Goal: Task Accomplishment & Management: Use online tool/utility

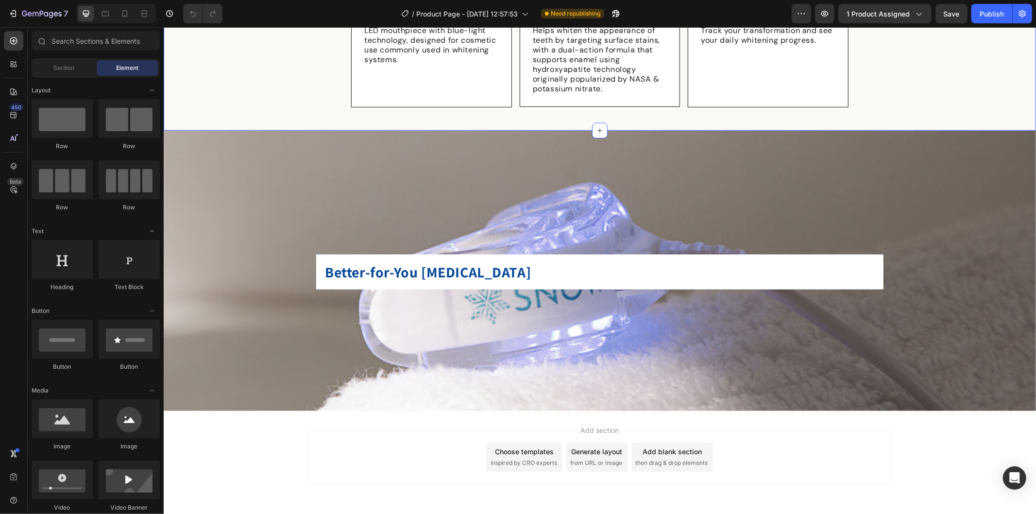
scroll to position [780, 0]
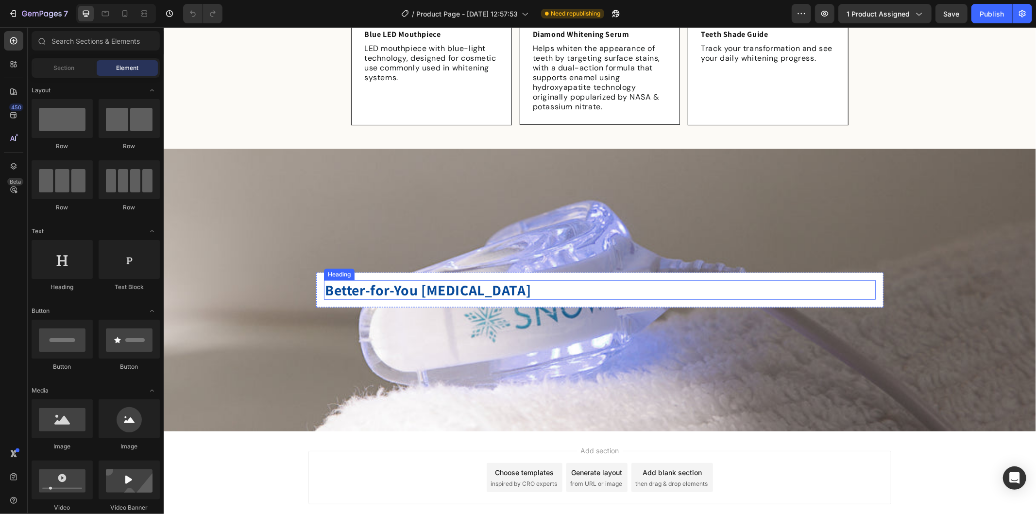
click at [609, 287] on h2 "Better-for-You [MEDICAL_DATA]" at bounding box center [599, 289] width 552 height 19
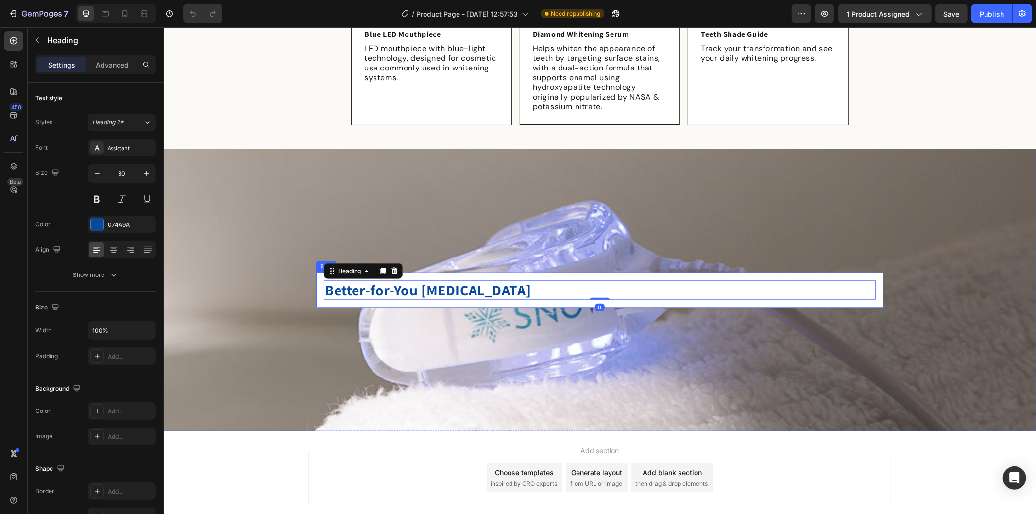
click at [483, 272] on div "Better-for-You [MEDICAL_DATA] Heading 0 Row" at bounding box center [599, 289] width 567 height 35
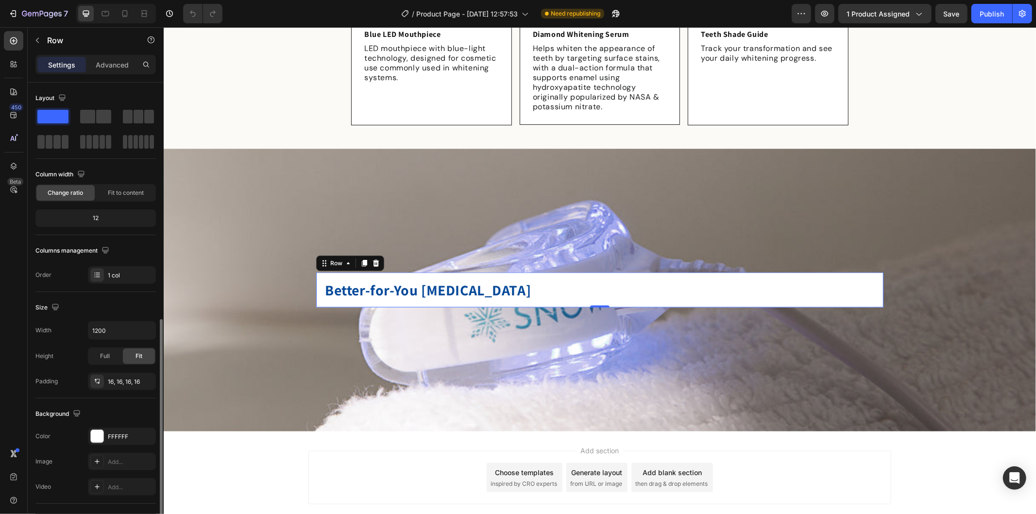
scroll to position [133, 0]
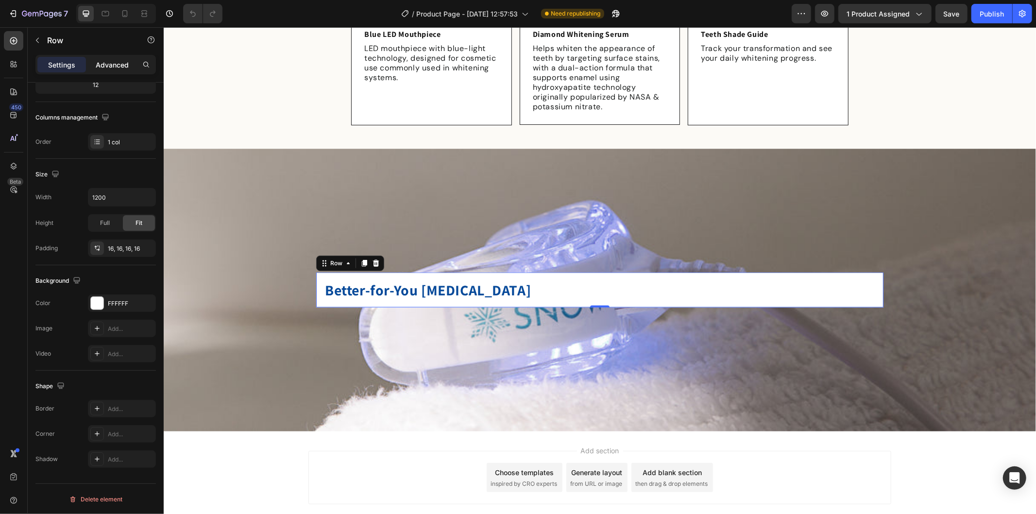
click at [109, 57] on div "Advanced" at bounding box center [112, 65] width 49 height 16
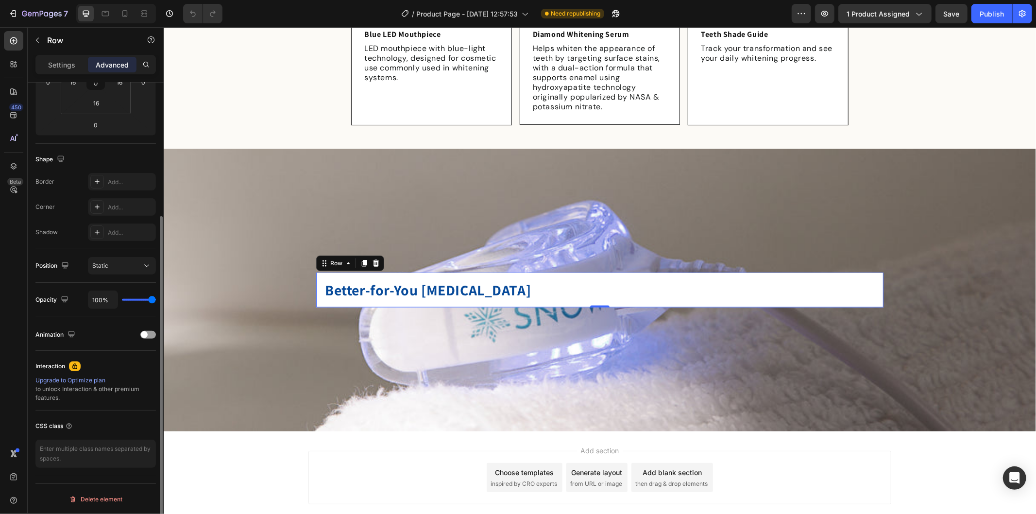
scroll to position [0, 0]
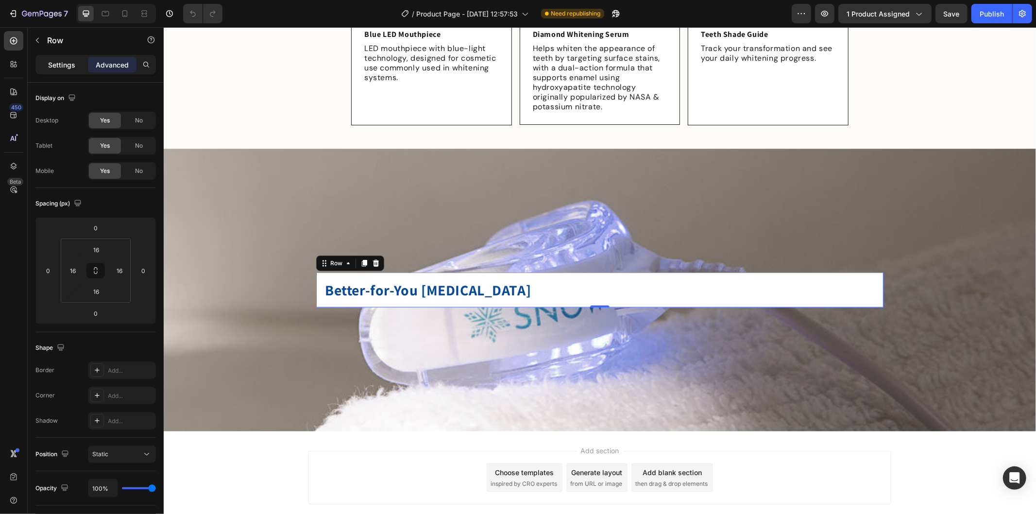
click at [63, 69] on p "Settings" at bounding box center [61, 65] width 27 height 10
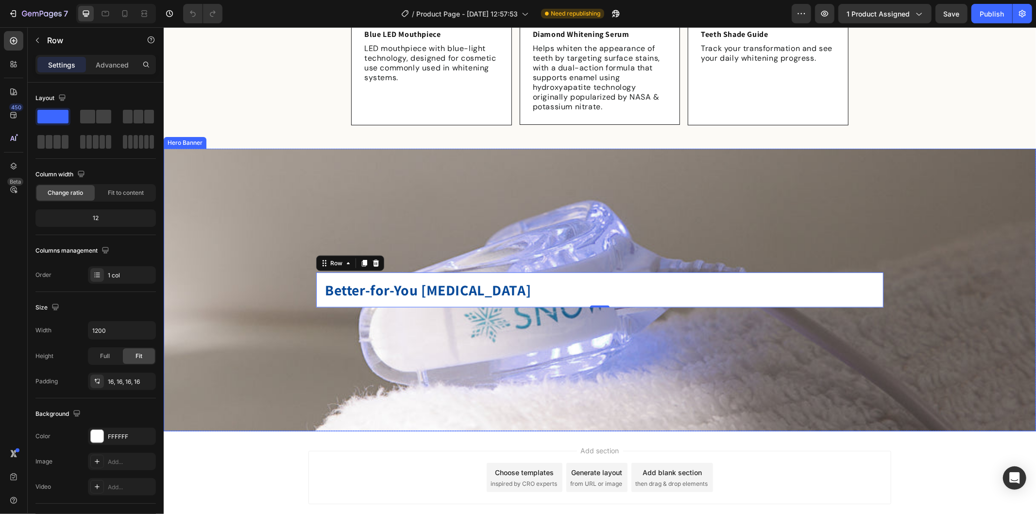
click at [404, 262] on div "Background Image" at bounding box center [599, 289] width 872 height 283
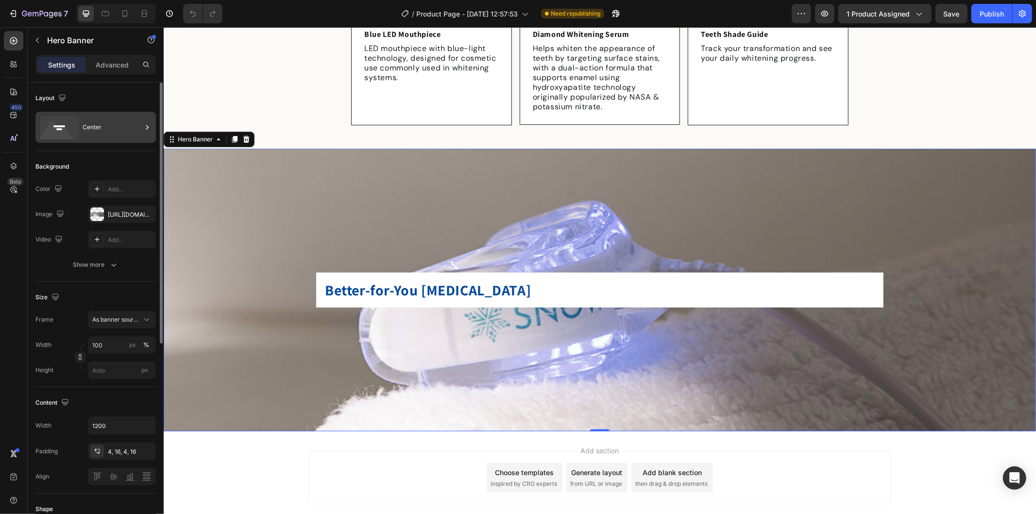
click at [119, 133] on div "Center" at bounding box center [112, 127] width 59 height 22
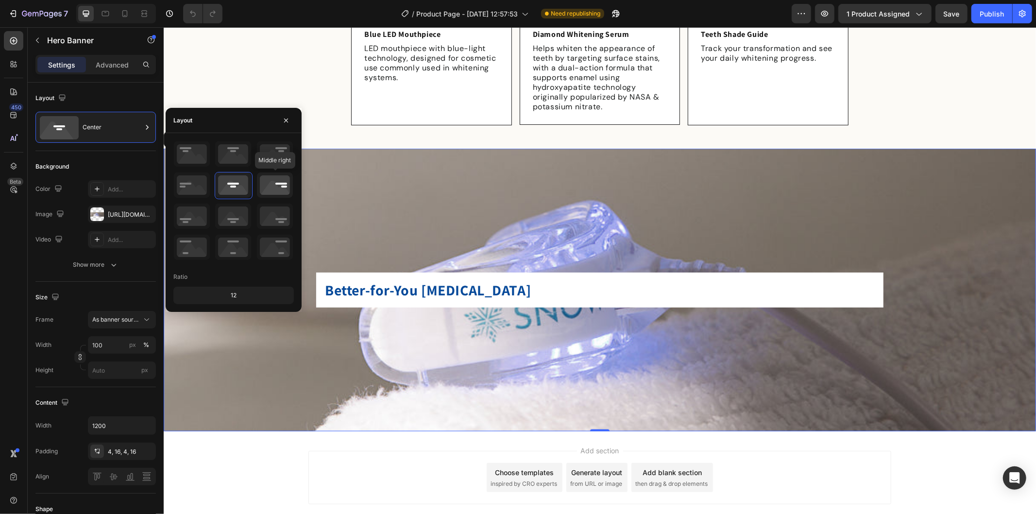
click at [273, 180] on icon at bounding box center [275, 184] width 36 height 25
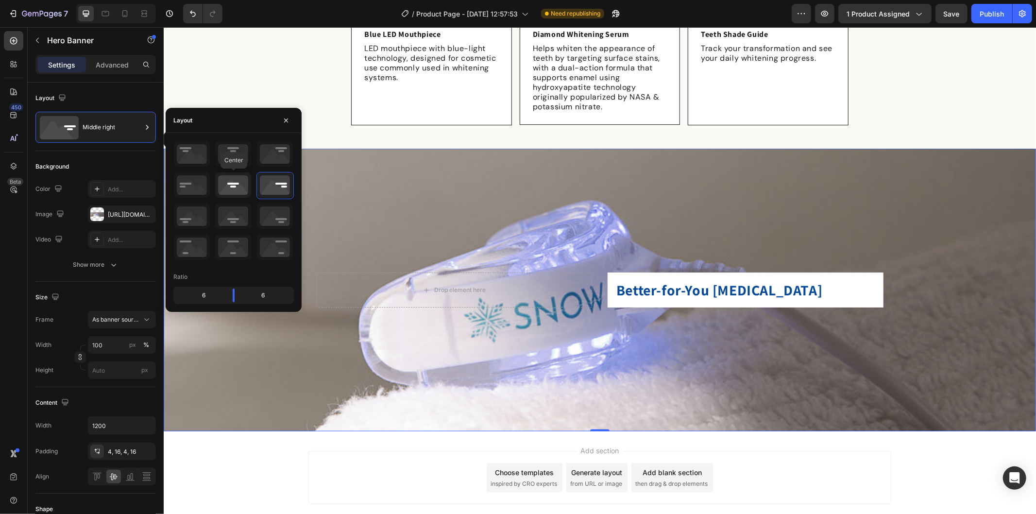
click at [238, 182] on icon at bounding box center [233, 184] width 36 height 25
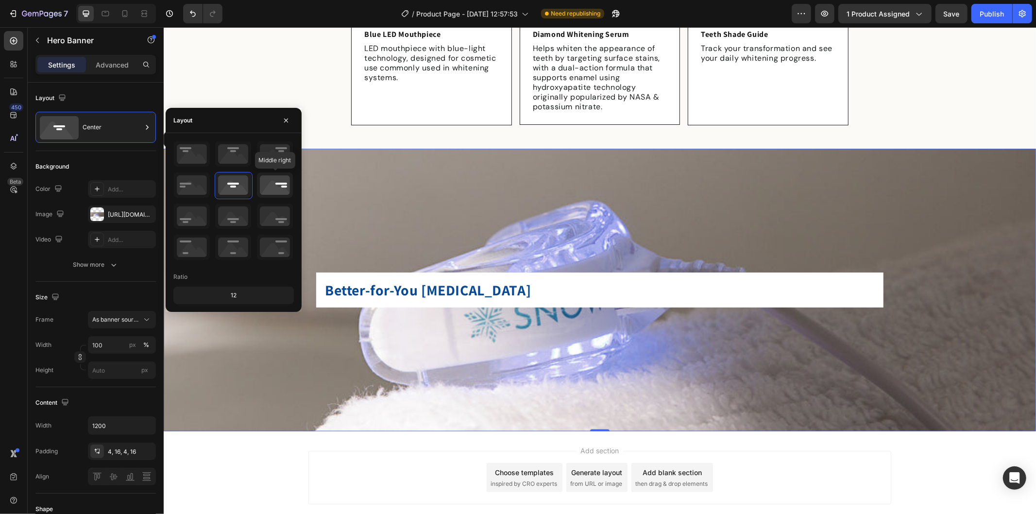
click at [285, 185] on icon at bounding box center [275, 184] width 36 height 25
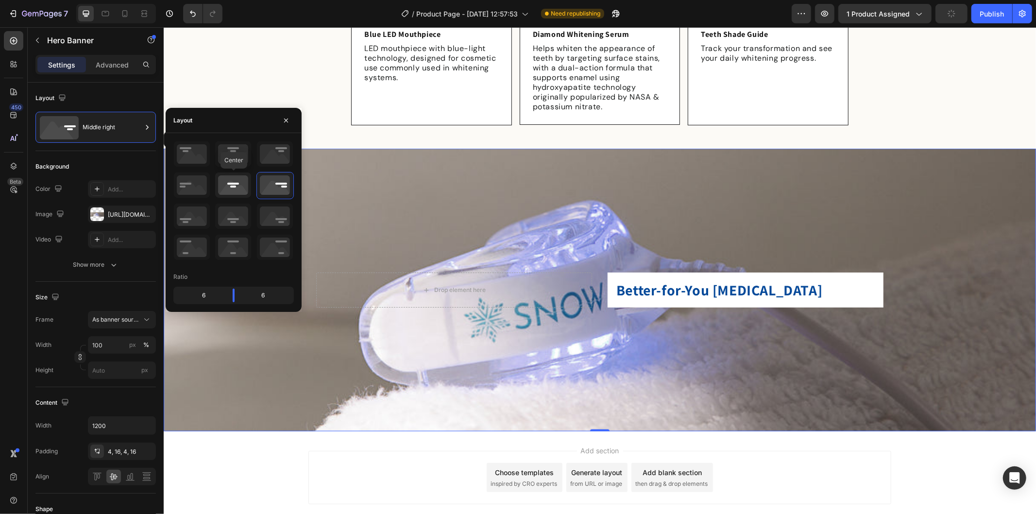
click at [233, 190] on icon at bounding box center [233, 184] width 36 height 25
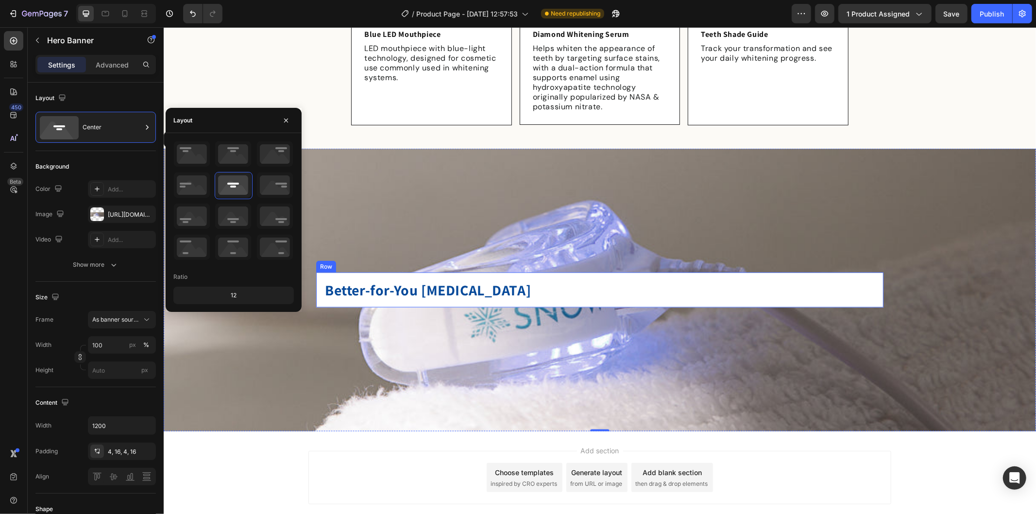
click at [871, 272] on div "Better-for-You [MEDICAL_DATA] Heading Row" at bounding box center [599, 289] width 567 height 35
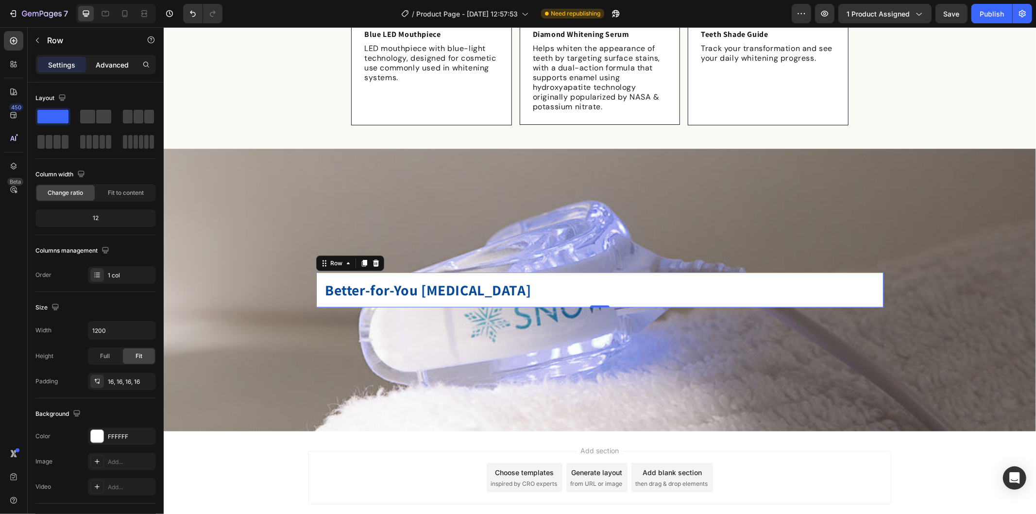
click at [110, 60] on p "Advanced" at bounding box center [112, 65] width 33 height 10
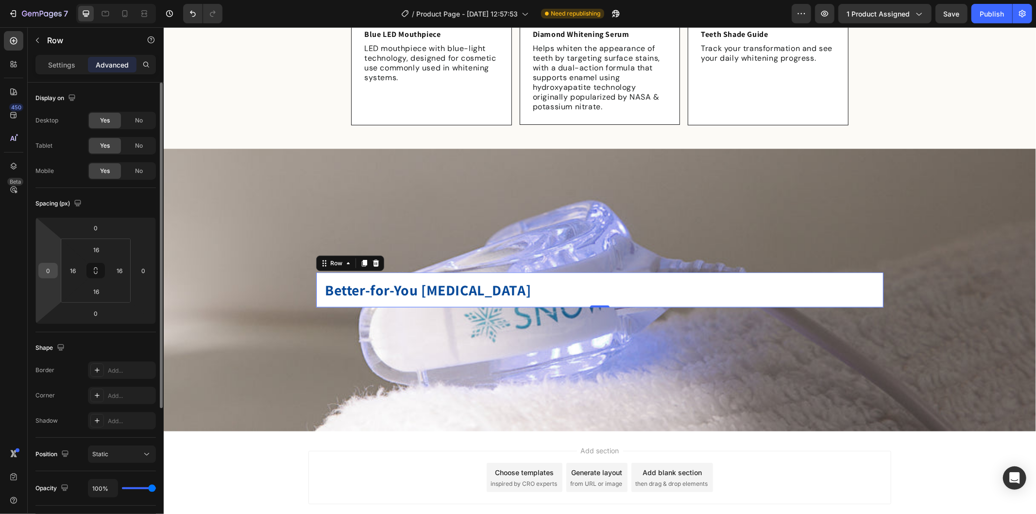
click at [57, 269] on div "0" at bounding box center [47, 271] width 19 height 16
click at [50, 268] on input "0" at bounding box center [48, 270] width 15 height 15
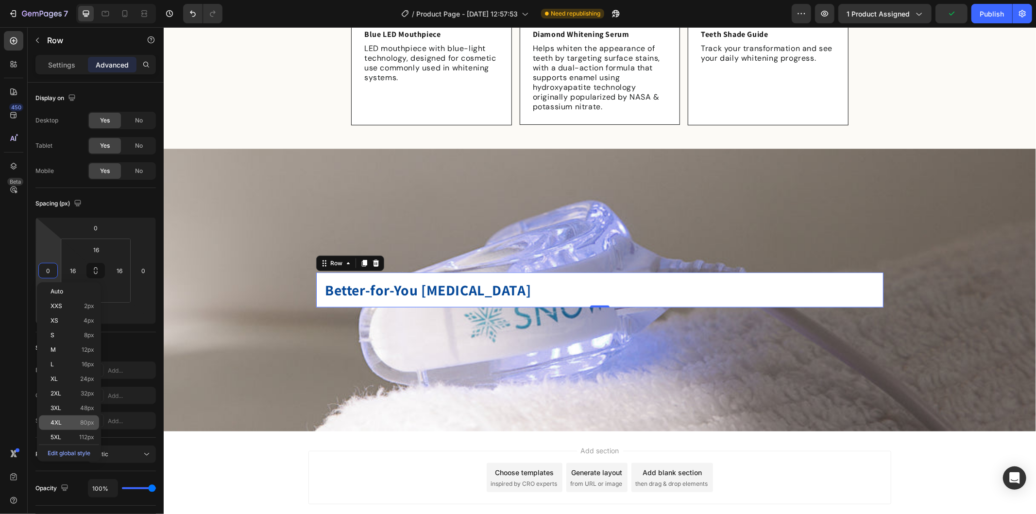
click at [79, 428] on div "4XL 80px" at bounding box center [69, 422] width 60 height 15
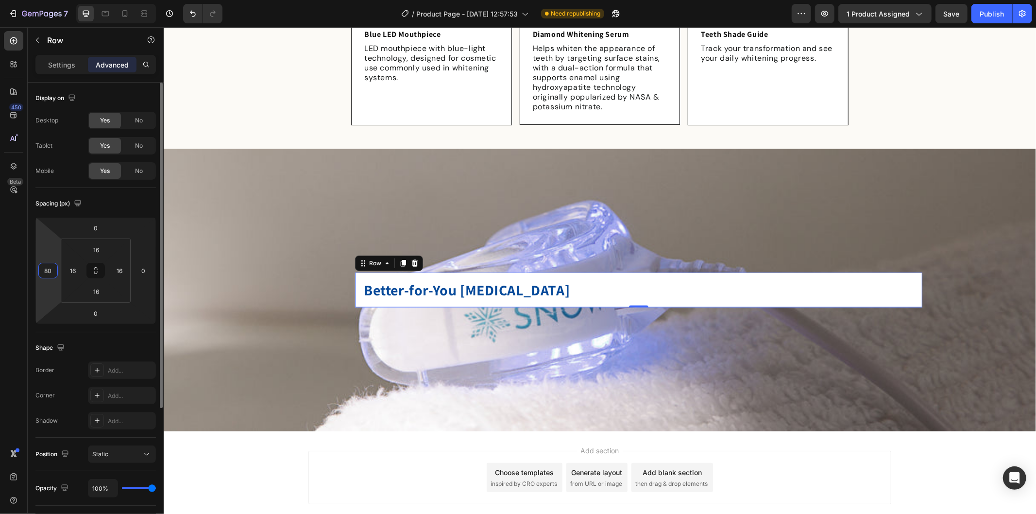
click at [51, 271] on input "80" at bounding box center [48, 270] width 15 height 15
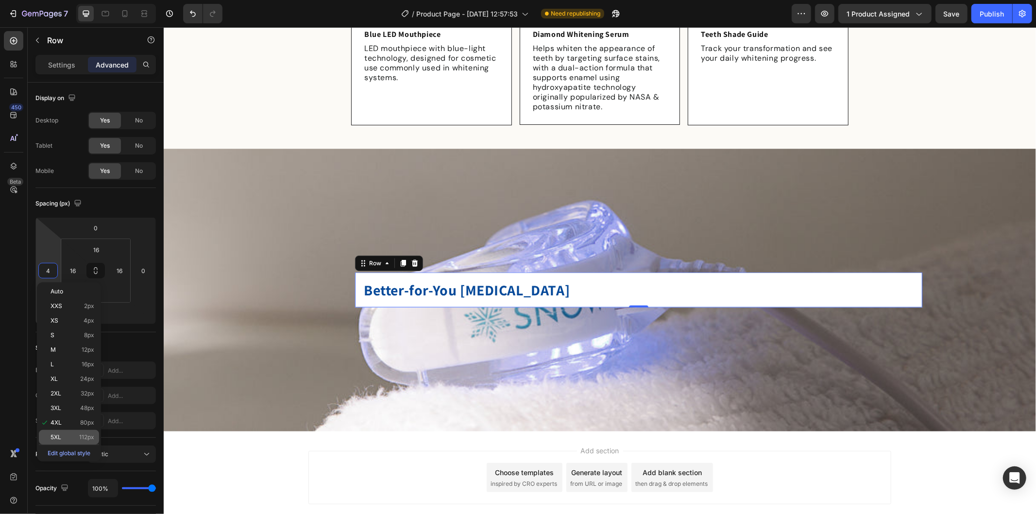
click at [81, 432] on div "5XL 112px" at bounding box center [69, 437] width 60 height 15
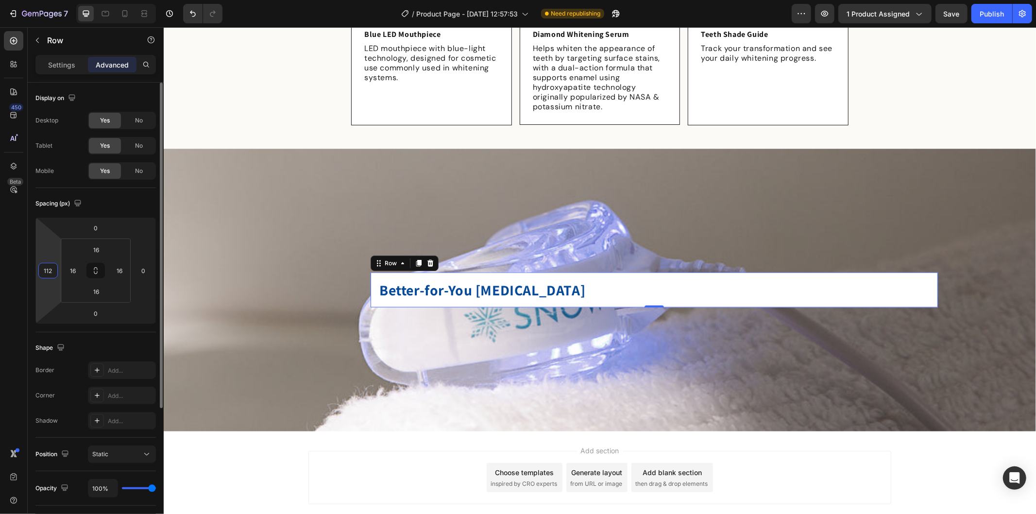
click at [53, 268] on input "112" at bounding box center [48, 270] width 15 height 15
click at [51, 267] on input "112" at bounding box center [48, 270] width 15 height 15
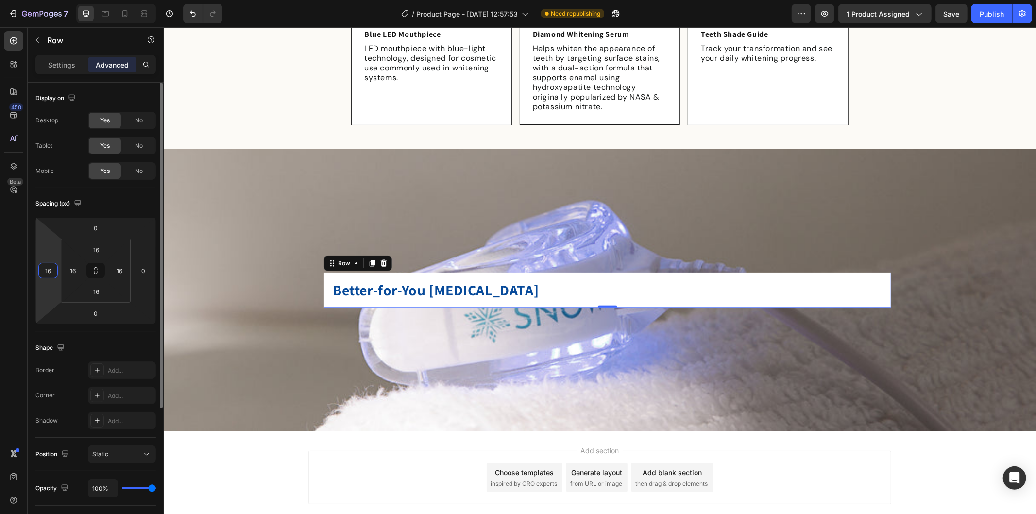
type input "1"
type input "250"
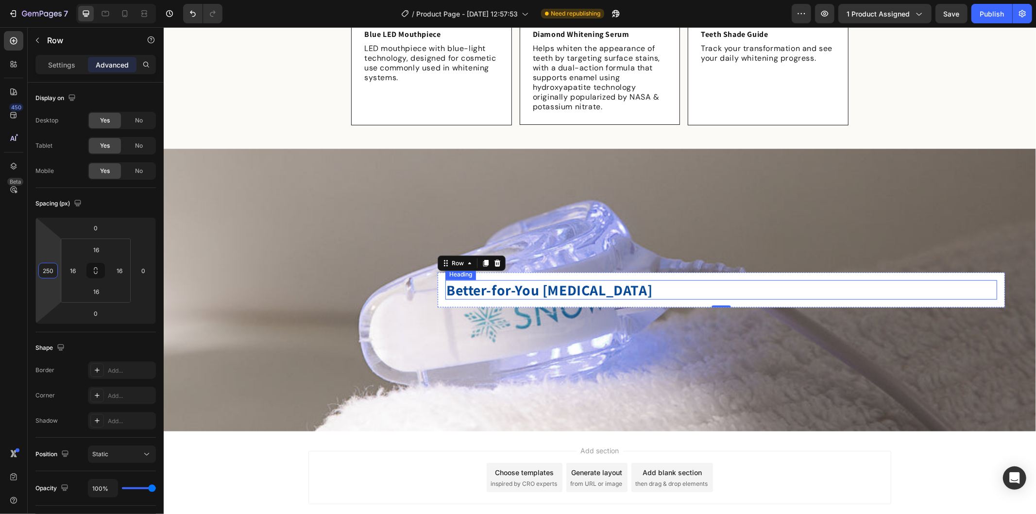
click at [640, 280] on h2 "Better-for-You [MEDICAL_DATA]" at bounding box center [721, 289] width 552 height 19
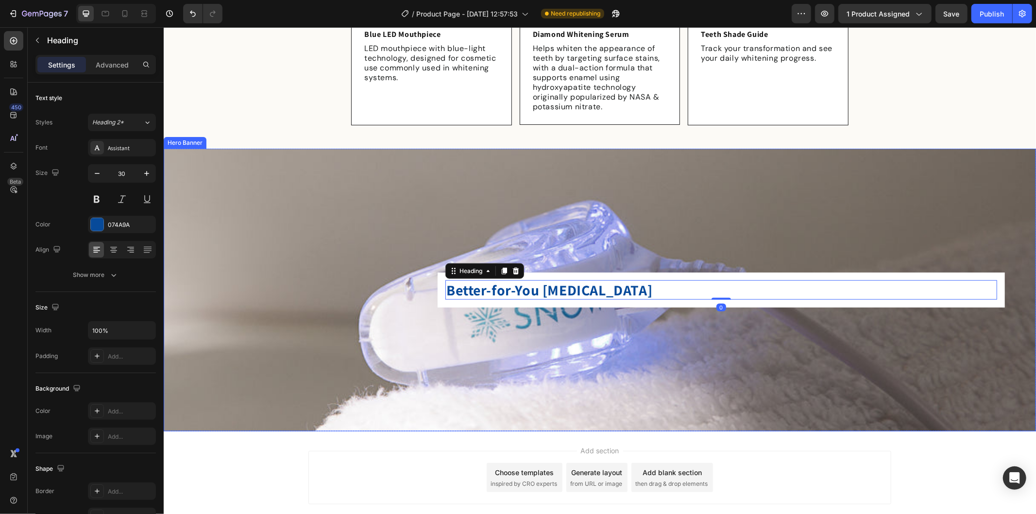
click at [673, 249] on div "Background Image" at bounding box center [599, 289] width 872 height 283
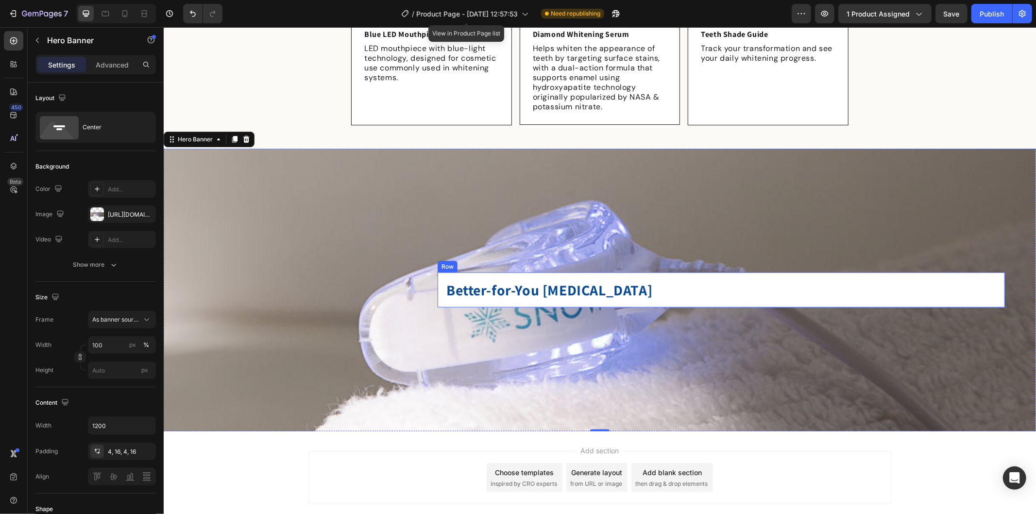
click at [527, 294] on h2 "Better-for-You [MEDICAL_DATA]" at bounding box center [721, 289] width 552 height 19
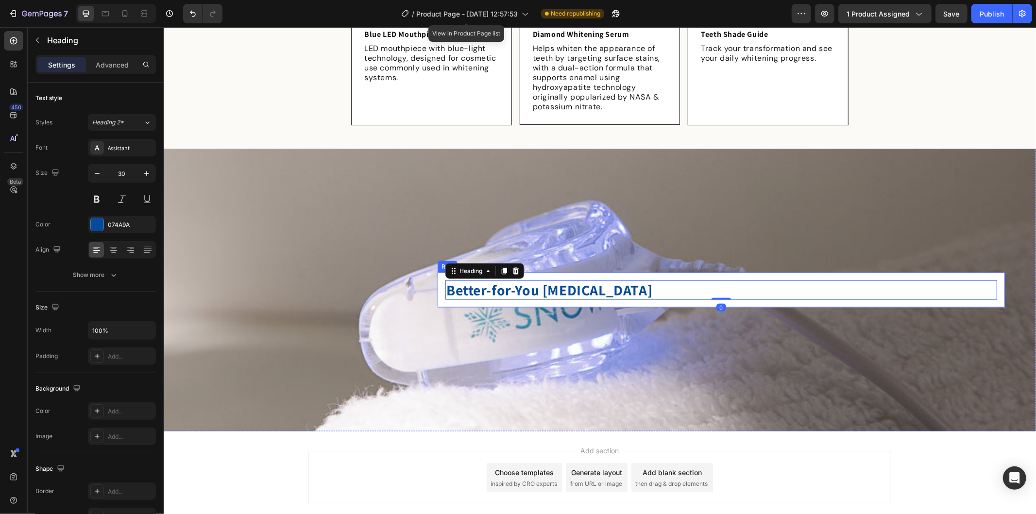
click at [598, 301] on div "Better-for-You [MEDICAL_DATA] Heading 0 Row" at bounding box center [720, 289] width 567 height 35
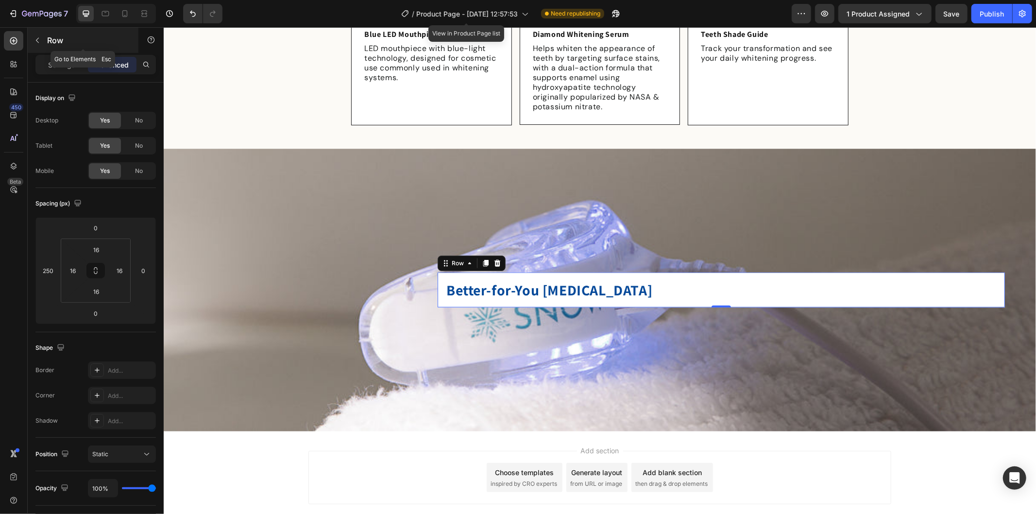
click at [41, 33] on button "button" at bounding box center [38, 41] width 16 height 16
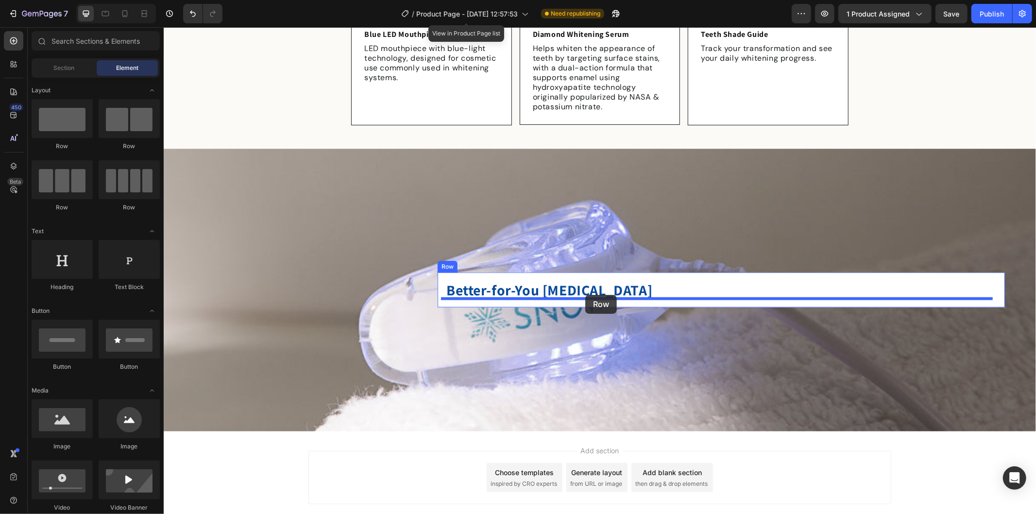
drag, startPoint x: 296, startPoint y: 151, endPoint x: 585, endPoint y: 294, distance: 322.5
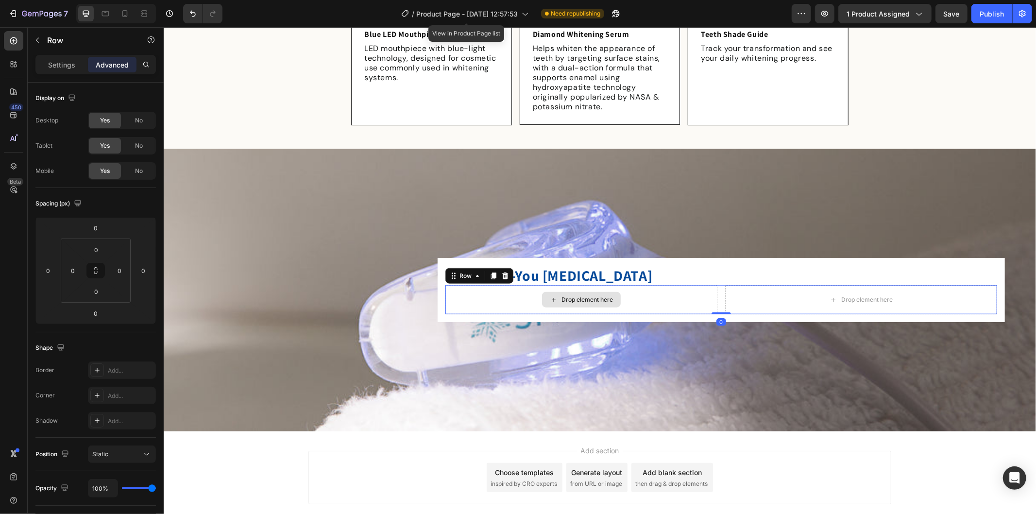
click at [595, 291] on div "Drop element here" at bounding box center [580, 299] width 79 height 16
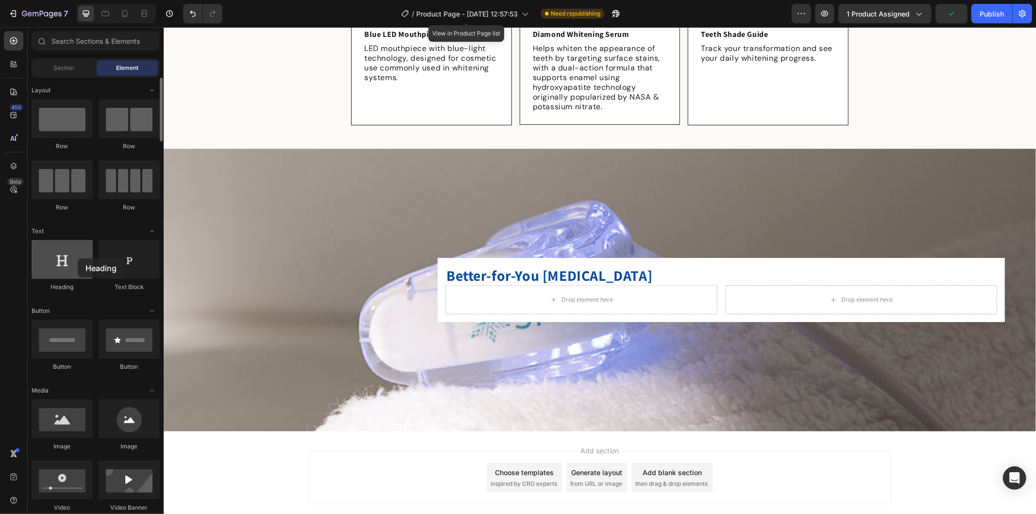
click at [78, 258] on div at bounding box center [62, 259] width 61 height 39
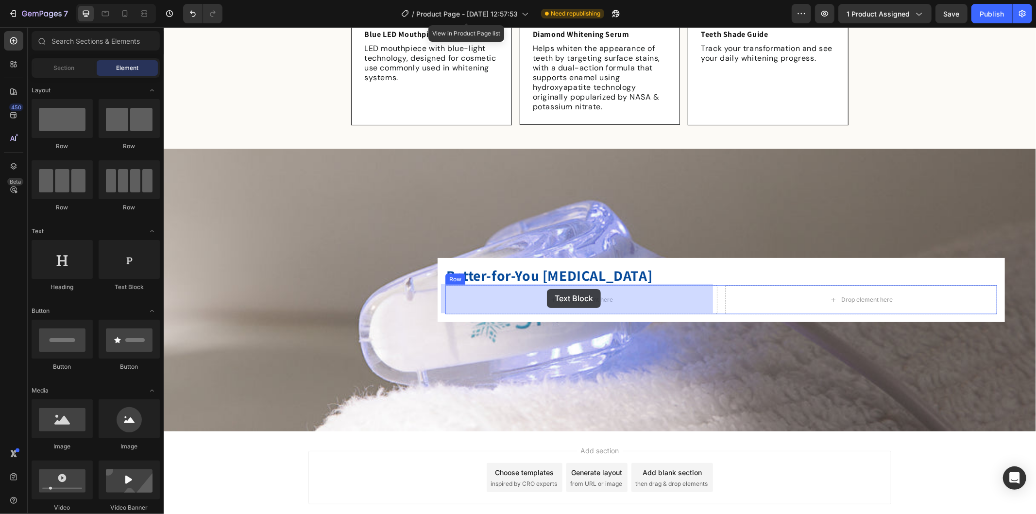
drag, startPoint x: 273, startPoint y: 289, endPoint x: 547, endPoint y: 288, distance: 273.9
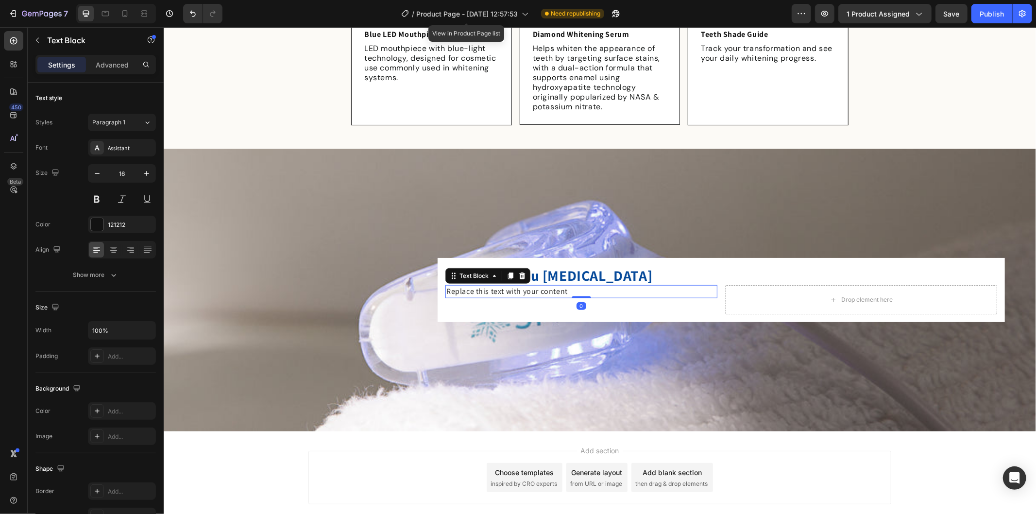
click at [527, 282] on h2 "Better-for-You [MEDICAL_DATA]" at bounding box center [721, 274] width 552 height 19
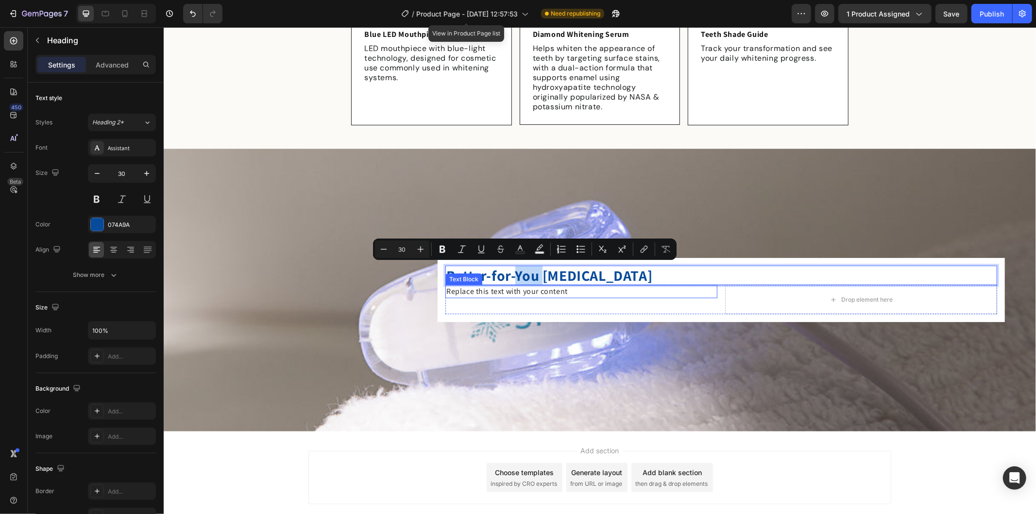
click at [528, 285] on div "Replace this text with your content" at bounding box center [581, 291] width 272 height 13
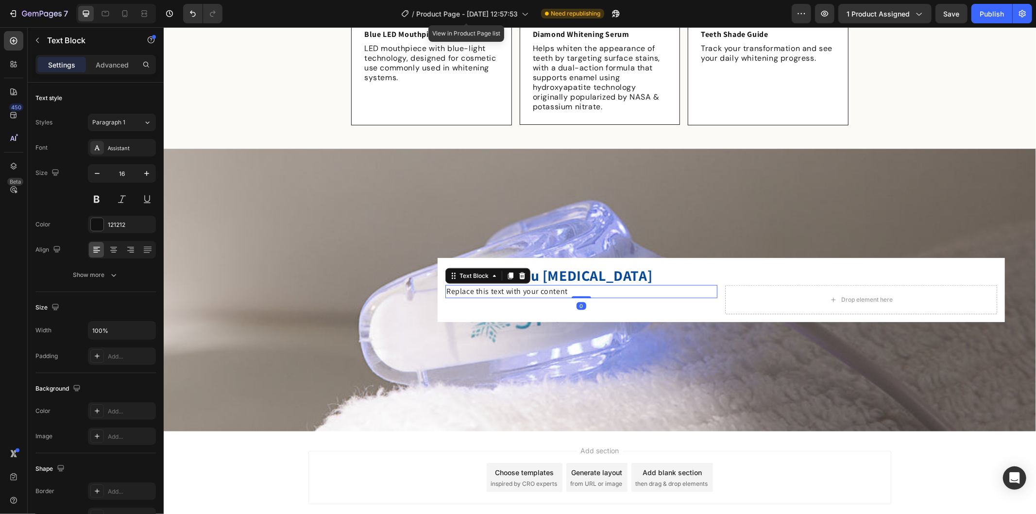
click at [528, 285] on div "Replace this text with your content" at bounding box center [581, 291] width 272 height 13
click at [528, 286] on p "Replace this text with your content" at bounding box center [581, 291] width 270 height 11
click at [517, 286] on p "Enamel Support" at bounding box center [581, 291] width 270 height 11
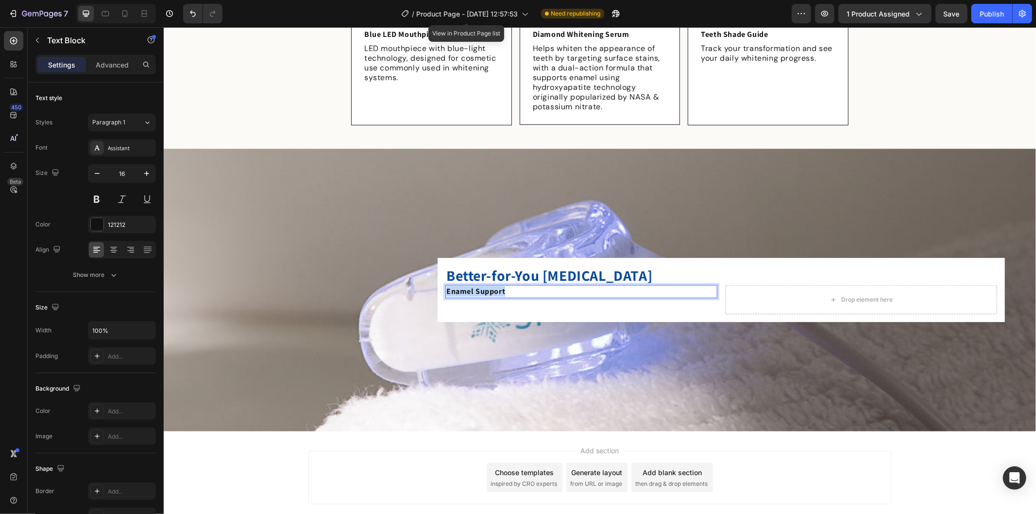
click at [517, 286] on p "Enamel Support" at bounding box center [581, 291] width 270 height 11
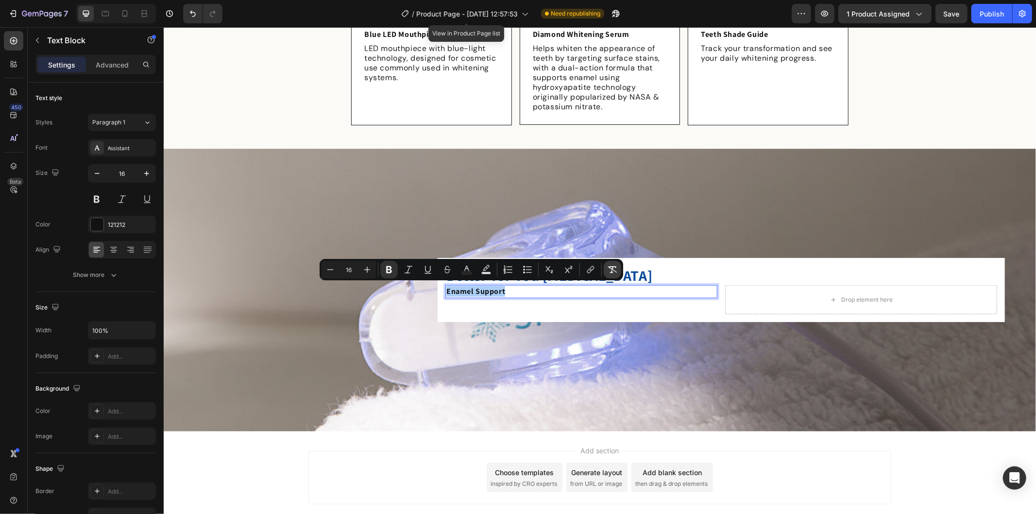
click at [609, 268] on icon "Editor contextual toolbar" at bounding box center [613, 270] width 10 height 10
click at [387, 269] on icon "Editor contextual toolbar" at bounding box center [389, 269] width 6 height 7
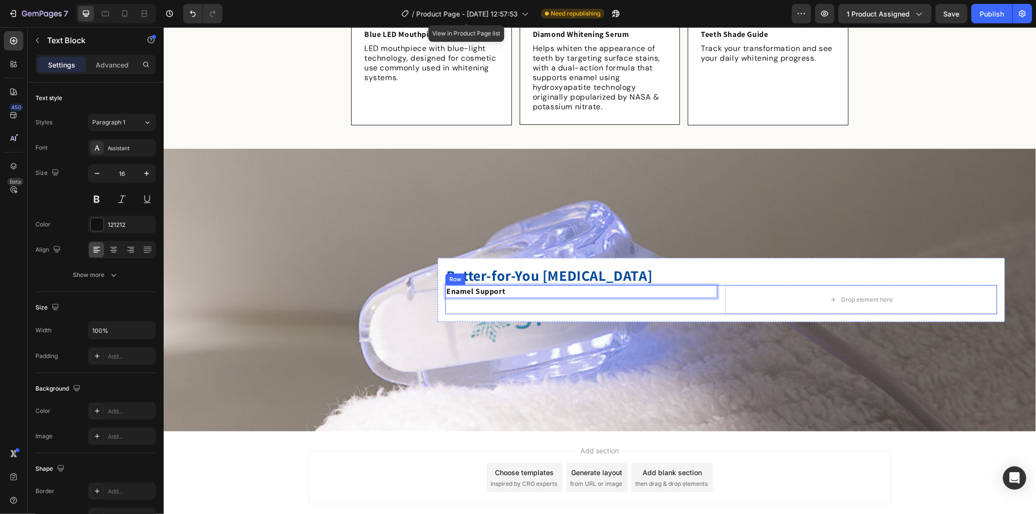
click at [570, 304] on div "Enamel Support Text Block 0" at bounding box center [581, 299] width 272 height 29
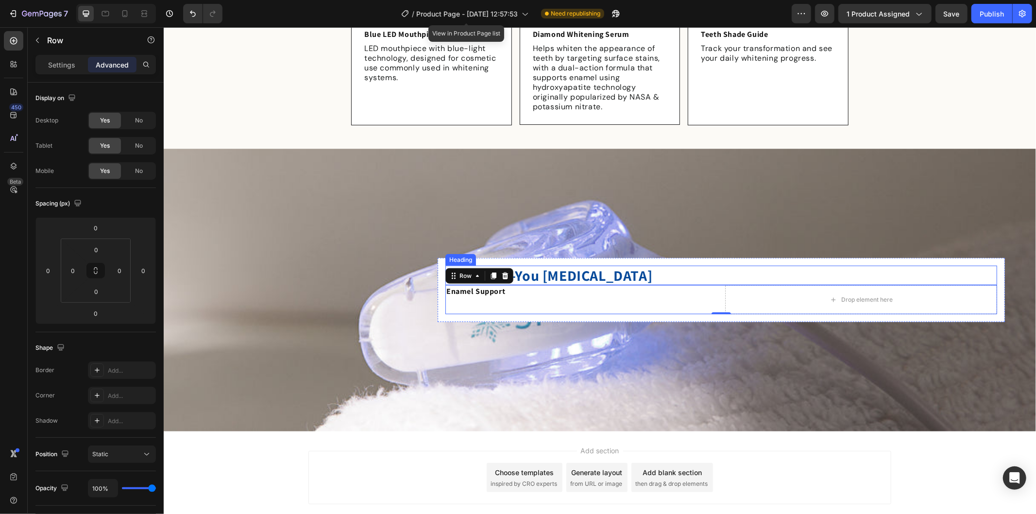
click at [654, 269] on p "Better-for-You [MEDICAL_DATA]" at bounding box center [721, 274] width 550 height 17
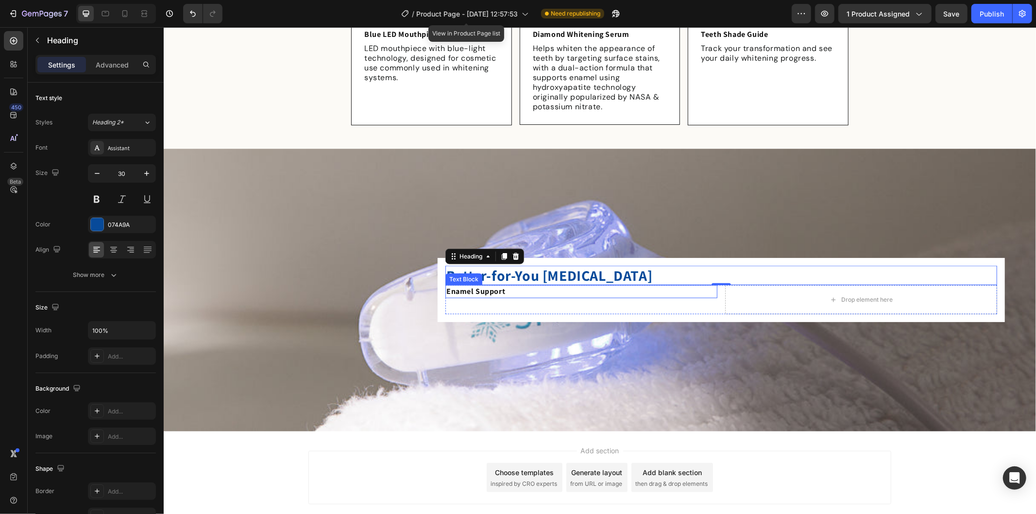
click at [482, 286] on strong "Enamel Support" at bounding box center [475, 291] width 59 height 10
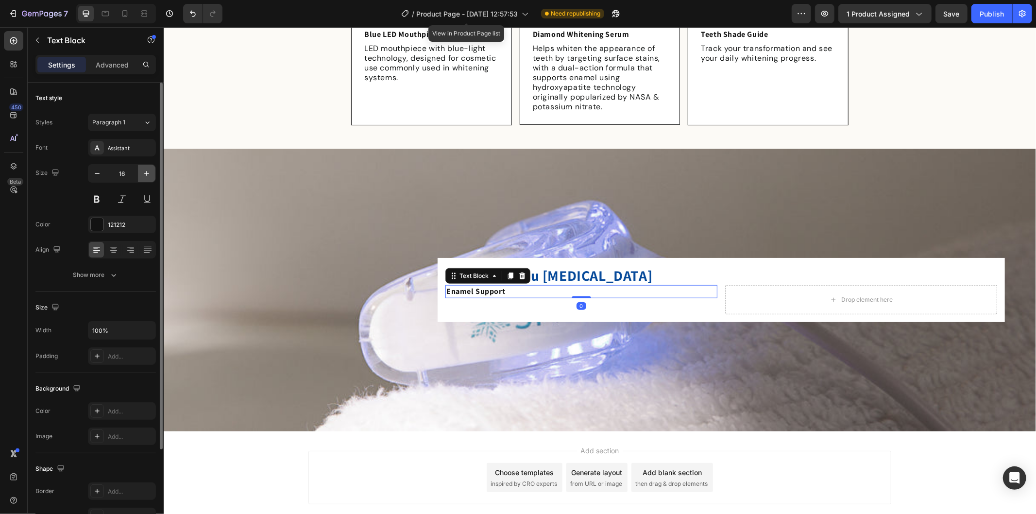
click at [149, 171] on icon "button" at bounding box center [147, 174] width 10 height 10
type input "18"
click at [112, 269] on button "Show more" at bounding box center [95, 274] width 120 height 17
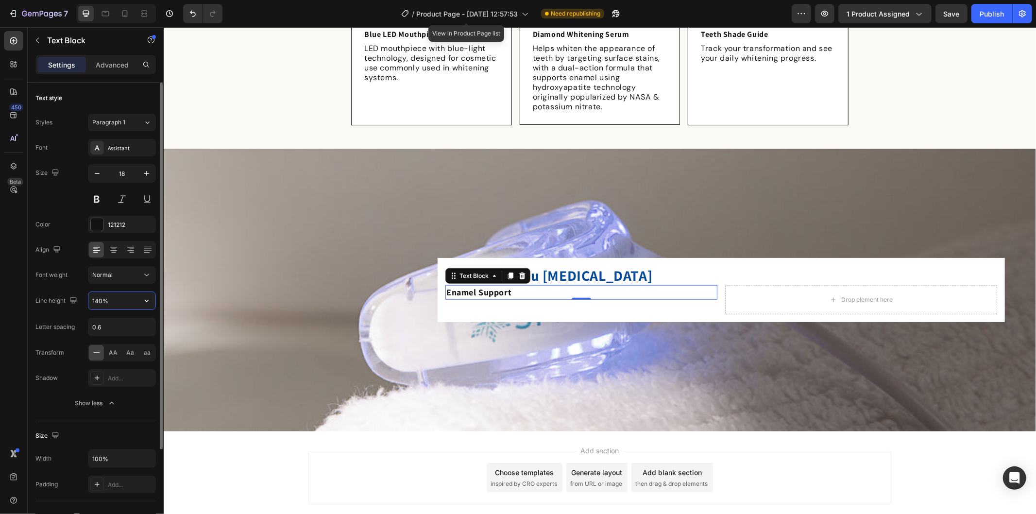
click at [115, 298] on input "140%" at bounding box center [121, 300] width 67 height 17
type input "24"
click at [134, 279] on div "Normal" at bounding box center [117, 275] width 50 height 9
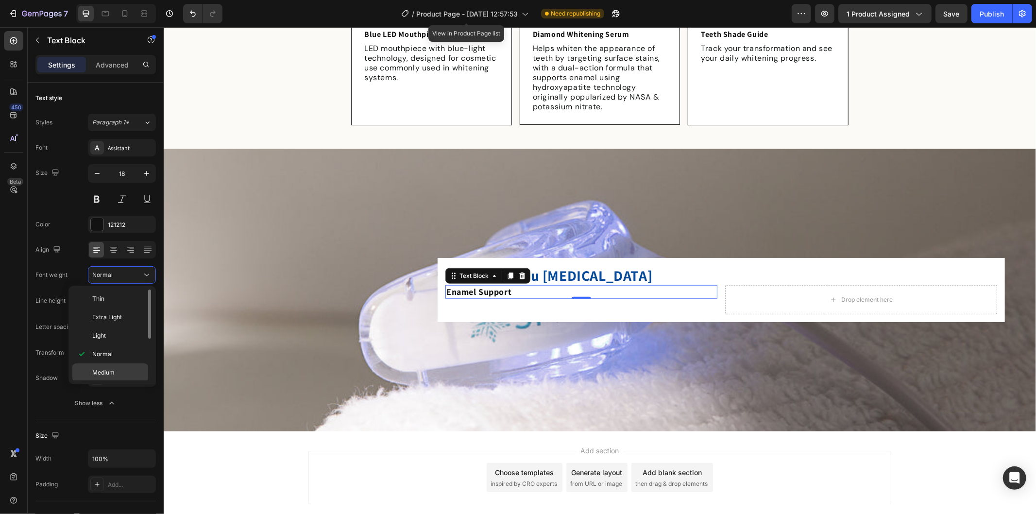
click at [127, 368] on p "Medium" at bounding box center [117, 372] width 51 height 9
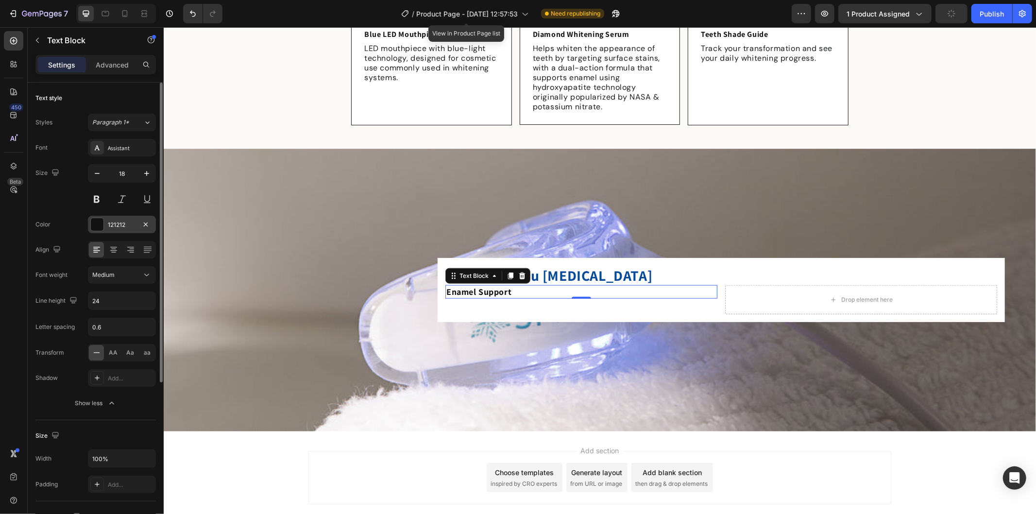
click at [115, 223] on div "121212" at bounding box center [122, 224] width 28 height 9
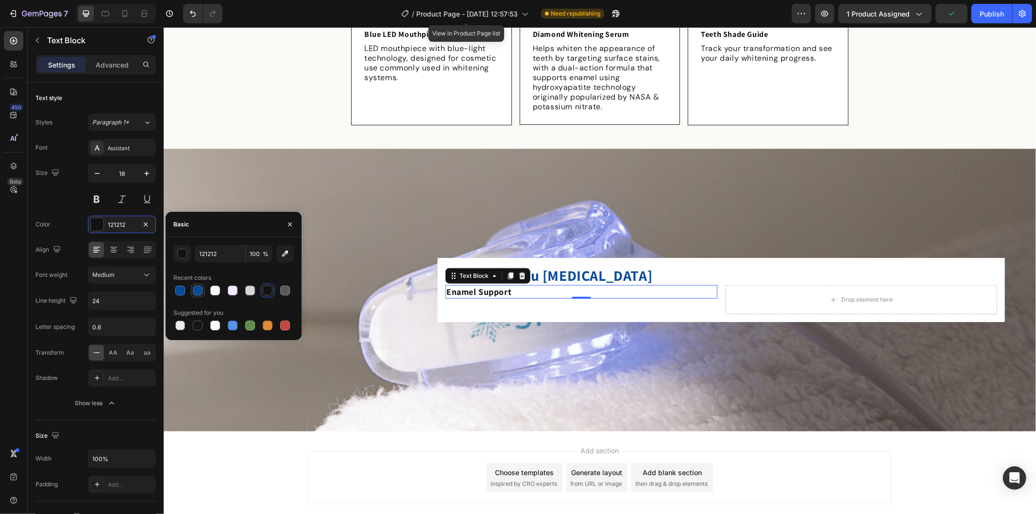
click at [198, 288] on div at bounding box center [198, 291] width 10 height 10
click at [183, 290] on div at bounding box center [180, 291] width 10 height 10
click at [202, 289] on div at bounding box center [198, 291] width 10 height 10
type input "074A97"
click at [611, 310] on div "Enamel Support Text Block 0" at bounding box center [581, 299] width 272 height 29
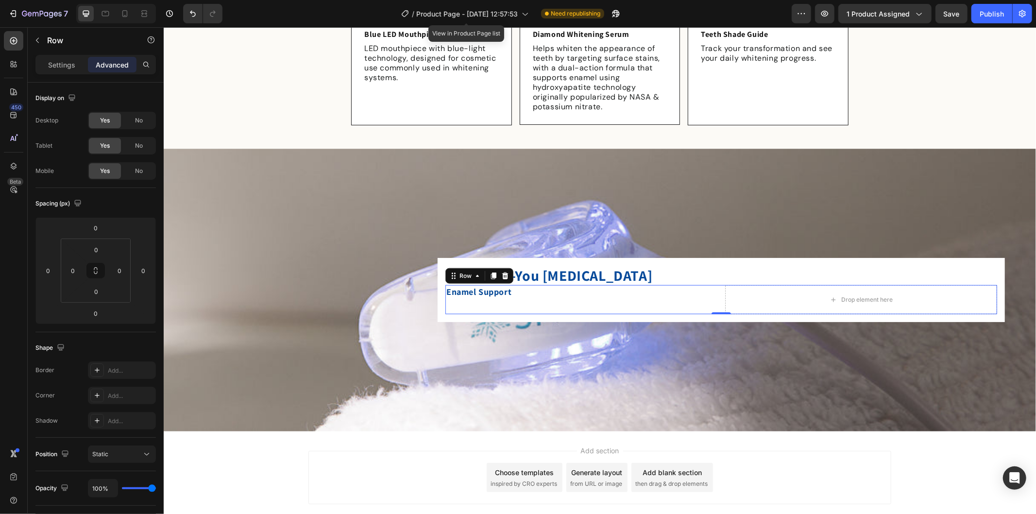
click at [606, 302] on div "Enamel Support Text Block" at bounding box center [581, 299] width 272 height 29
click at [662, 277] on p "Better-for-You [MEDICAL_DATA]" at bounding box center [721, 274] width 550 height 17
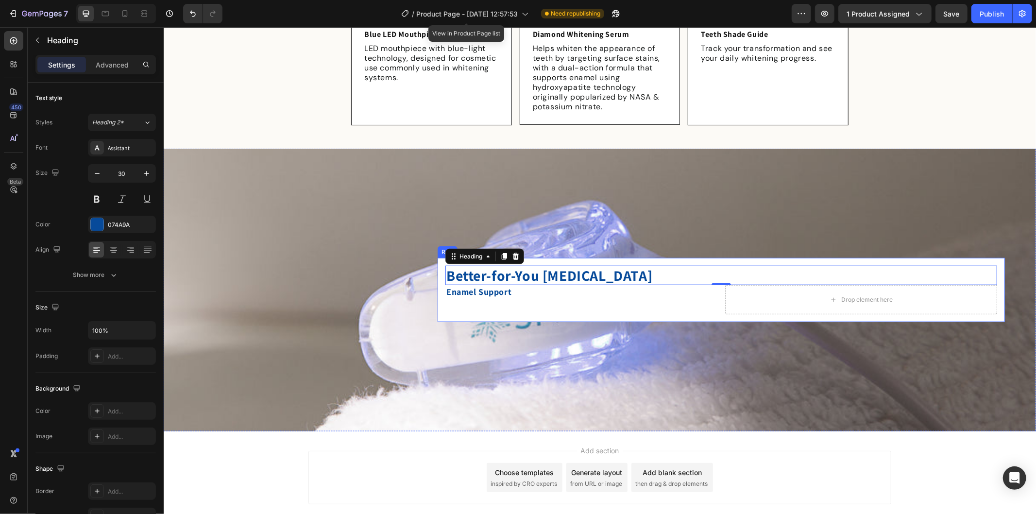
click at [439, 262] on div "Better-for-You [MEDICAL_DATA] Heading 0 Enamel Support Text Block Drop element …" at bounding box center [720, 289] width 567 height 64
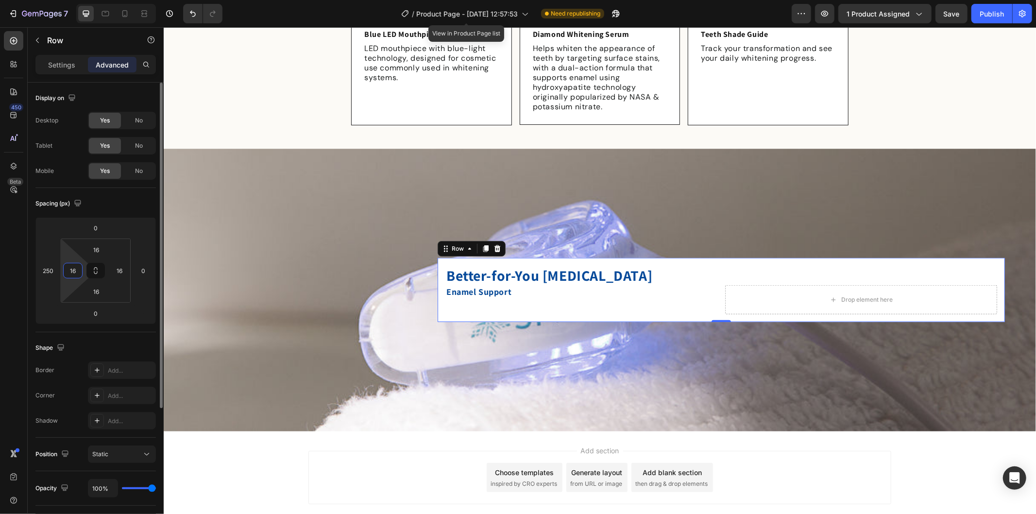
click at [76, 271] on input "16" at bounding box center [73, 270] width 15 height 15
type input "32"
click at [118, 272] on input "16" at bounding box center [119, 270] width 15 height 15
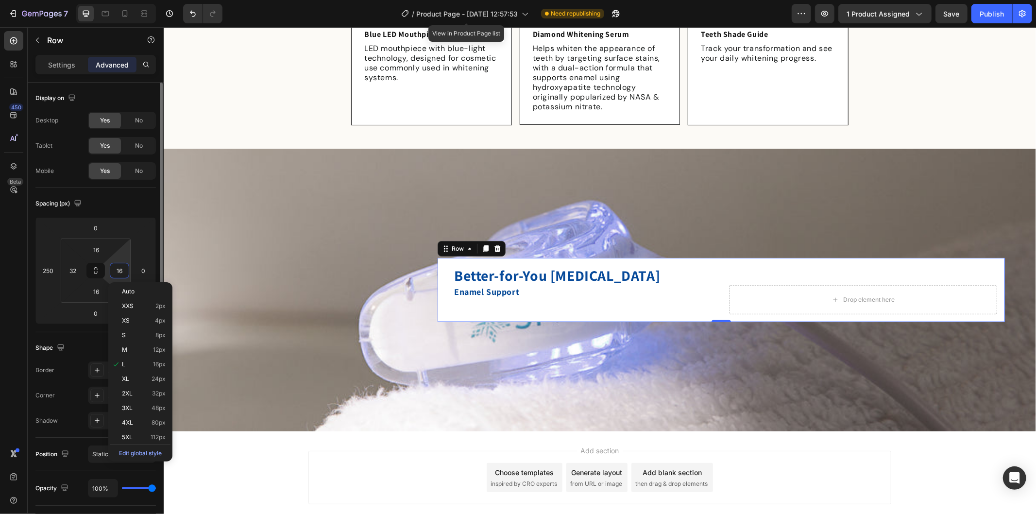
click at [118, 272] on input "16" at bounding box center [119, 270] width 15 height 15
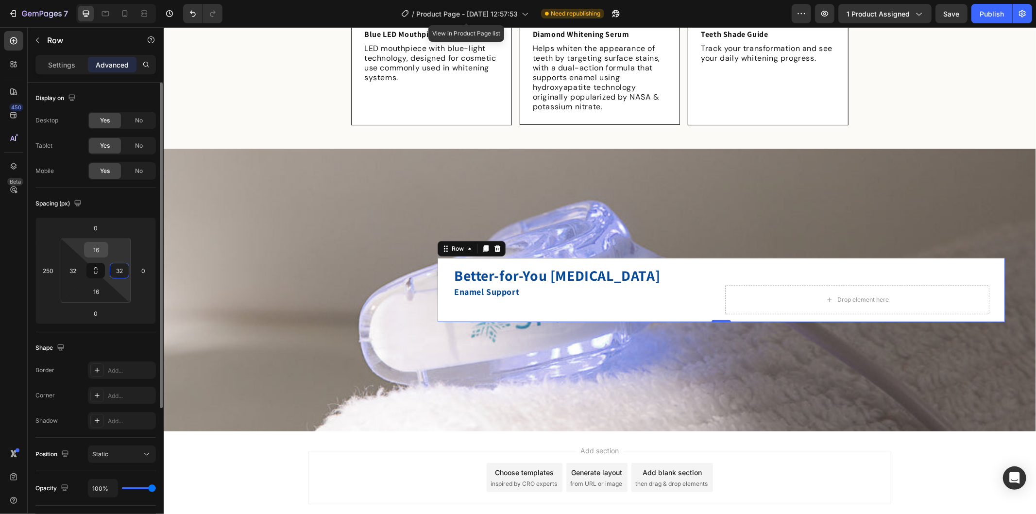
type input "32"
click at [97, 251] on input "16" at bounding box center [95, 249] width 19 height 15
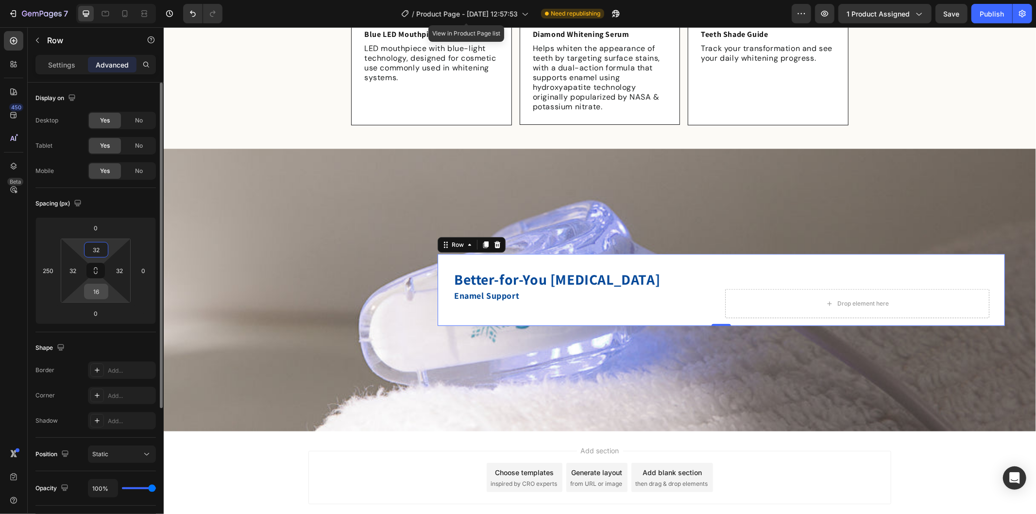
type input "32"
click at [99, 294] on input "16" at bounding box center [95, 291] width 19 height 15
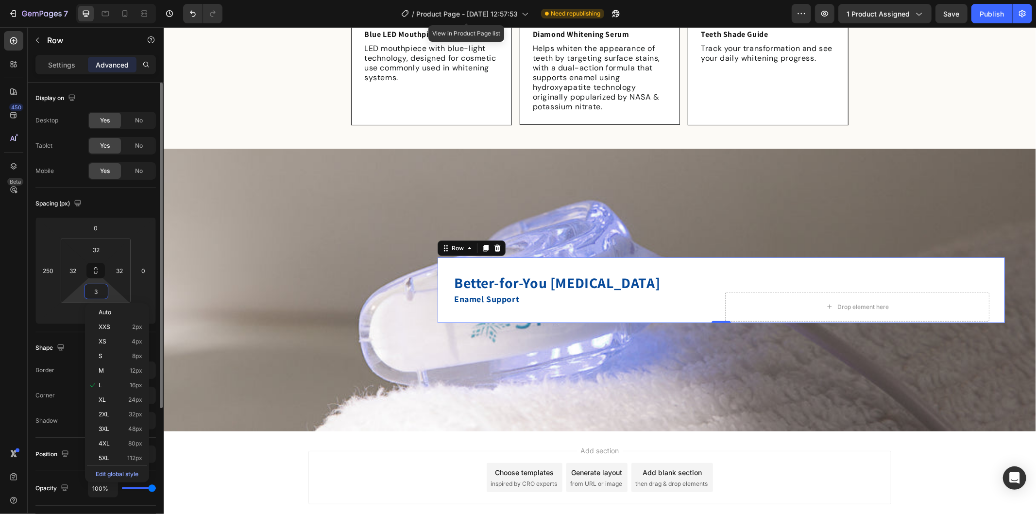
type input "32"
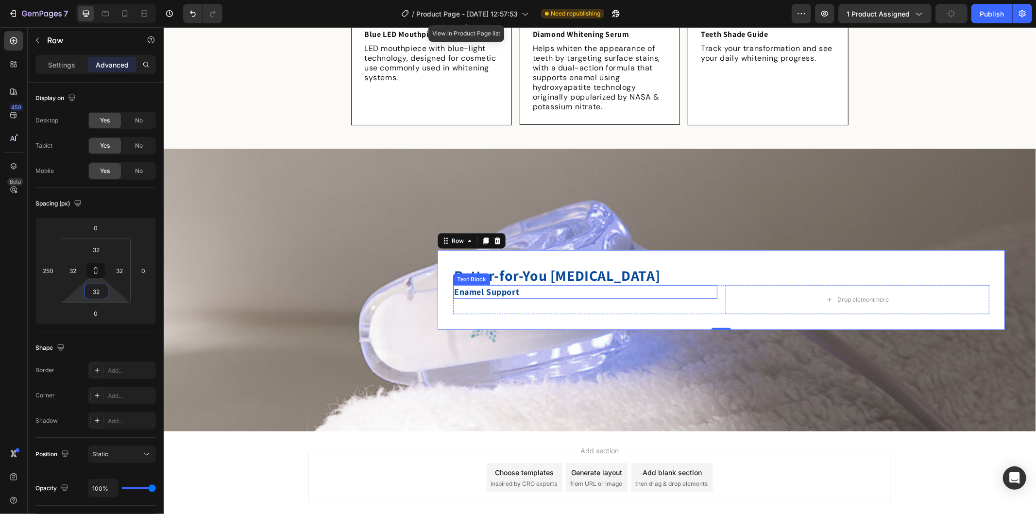
click at [518, 289] on p "Enamel Support" at bounding box center [585, 292] width 262 height 12
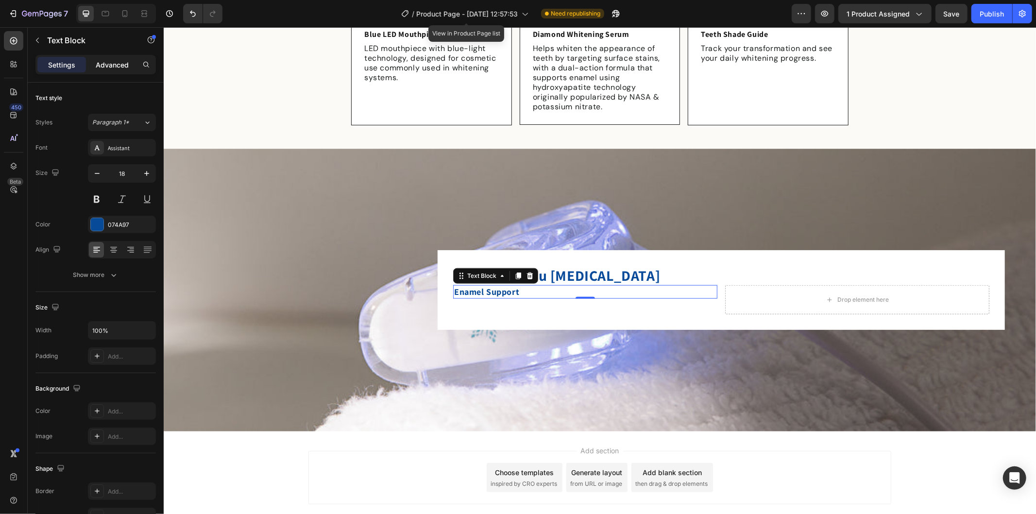
click at [100, 67] on p "Advanced" at bounding box center [112, 65] width 33 height 10
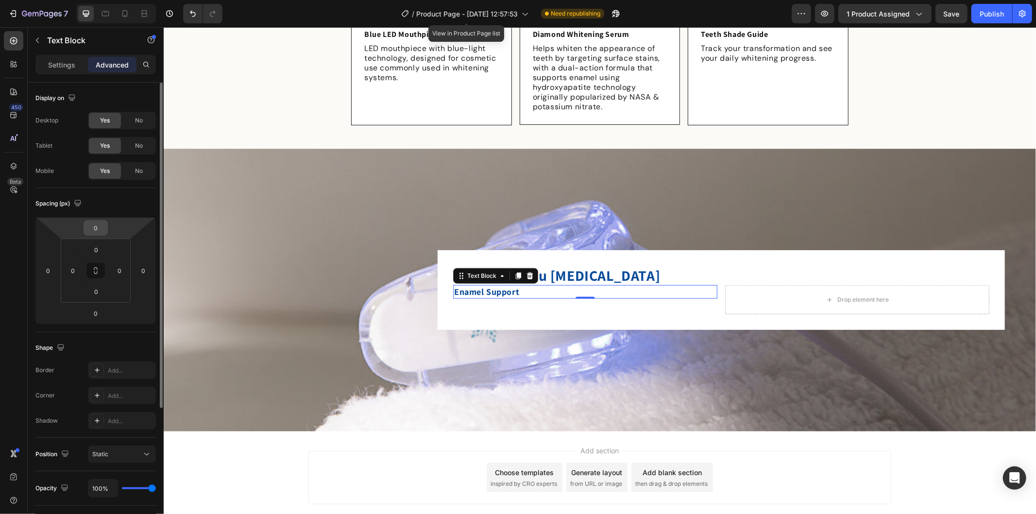
click at [96, 229] on input "0" at bounding box center [95, 227] width 19 height 15
type input "15"
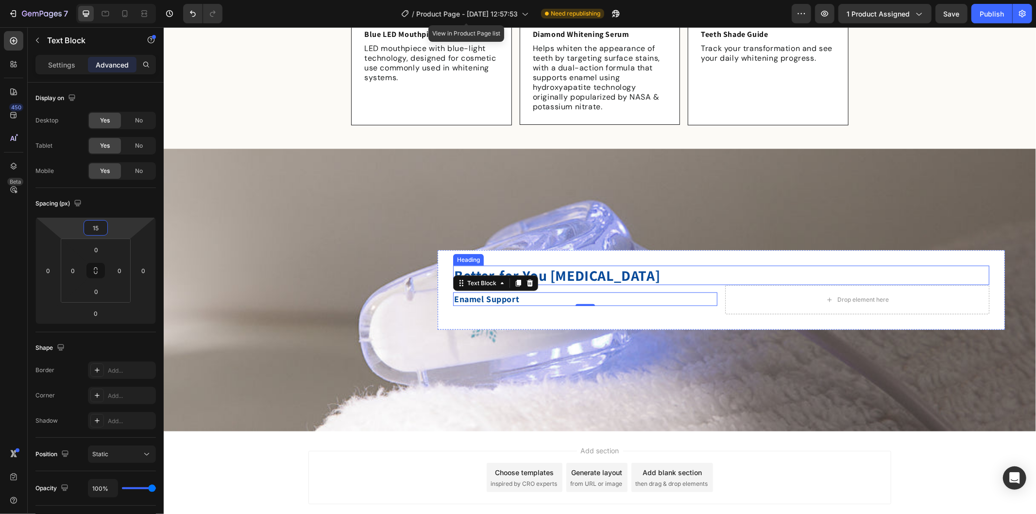
click at [684, 273] on p "Better-for-You [MEDICAL_DATA]" at bounding box center [721, 274] width 534 height 17
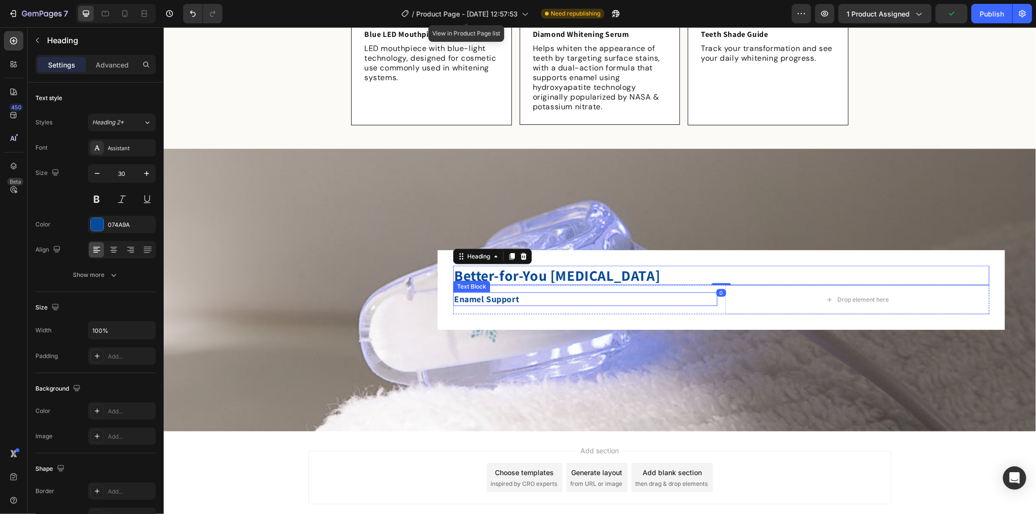
click at [513, 298] on strong "Enamel Support" at bounding box center [486, 298] width 65 height 11
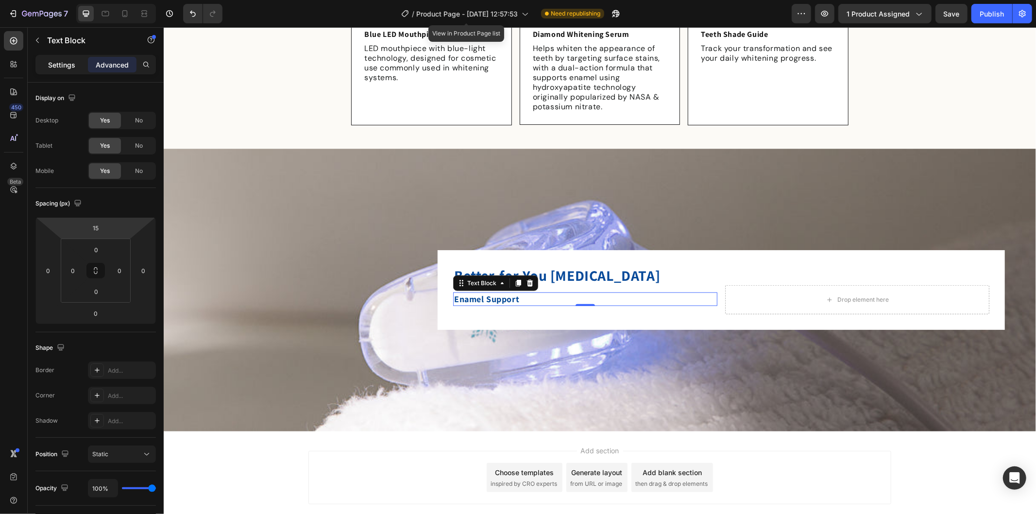
click at [49, 65] on p "Settings" at bounding box center [61, 65] width 27 height 10
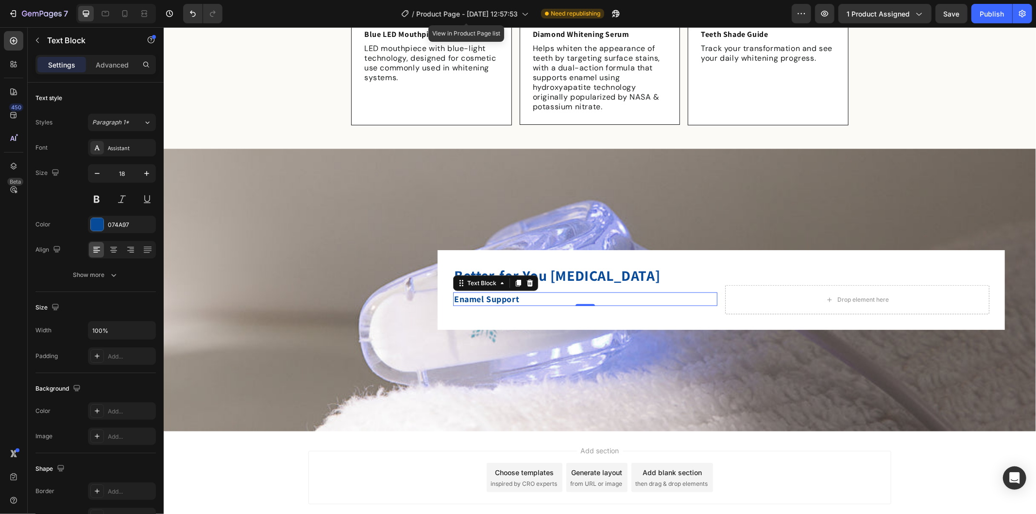
click at [635, 306] on div "Enamel Support Text Block 0" at bounding box center [585, 299] width 264 height 29
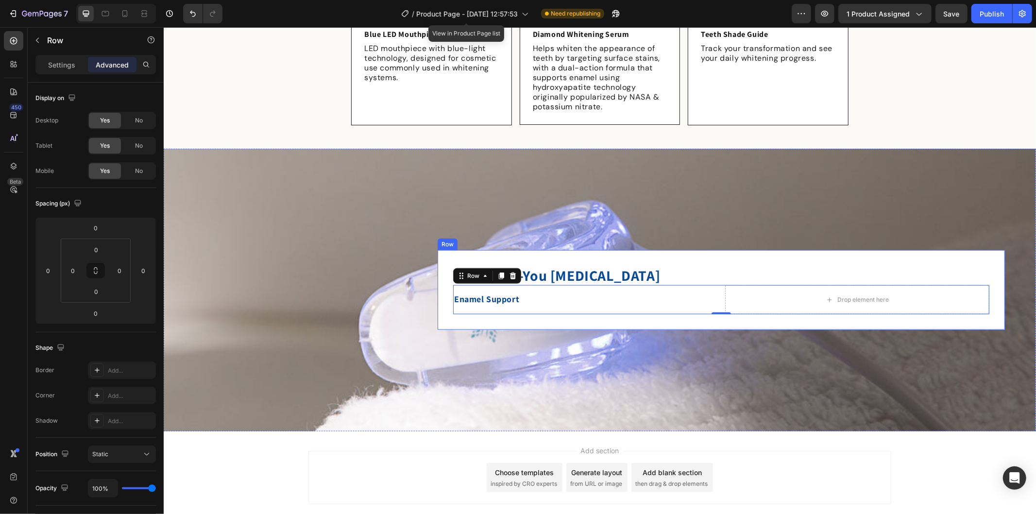
click at [572, 315] on div "Better-for-You [MEDICAL_DATA] Heading Enamel Support Text Block Drop element he…" at bounding box center [720, 290] width 567 height 80
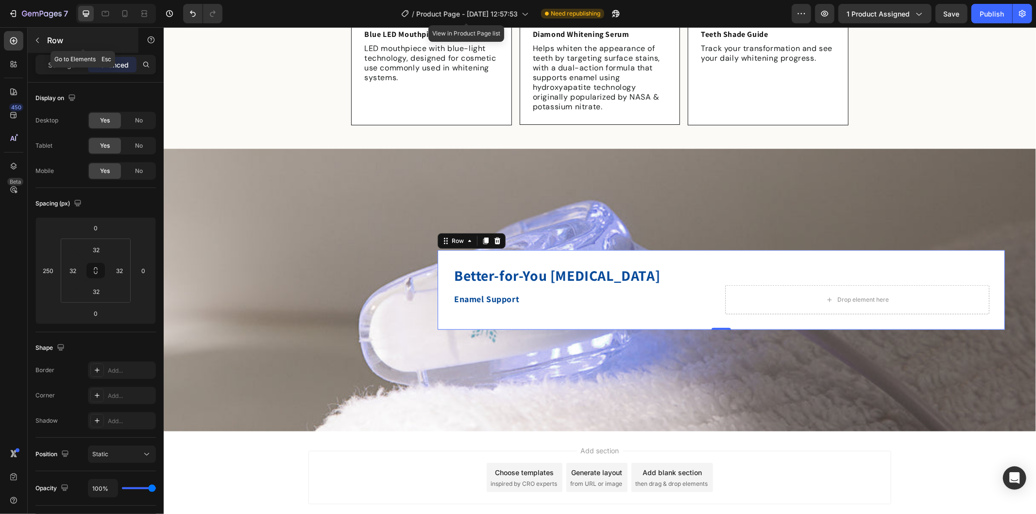
click at [45, 37] on div "Row" at bounding box center [83, 40] width 111 height 25
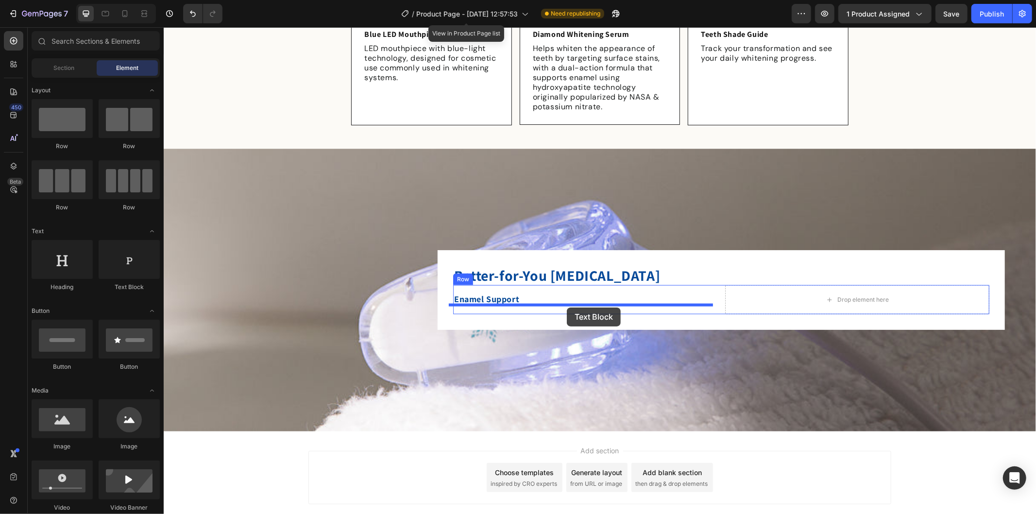
drag, startPoint x: 279, startPoint y: 289, endPoint x: 566, endPoint y: 307, distance: 288.1
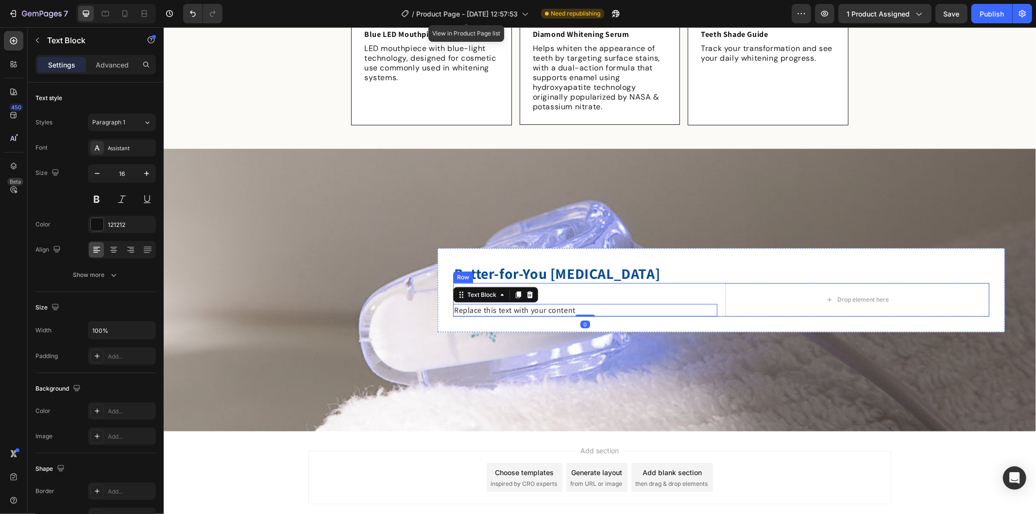
click at [601, 283] on div "Enamel Support Text Block Replace this text with your content Text Block 0" at bounding box center [585, 300] width 264 height 34
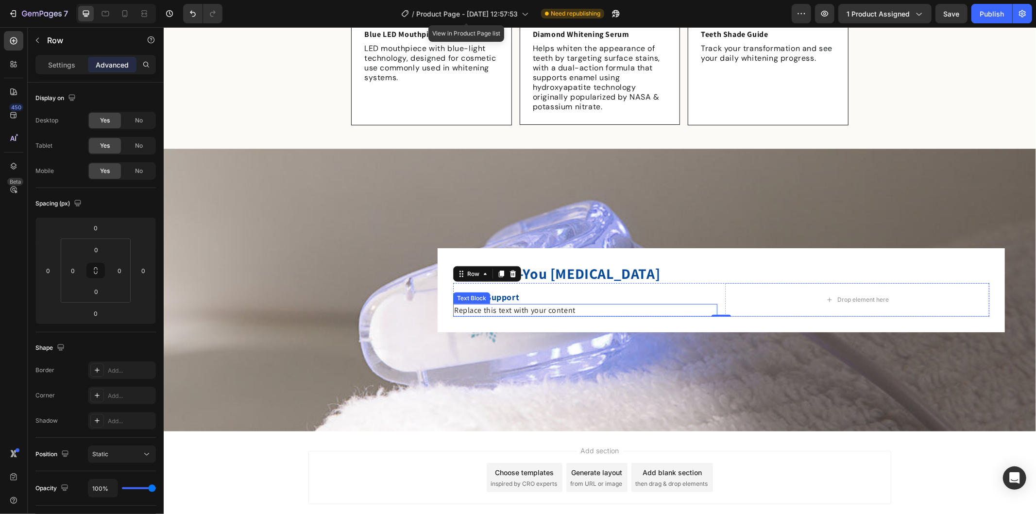
click at [556, 307] on div "Replace this text with your content" at bounding box center [585, 310] width 264 height 13
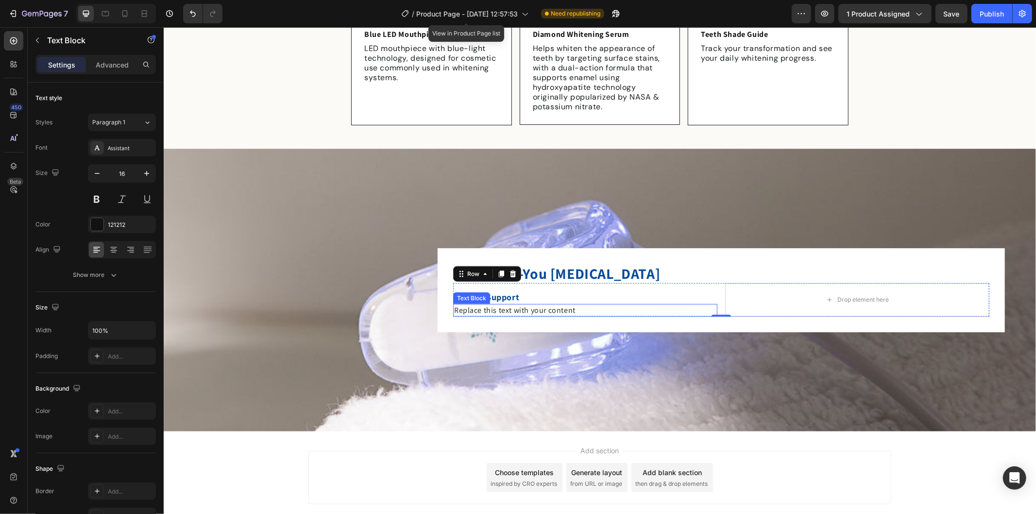
click at [556, 307] on div "Replace this text with your content" at bounding box center [585, 310] width 264 height 13
click at [556, 307] on p "Replace this text with your content" at bounding box center [585, 310] width 262 height 11
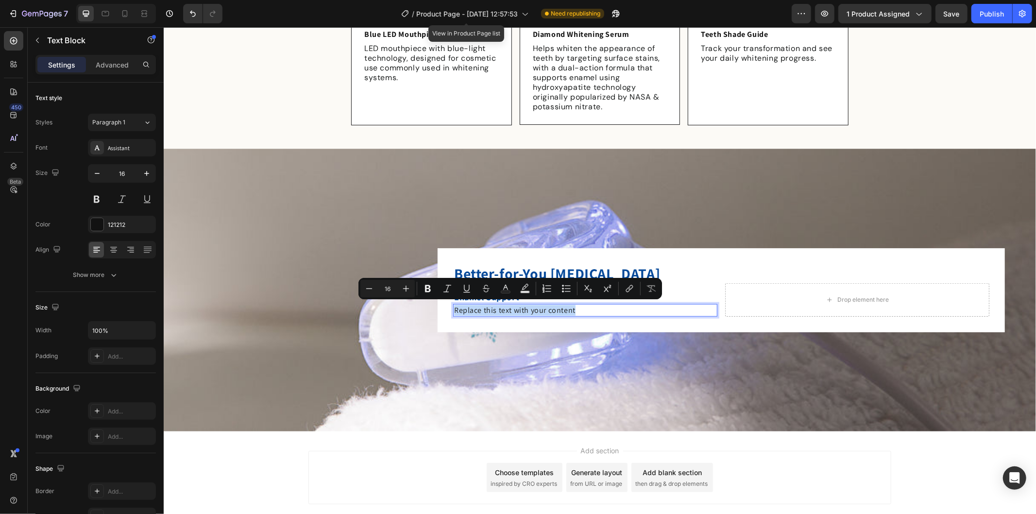
click at [518, 306] on p "Replace this text with your content" at bounding box center [585, 310] width 262 height 11
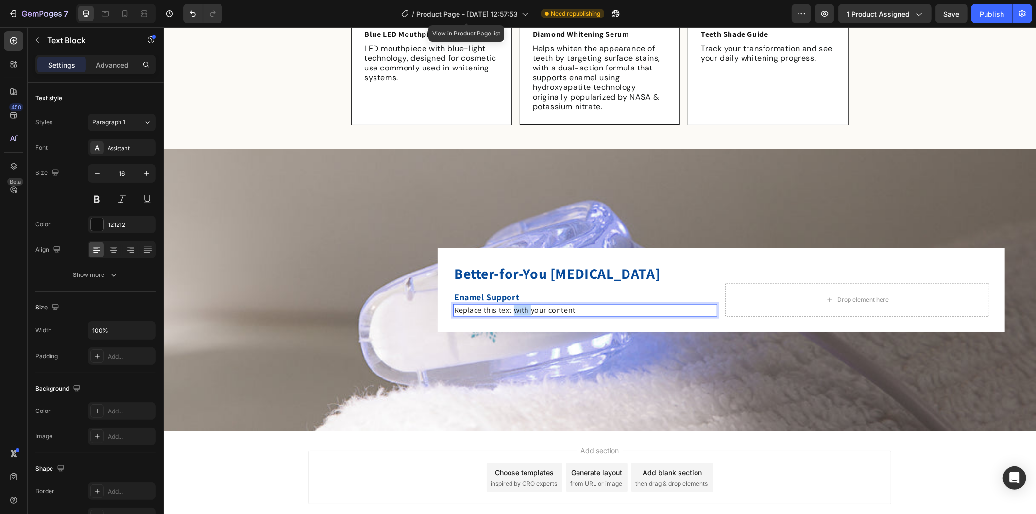
click at [518, 306] on p "Replace this text with your content" at bounding box center [585, 310] width 262 height 11
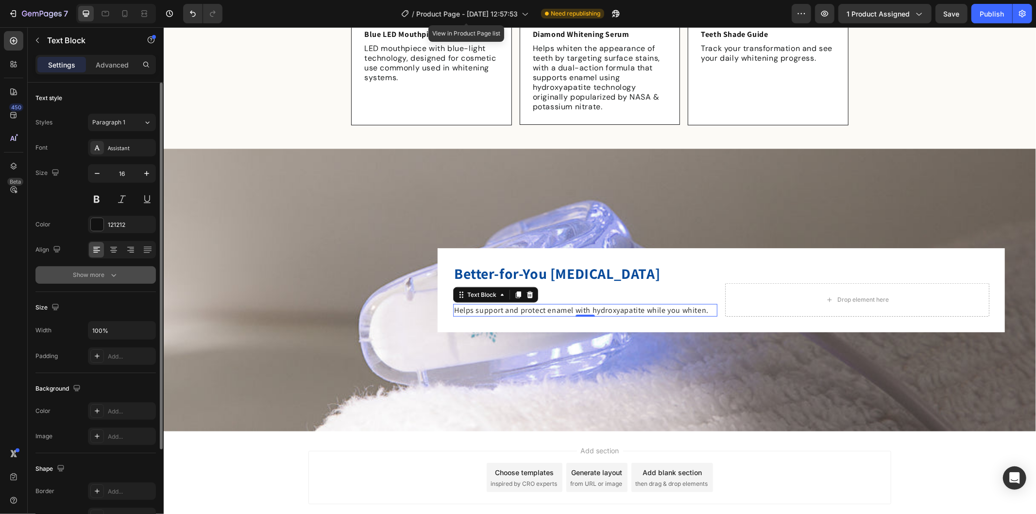
click at [102, 276] on div "Show more" at bounding box center [95, 275] width 45 height 10
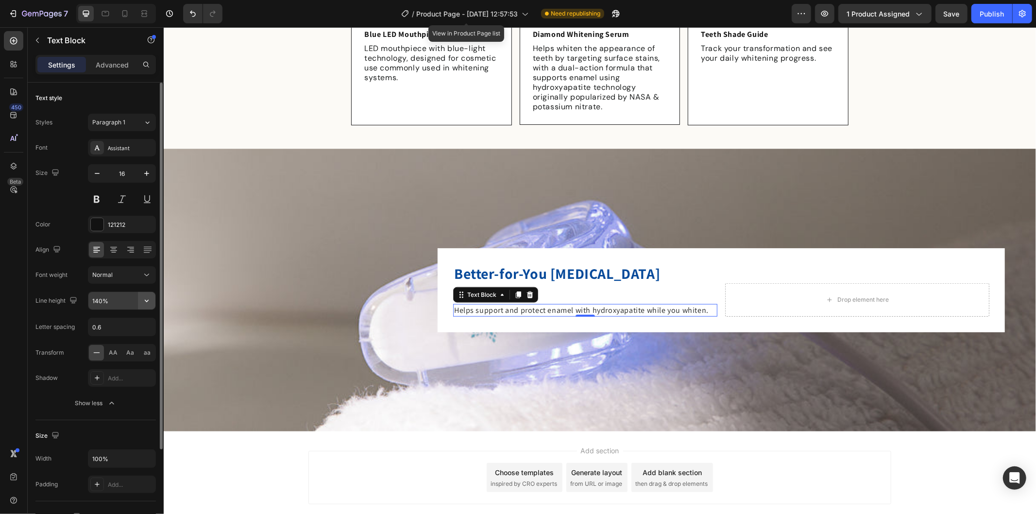
click at [151, 302] on icon "button" at bounding box center [147, 301] width 10 height 10
click at [118, 298] on input "140%" at bounding box center [121, 300] width 67 height 17
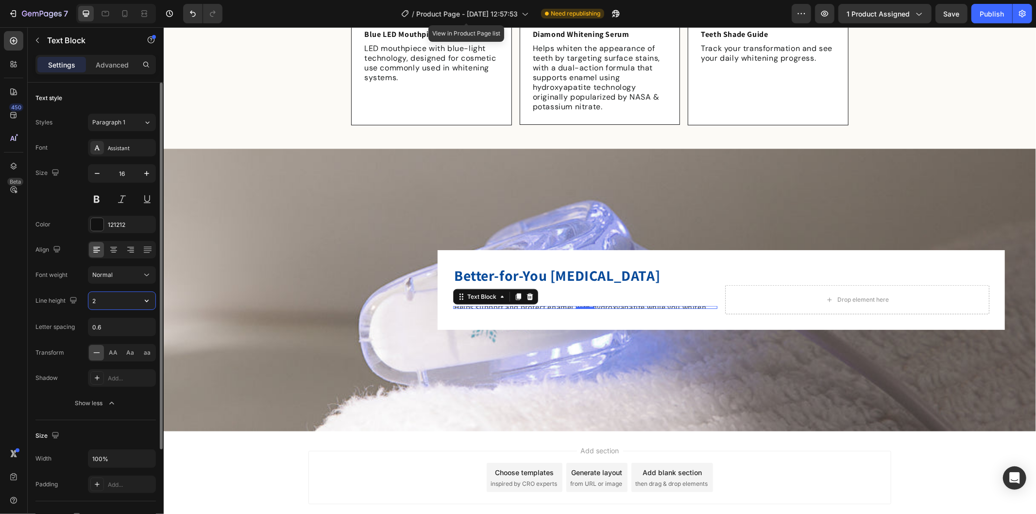
type input "24"
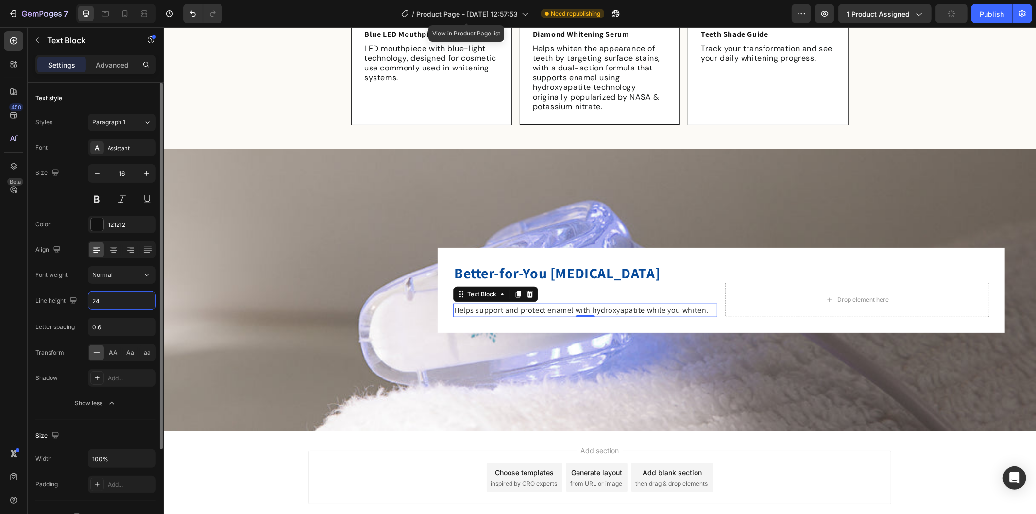
click at [109, 402] on icon "button" at bounding box center [112, 403] width 10 height 10
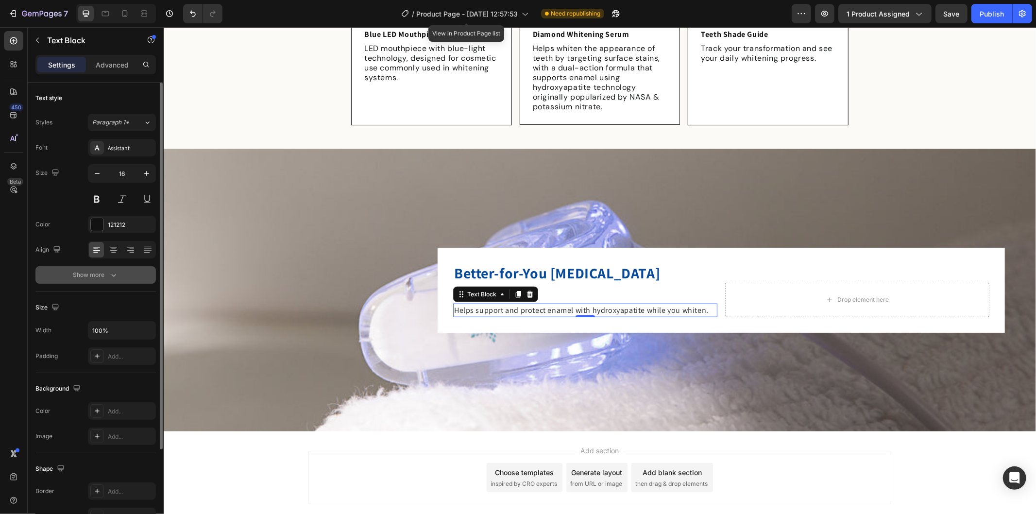
click at [130, 280] on button "Show more" at bounding box center [95, 274] width 120 height 17
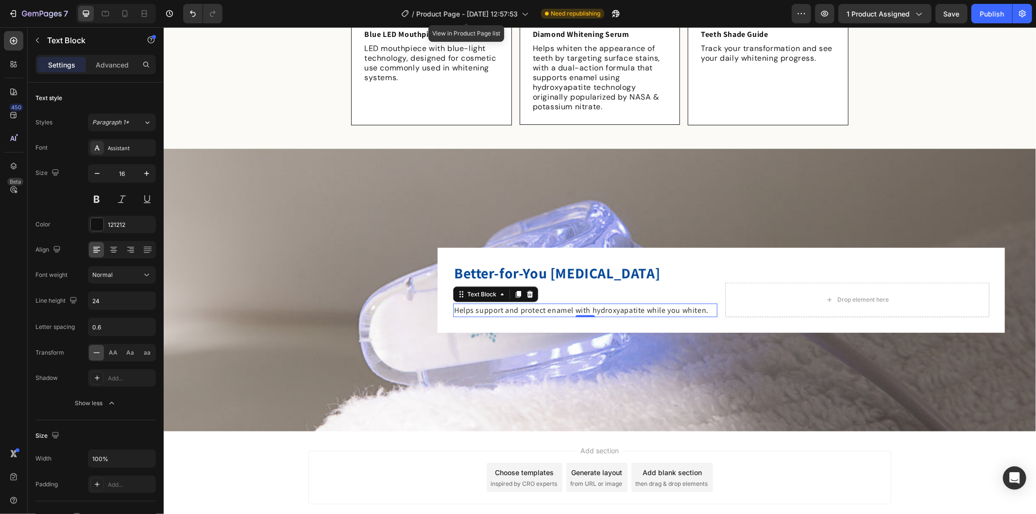
click at [624, 303] on div "Helps support and protect enamel with hydroxyapatite while you whiten." at bounding box center [585, 310] width 264 height 14
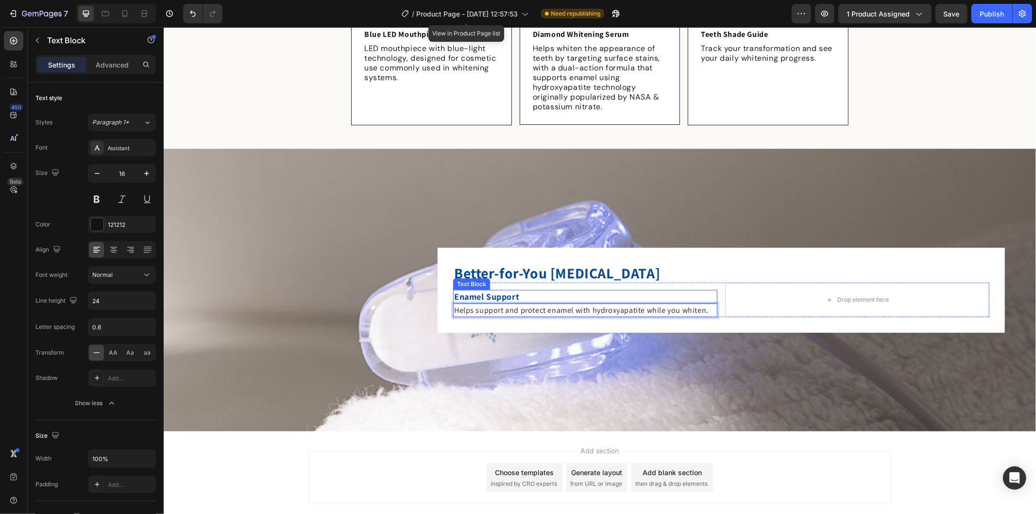
click at [632, 290] on p "Enamel Support" at bounding box center [585, 296] width 262 height 12
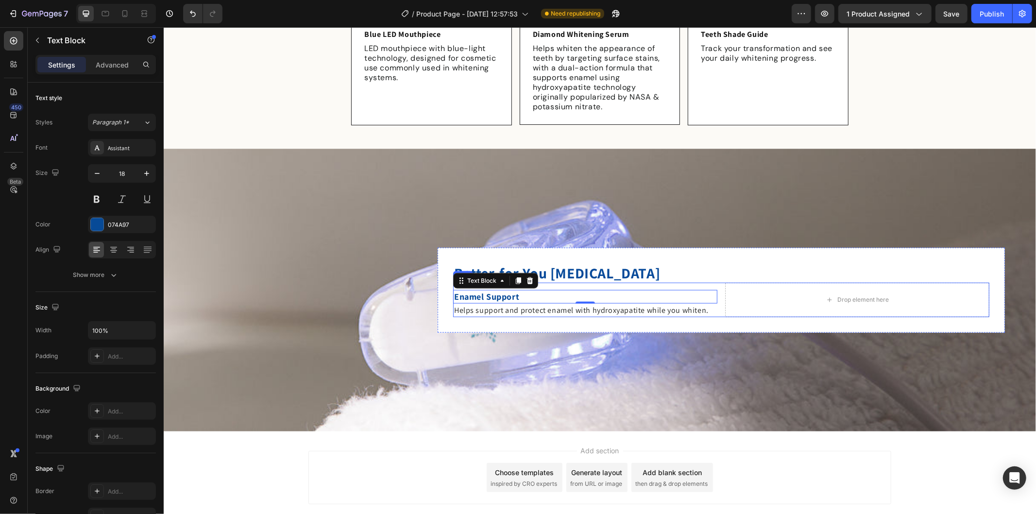
click at [712, 282] on div "Enamel Support Text Block 0 Helps support and protect enamel with hydroxyapatit…" at bounding box center [585, 299] width 264 height 34
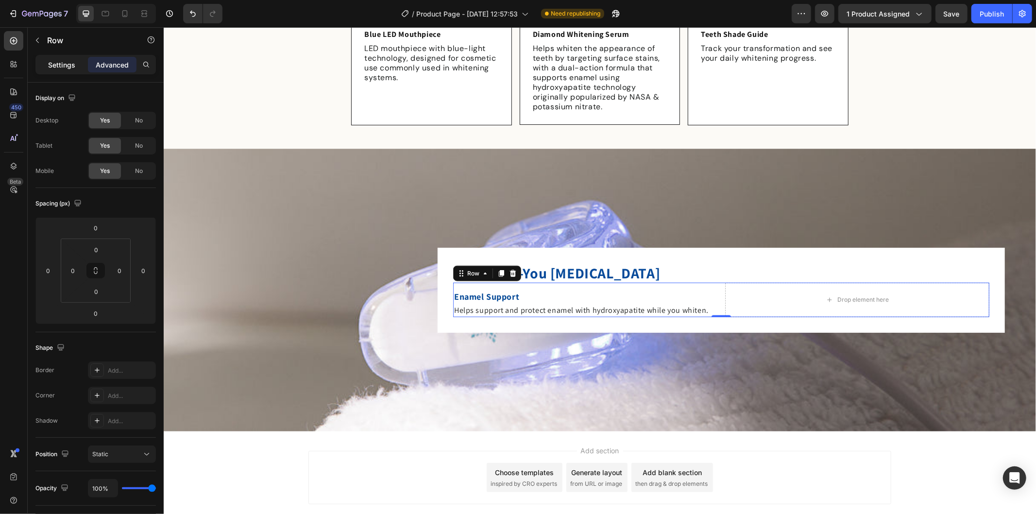
click at [55, 67] on p "Settings" at bounding box center [61, 65] width 27 height 10
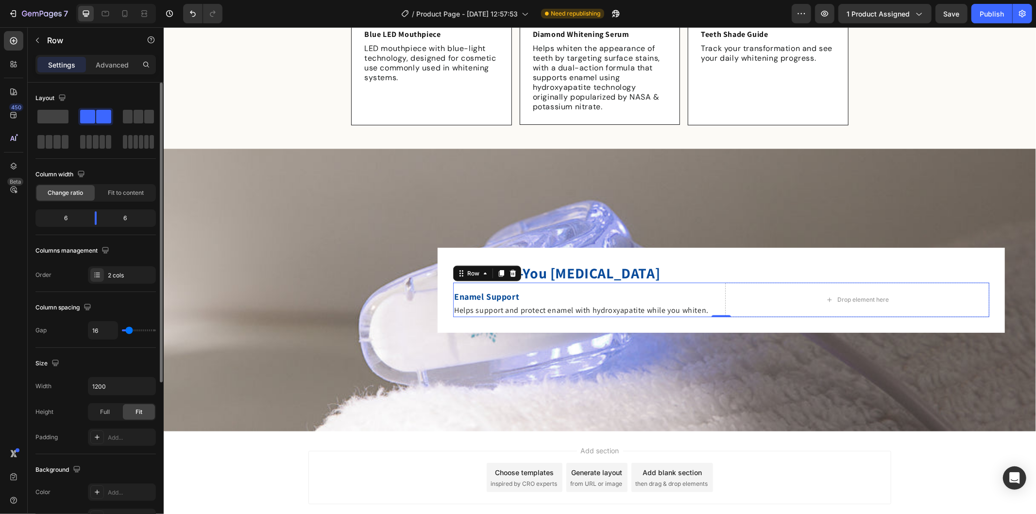
type input "10"
type input "12"
type input "15"
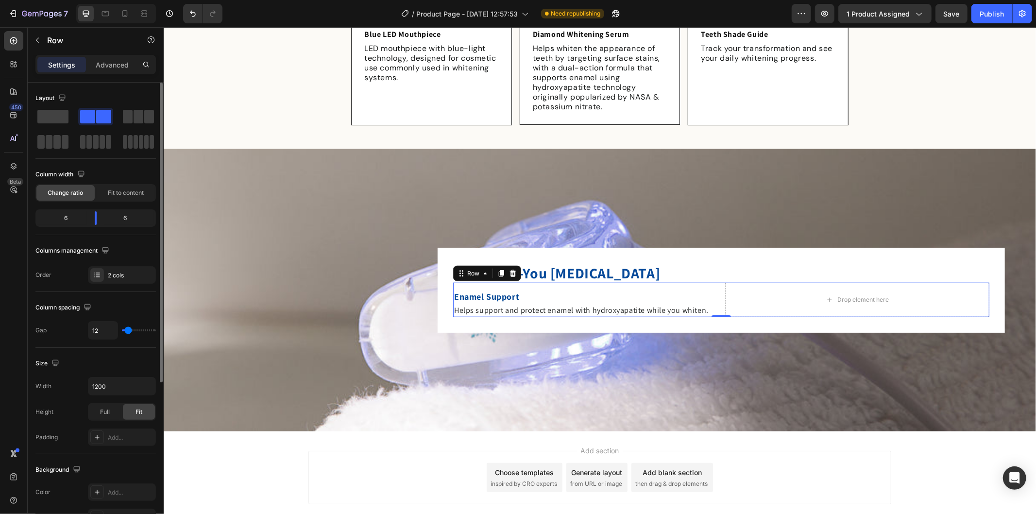
type input "15"
type input "17"
type input "20"
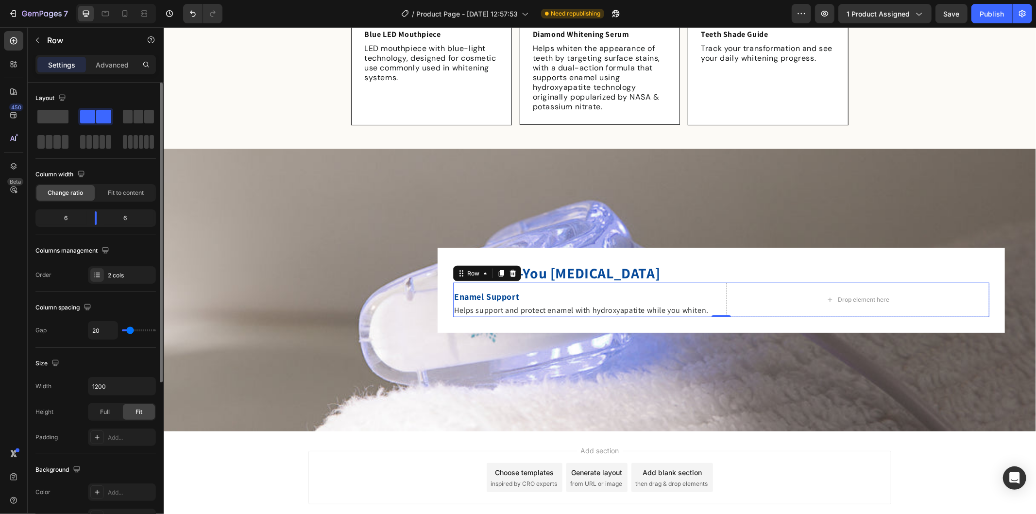
type input "22"
type input "27"
type input "29"
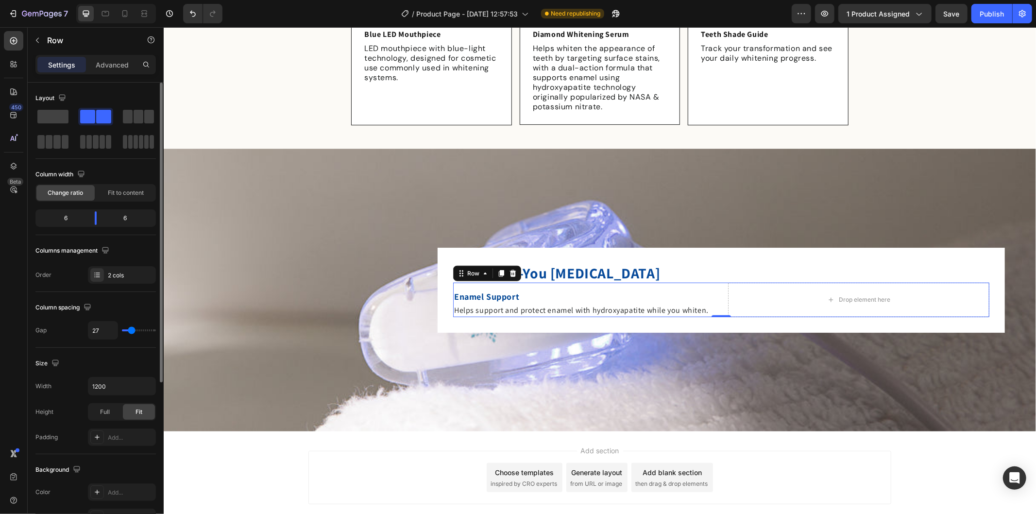
type input "29"
type input "32"
type input "39"
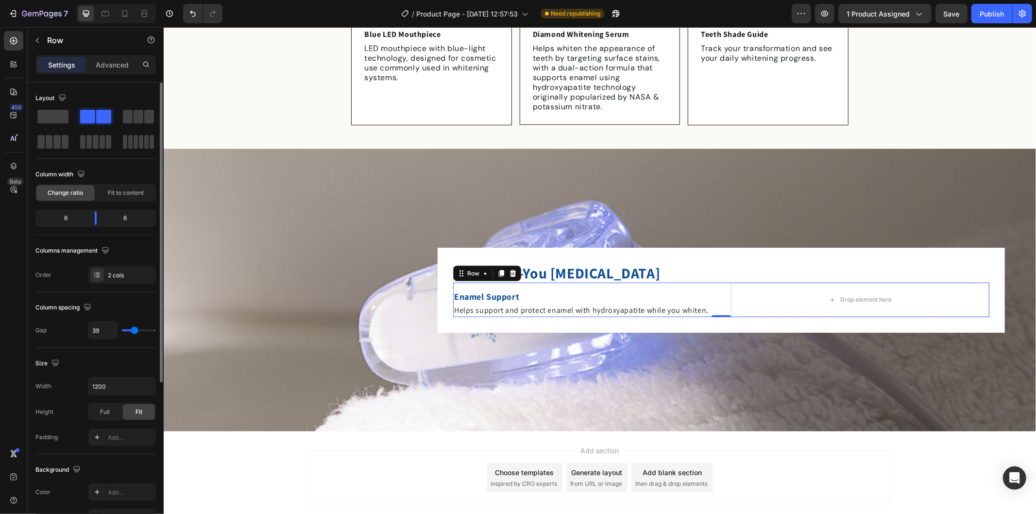
type input "42"
type input "39"
type input "42"
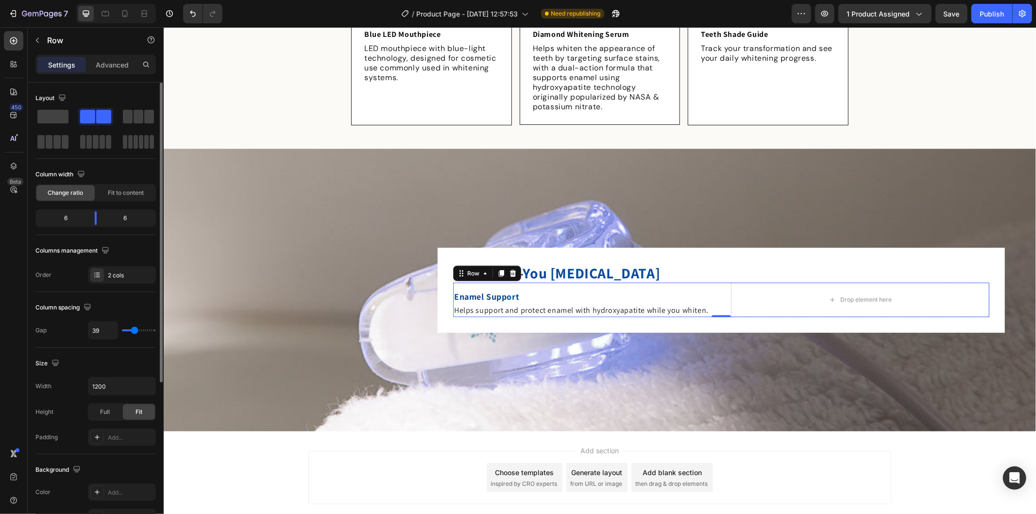
type input "42"
type input "39"
type input "42"
drag, startPoint x: 127, startPoint y: 328, endPoint x: 135, endPoint y: 330, distance: 7.5
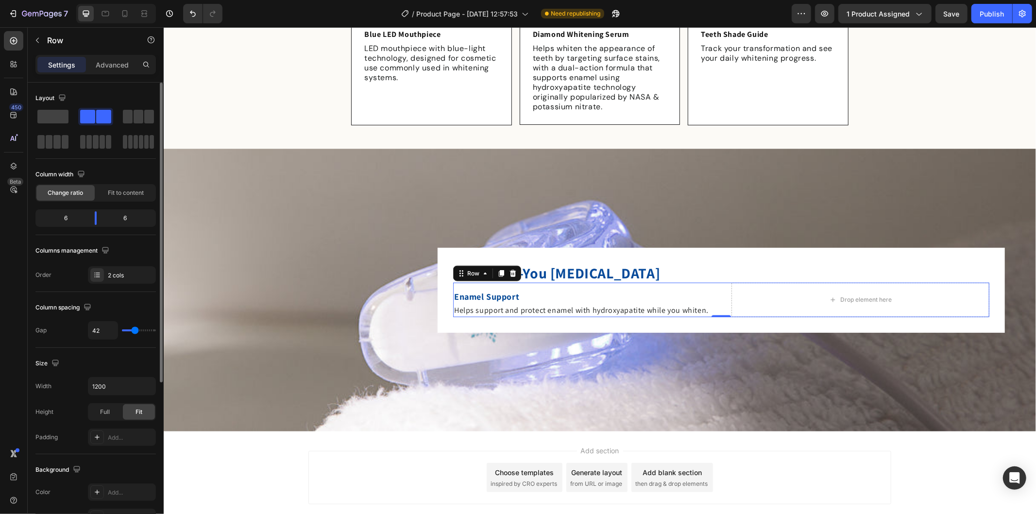
type input "42"
click at [135, 330] on input "range" at bounding box center [139, 330] width 34 height 2
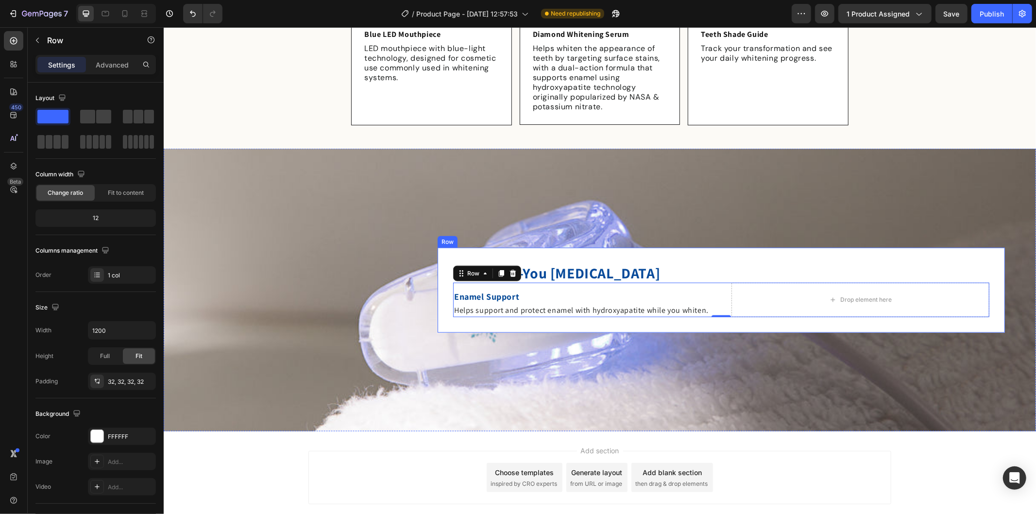
click at [737, 260] on div "Better-for-You [MEDICAL_DATA] Heading Enamel Support Text Block Helps support a…" at bounding box center [720, 289] width 567 height 85
click at [688, 283] on div "Enamel Support Text Block Helps support and protect enamel with hydroxyapatite …" at bounding box center [582, 299] width 258 height 34
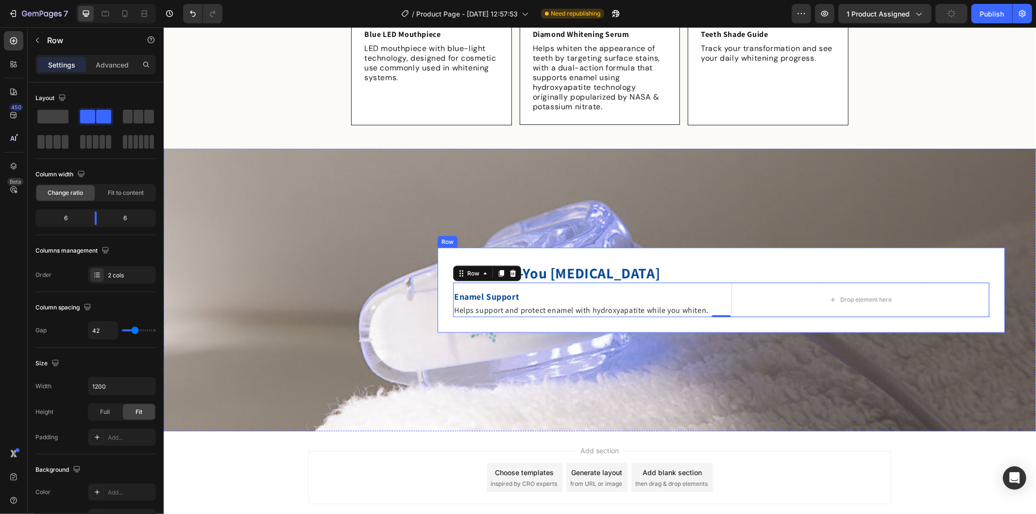
click at [721, 327] on div "Better-for-You [MEDICAL_DATA] Heading Enamel Support Text Block Helps support a…" at bounding box center [720, 289] width 567 height 85
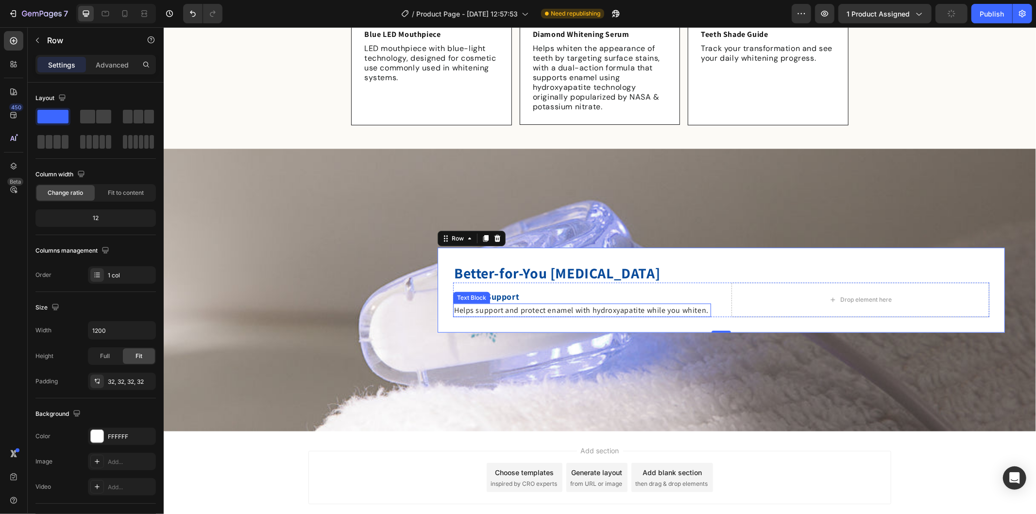
click at [616, 306] on span "Helps support and protect enamel with hydroxyapatite while you whiten." at bounding box center [581, 310] width 254 height 10
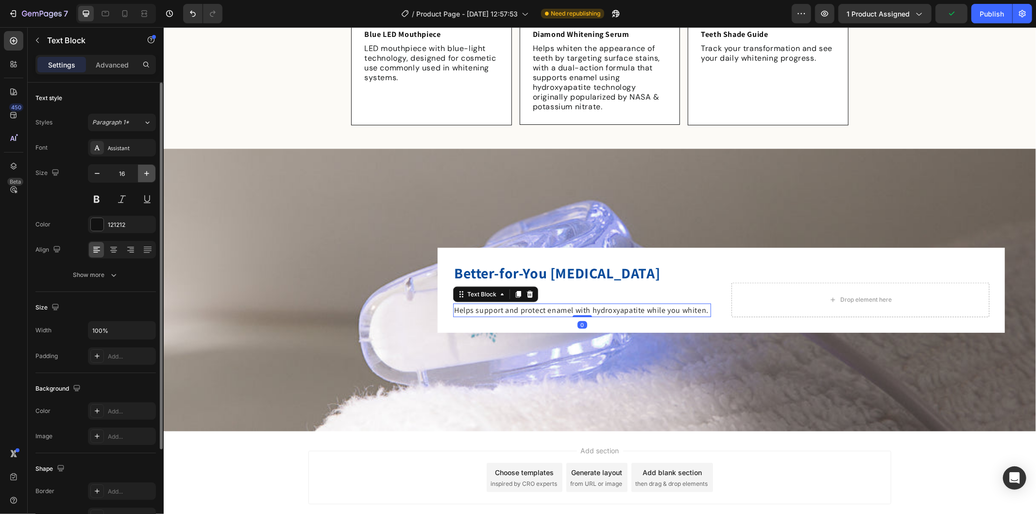
click at [147, 174] on icon "button" at bounding box center [146, 173] width 5 height 5
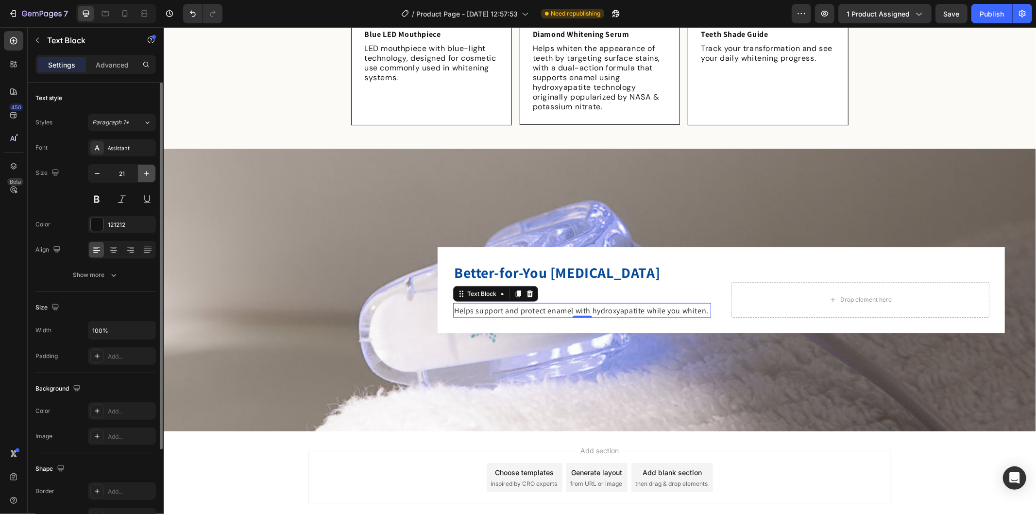
click at [147, 174] on icon "button" at bounding box center [146, 173] width 5 height 5
type input "23"
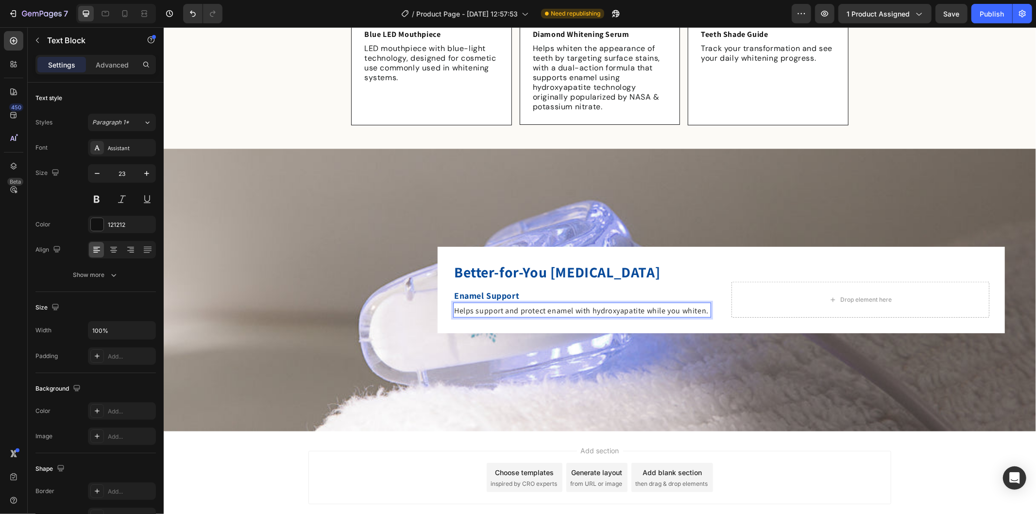
click at [541, 307] on span "Helps support and protect enamel with hydroxyapatite while you whiten." at bounding box center [581, 310] width 254 height 10
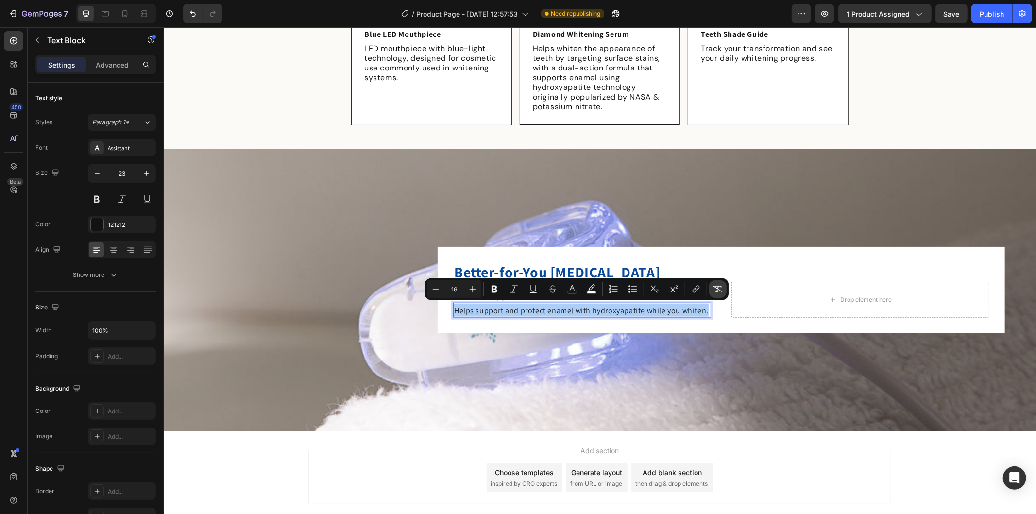
click at [715, 286] on icon "Editor contextual toolbar" at bounding box center [717, 289] width 9 height 7
type input "23"
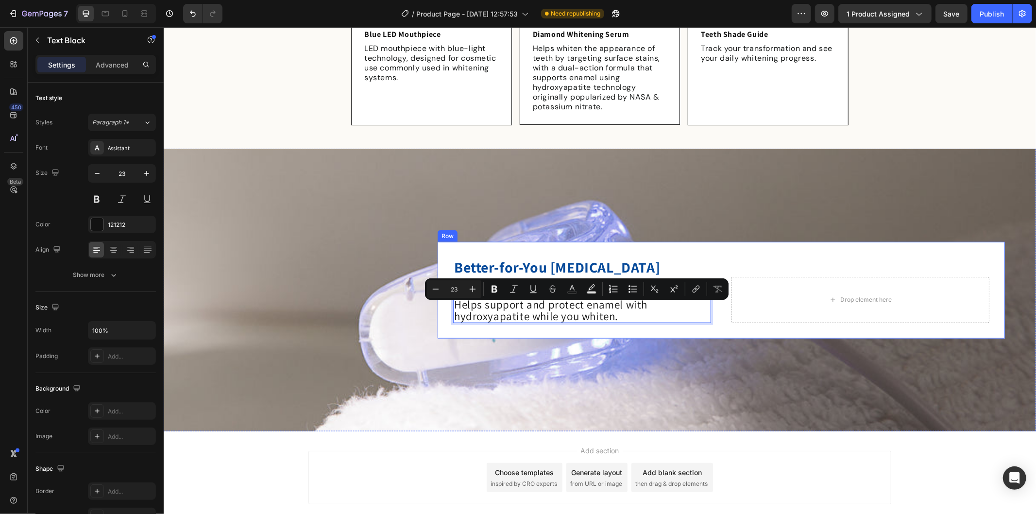
click at [567, 326] on div "Better-for-You [MEDICAL_DATA] Heading Enamel Support Text Block Helps support a…" at bounding box center [720, 289] width 567 height 97
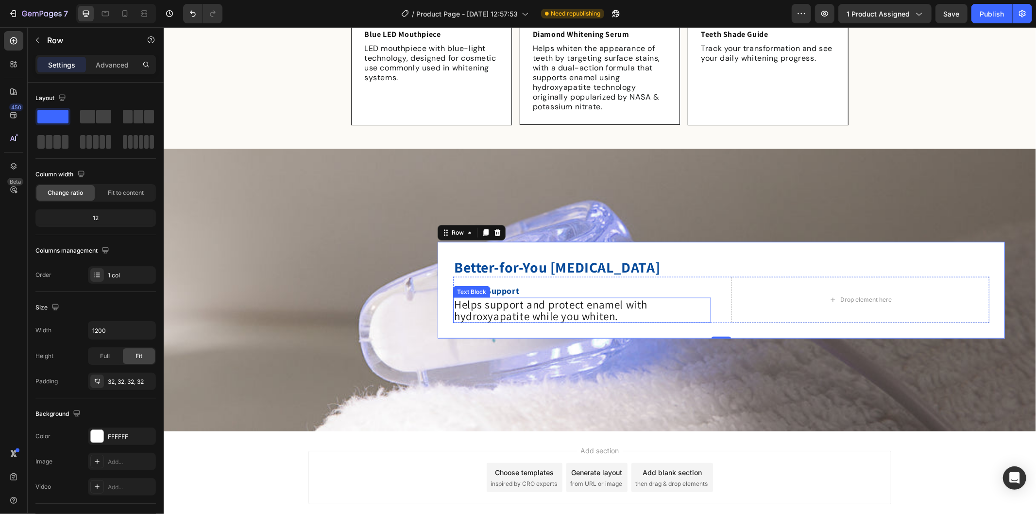
click at [488, 305] on p "Helps support and protect enamel with hydroxyapatite while you whiten." at bounding box center [582, 309] width 256 height 23
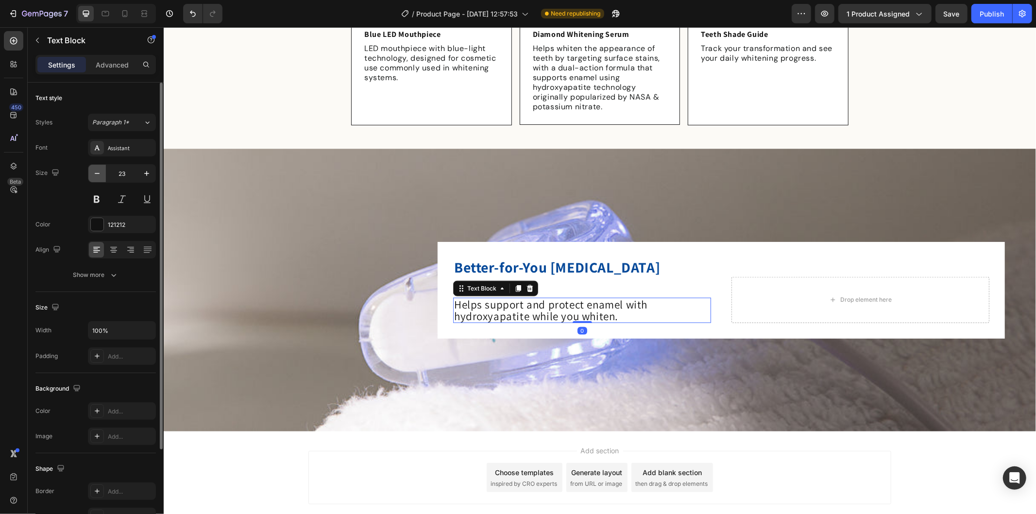
click at [95, 171] on icon "button" at bounding box center [97, 174] width 10 height 10
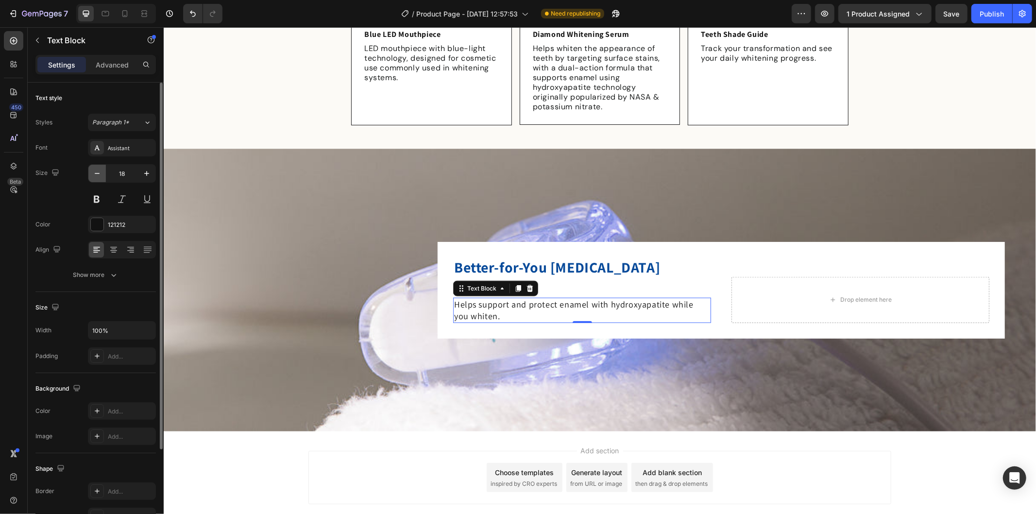
click at [95, 171] on icon "button" at bounding box center [97, 174] width 10 height 10
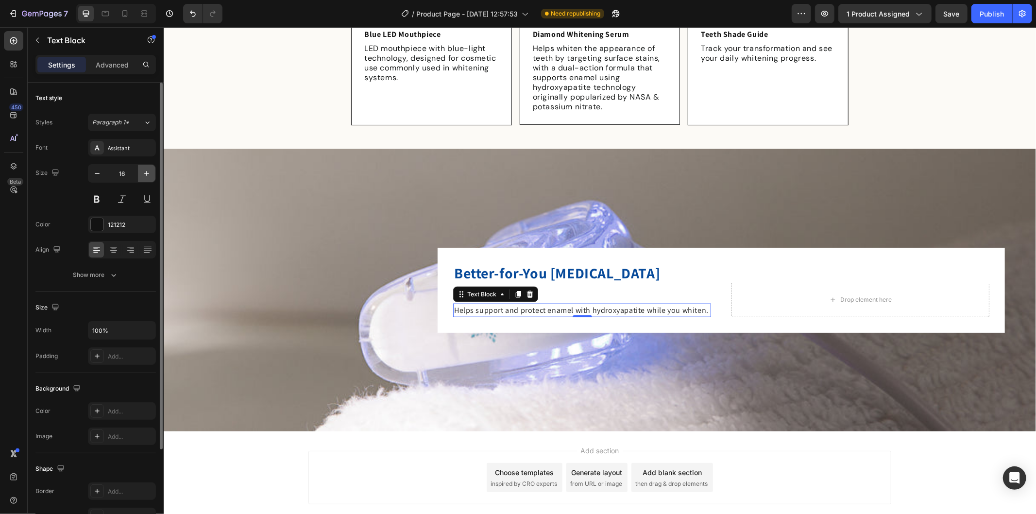
click at [144, 175] on icon "button" at bounding box center [147, 174] width 10 height 10
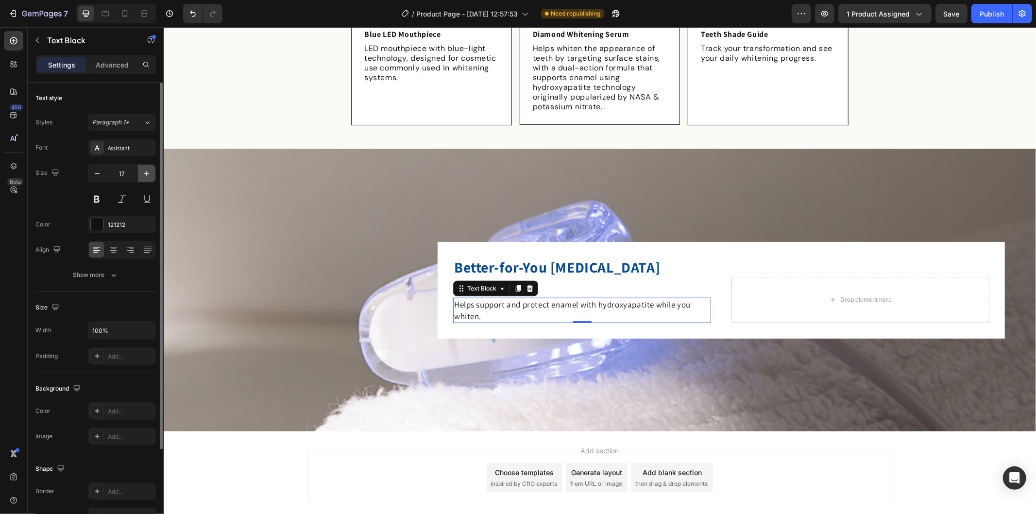
click at [144, 175] on icon "button" at bounding box center [147, 174] width 10 height 10
type input "18"
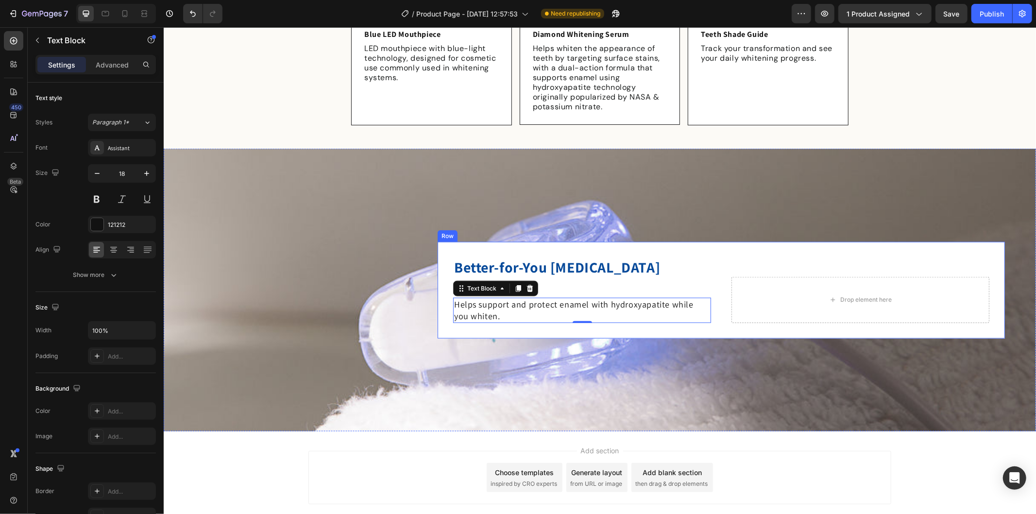
click at [649, 332] on div "Better-for-You [MEDICAL_DATA] Heading Enamel Support Text Block Helps support a…" at bounding box center [720, 289] width 567 height 97
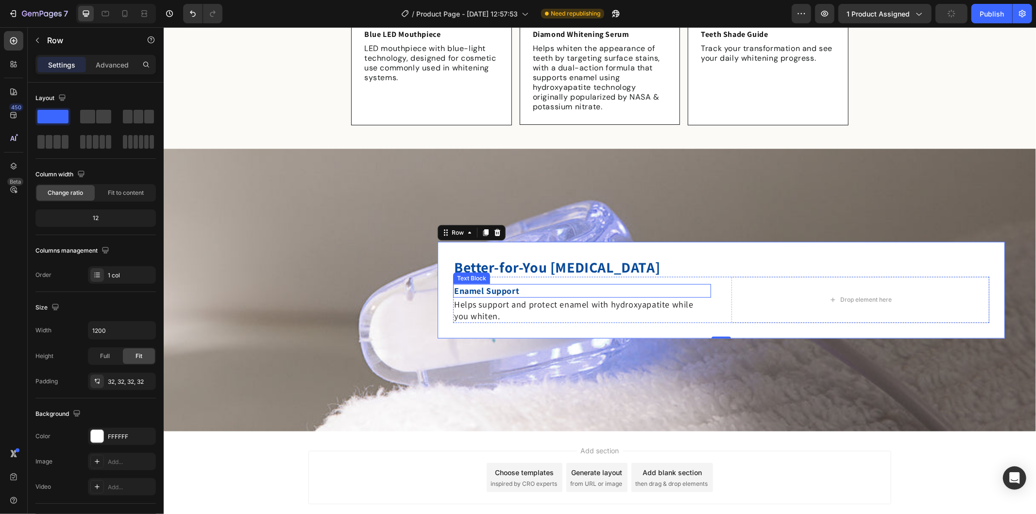
click at [508, 285] on strong "Enamel Support" at bounding box center [486, 290] width 65 height 11
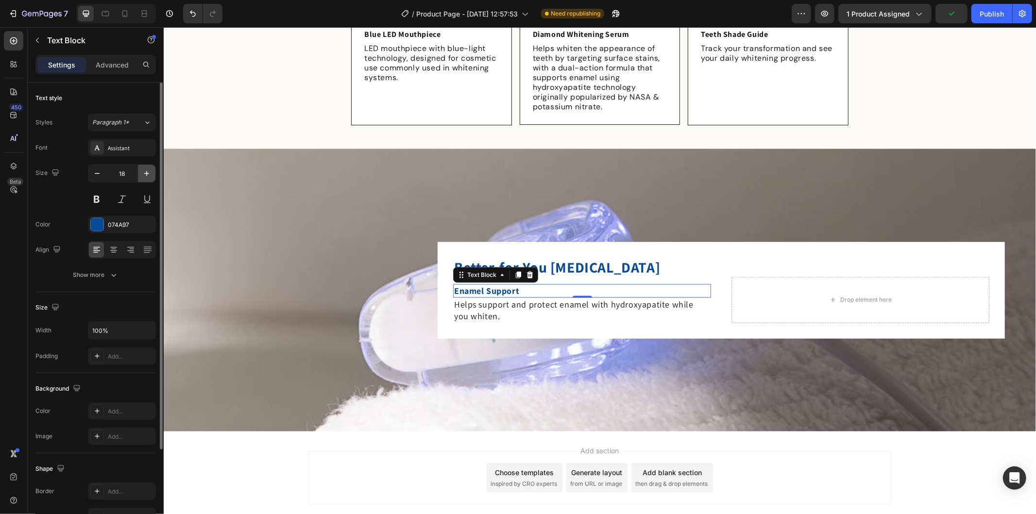
click at [148, 175] on icon "button" at bounding box center [147, 174] width 10 height 10
click at [146, 174] on icon "button" at bounding box center [147, 174] width 10 height 10
type input "20"
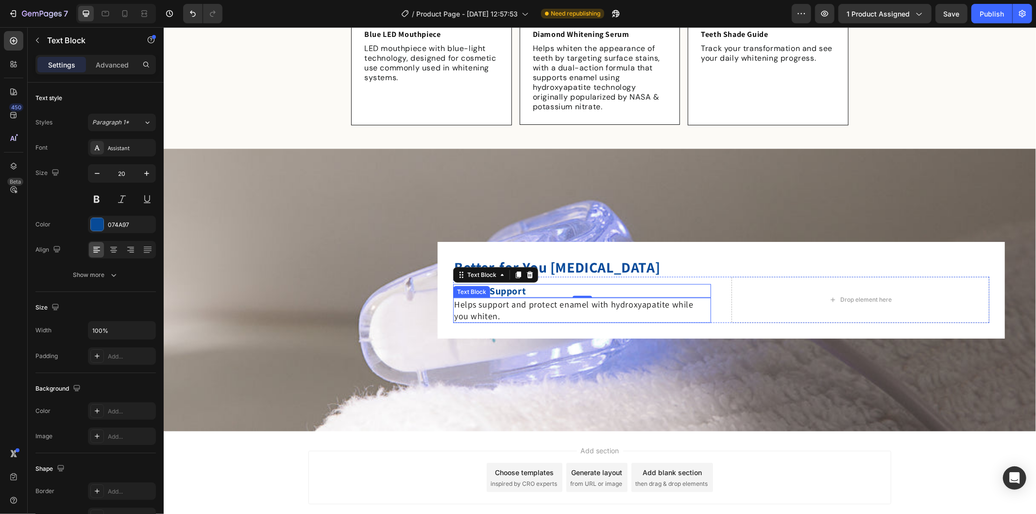
click at [560, 316] on p "Helps support and protect enamel with hydroxyapatite while you whiten." at bounding box center [582, 309] width 256 height 23
click at [610, 324] on div "Better-for-You [MEDICAL_DATA] Heading Enamel Support Text Block Helps support a…" at bounding box center [720, 289] width 567 height 97
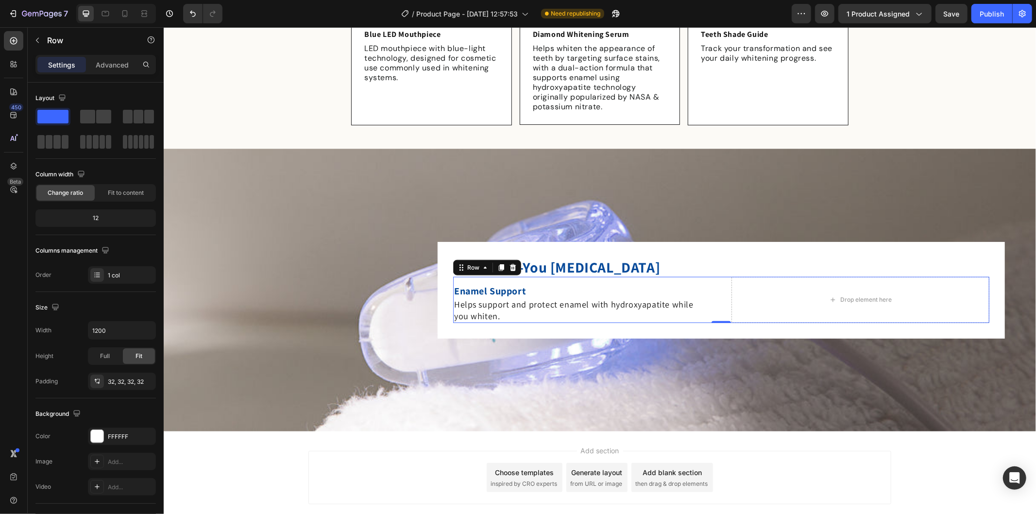
click at [572, 279] on div "Enamel Support Text Block Helps support and protect enamel with hydroxyapatite …" at bounding box center [582, 299] width 258 height 46
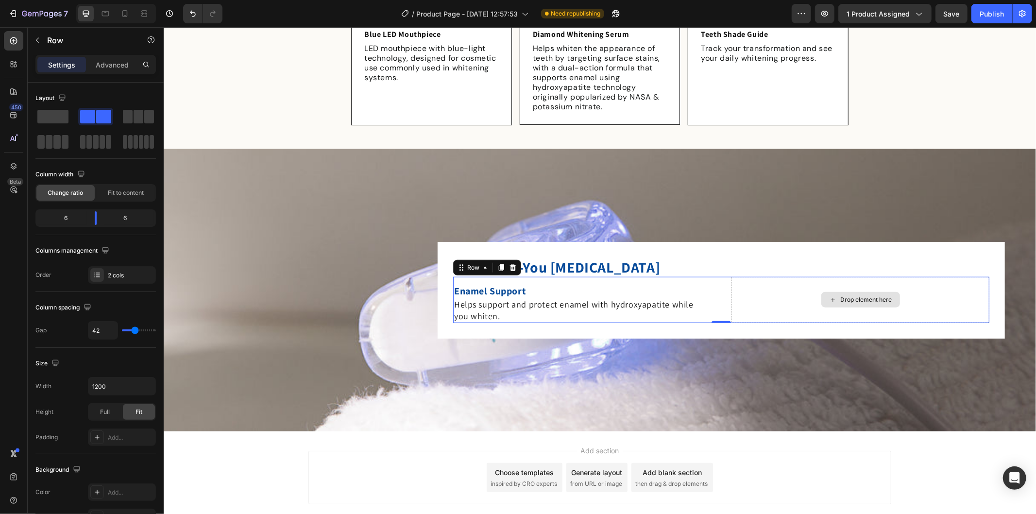
click at [738, 294] on div "Drop element here" at bounding box center [860, 299] width 258 height 46
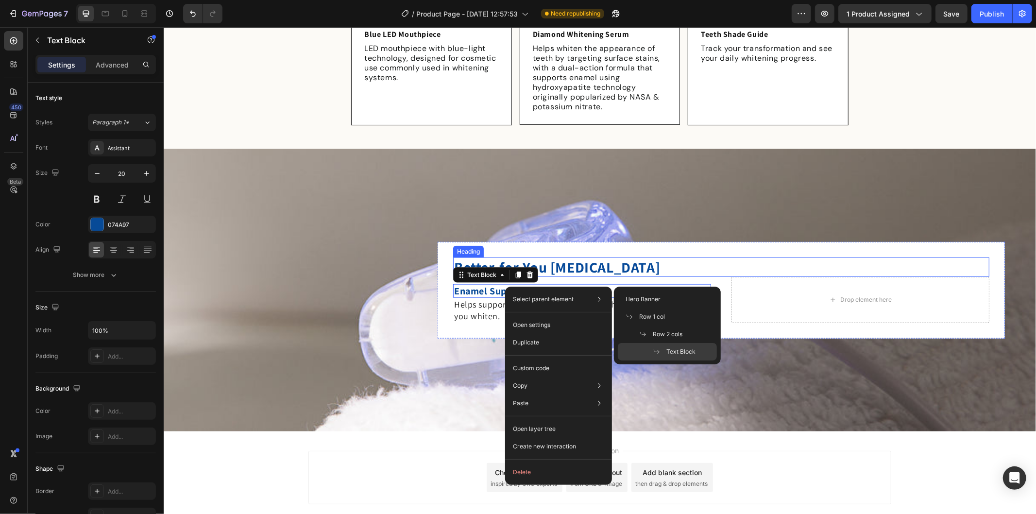
click at [639, 270] on p "Better-for-You [MEDICAL_DATA]" at bounding box center [721, 266] width 534 height 17
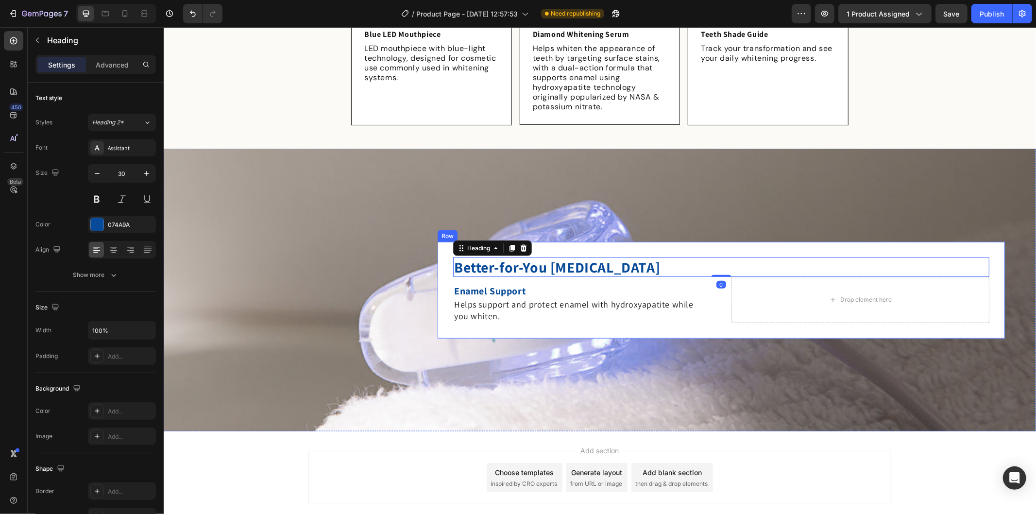
click at [598, 323] on div "Better-for-You [MEDICAL_DATA] Heading 0 Enamel Support Text Block Helps support…" at bounding box center [720, 289] width 567 height 97
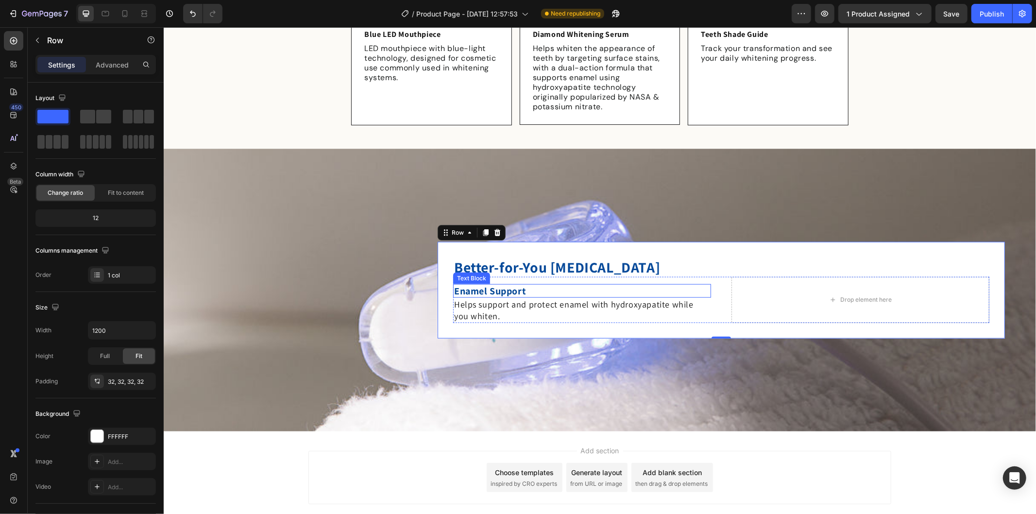
click at [487, 288] on strong "Enamel Support" at bounding box center [490, 290] width 72 height 13
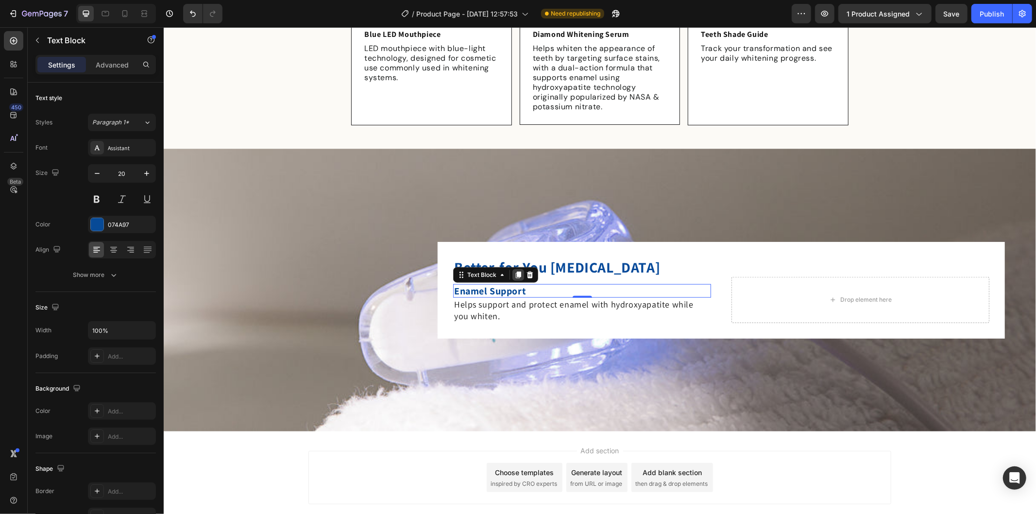
click at [512, 275] on div at bounding box center [518, 275] width 12 height 12
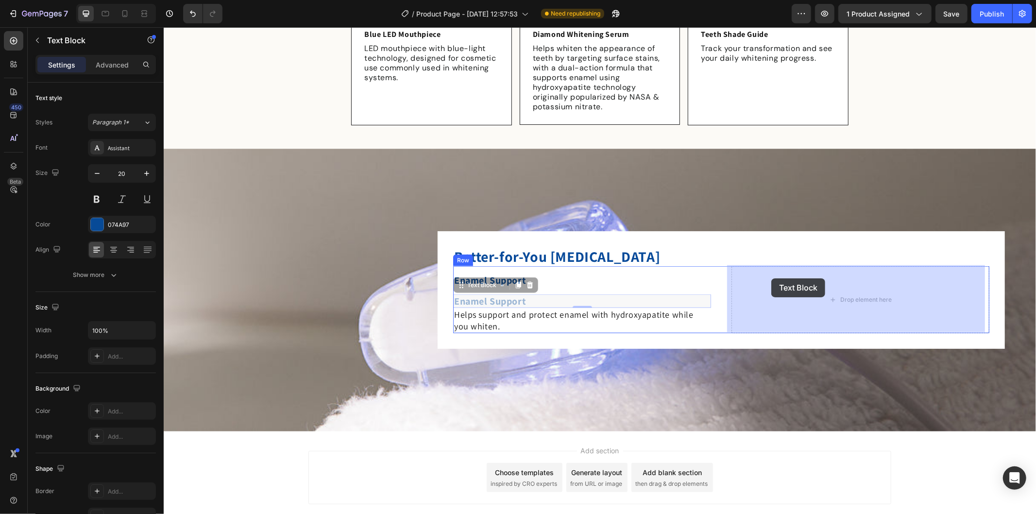
drag, startPoint x: 457, startPoint y: 284, endPoint x: 754, endPoint y: 280, distance: 297.2
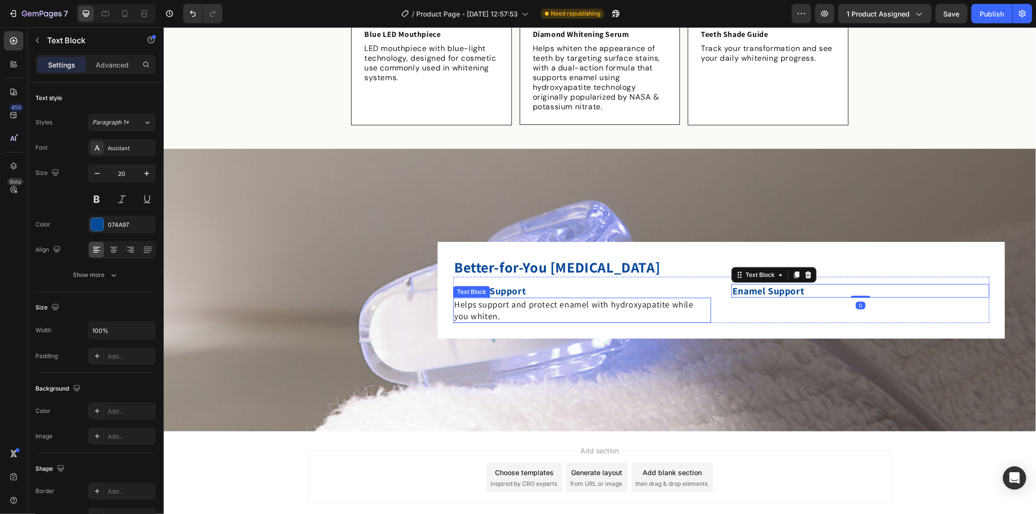
click at [507, 301] on p "Helps support and protect enamel with hydroxyapatite while you whiten." at bounding box center [582, 309] width 256 height 23
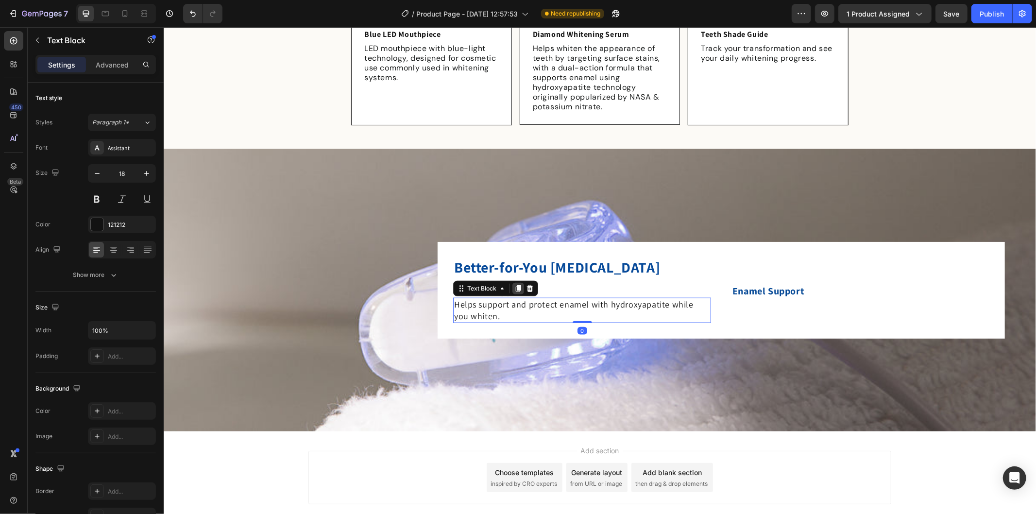
click at [512, 291] on div at bounding box center [518, 288] width 12 height 12
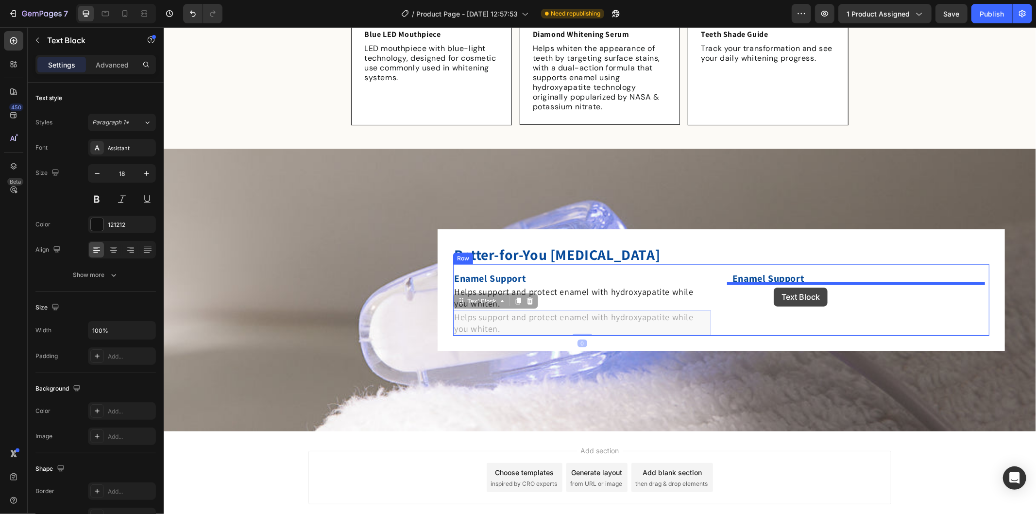
drag, startPoint x: 454, startPoint y: 299, endPoint x: 773, endPoint y: 287, distance: 319.3
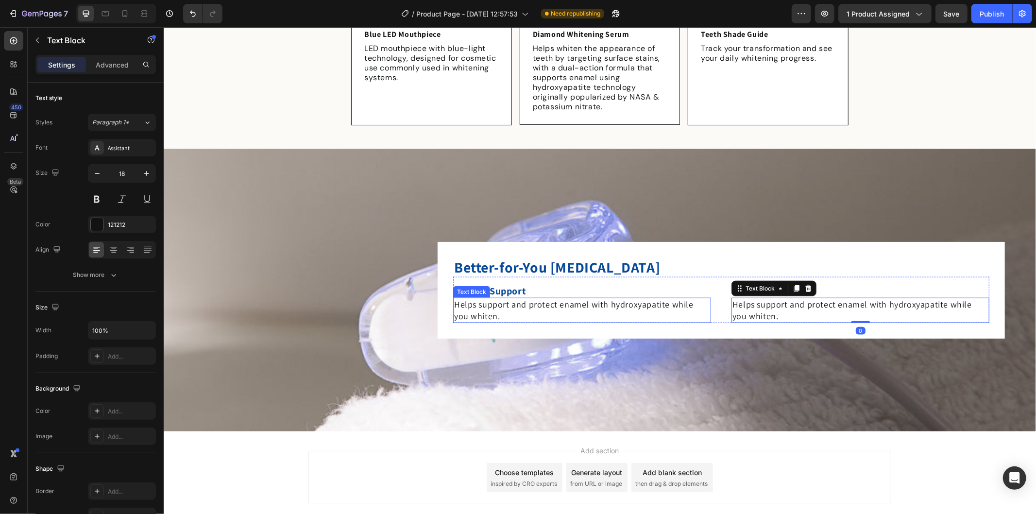
click at [687, 318] on p "Helps support and protect enamel with hydroxyapatite while you whiten." at bounding box center [582, 309] width 256 height 23
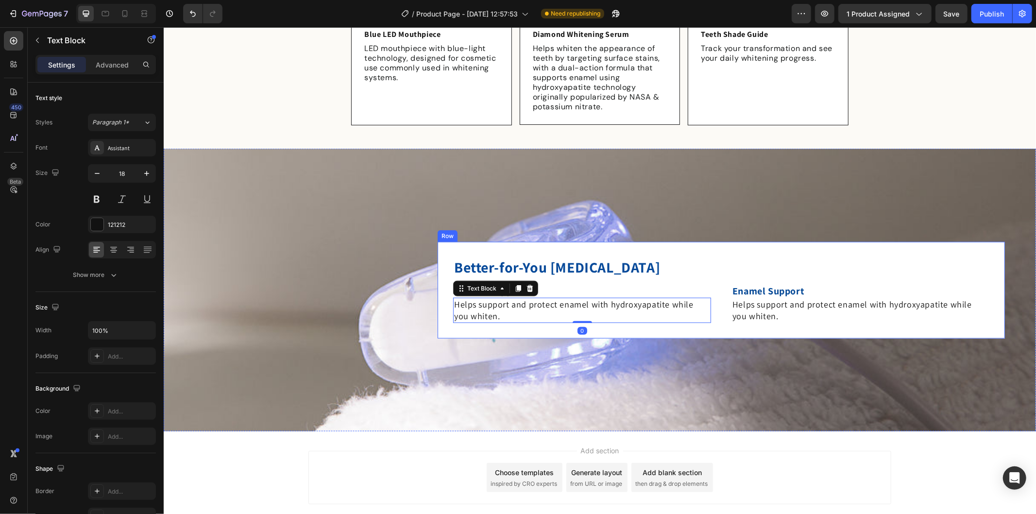
click at [747, 323] on div "Better-for-You [MEDICAL_DATA] Heading Enamel Support Text Block Helps support a…" at bounding box center [720, 289] width 567 height 97
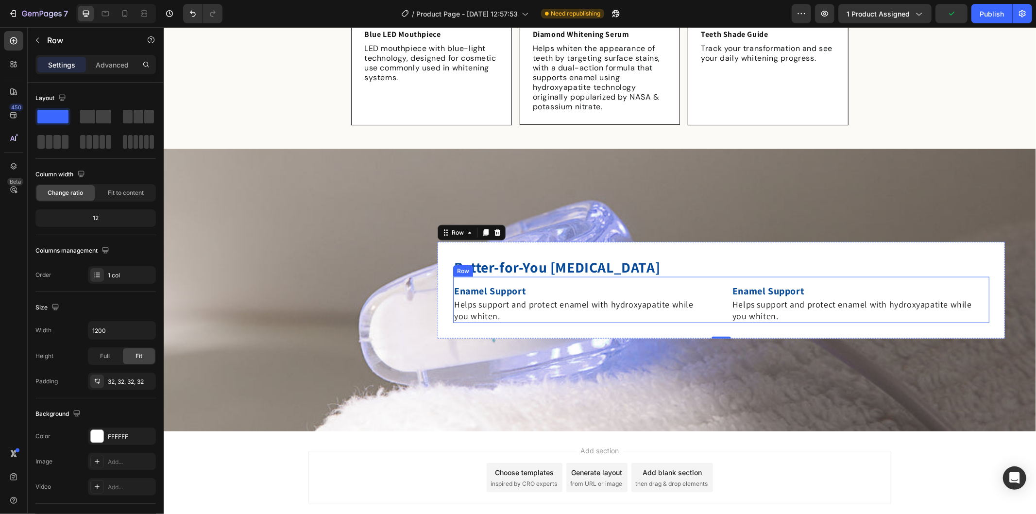
click at [713, 279] on div "Enamel Support Text Block Helps support and protect enamel with hydroxyapatite …" at bounding box center [721, 299] width 536 height 46
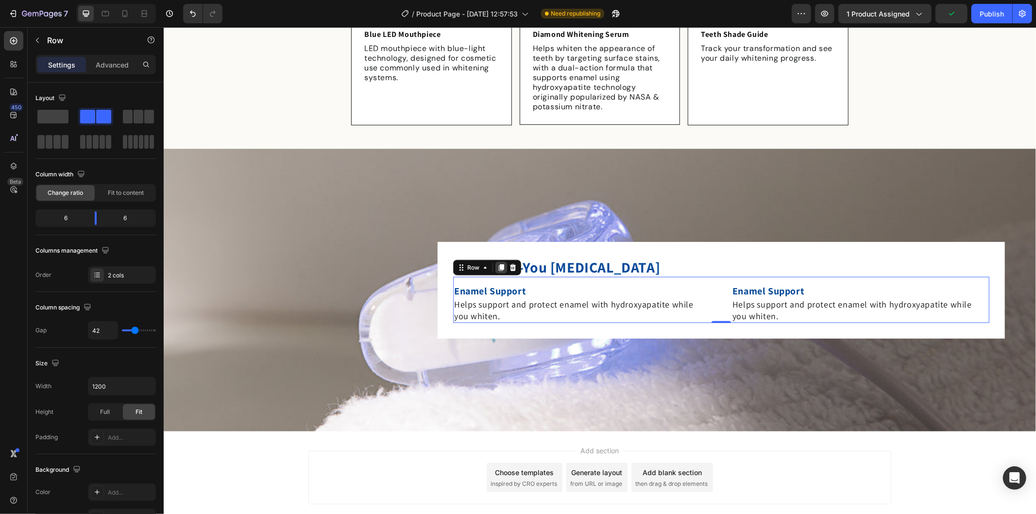
click at [498, 266] on icon at bounding box center [500, 267] width 5 height 7
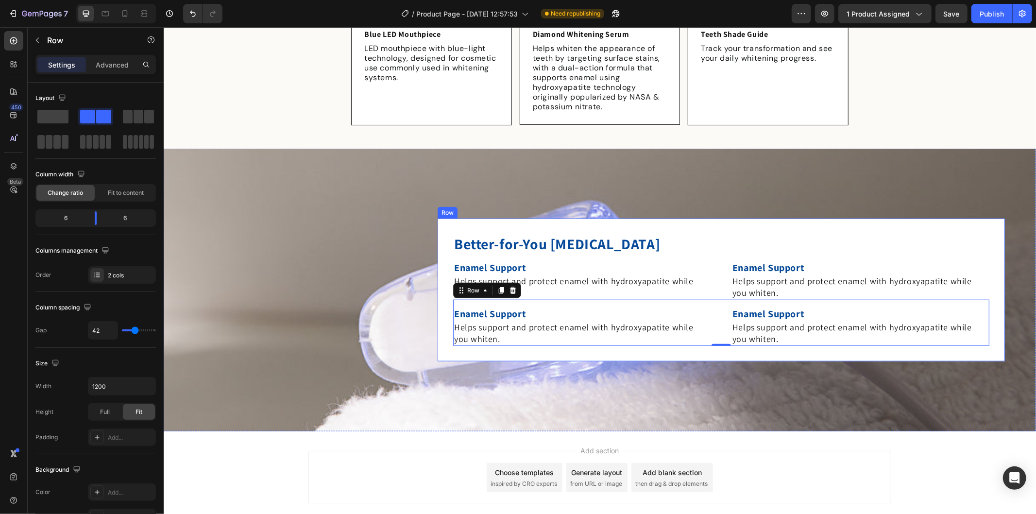
click at [438, 255] on div "Better-for-You [MEDICAL_DATA] Heading Enamel Support Text Block Helps support a…" at bounding box center [720, 289] width 567 height 143
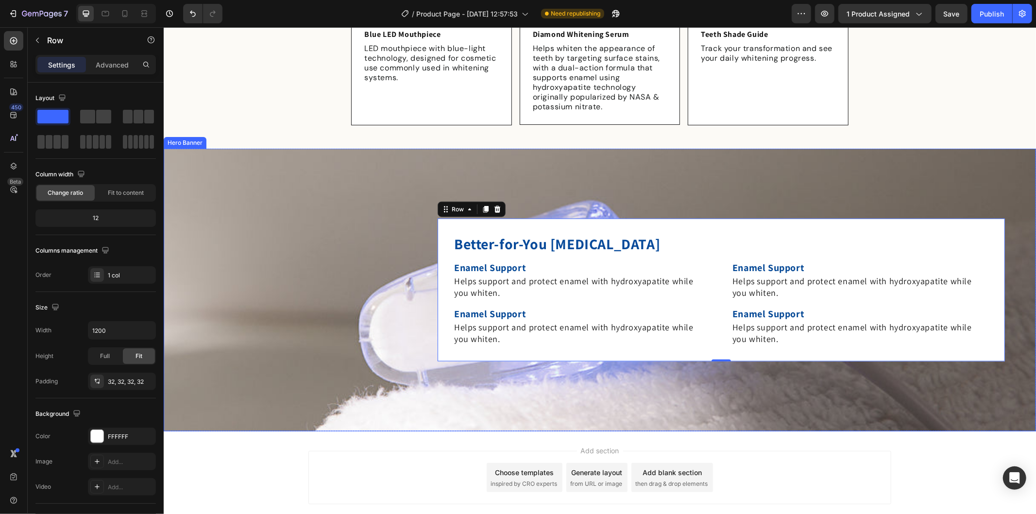
click at [244, 241] on div "Background Image" at bounding box center [599, 289] width 872 height 283
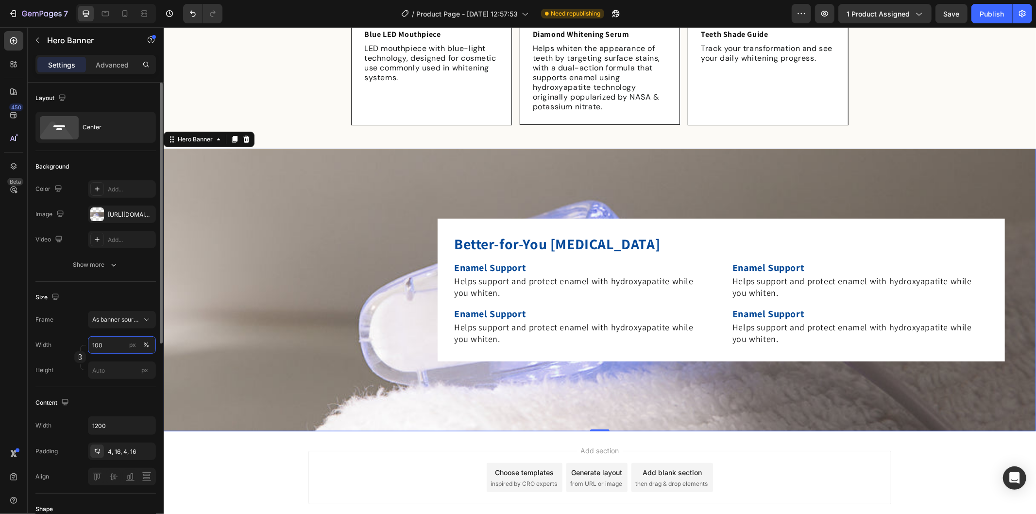
click at [115, 341] on input "100" at bounding box center [122, 344] width 68 height 17
click at [130, 341] on div "px" at bounding box center [132, 344] width 7 height 9
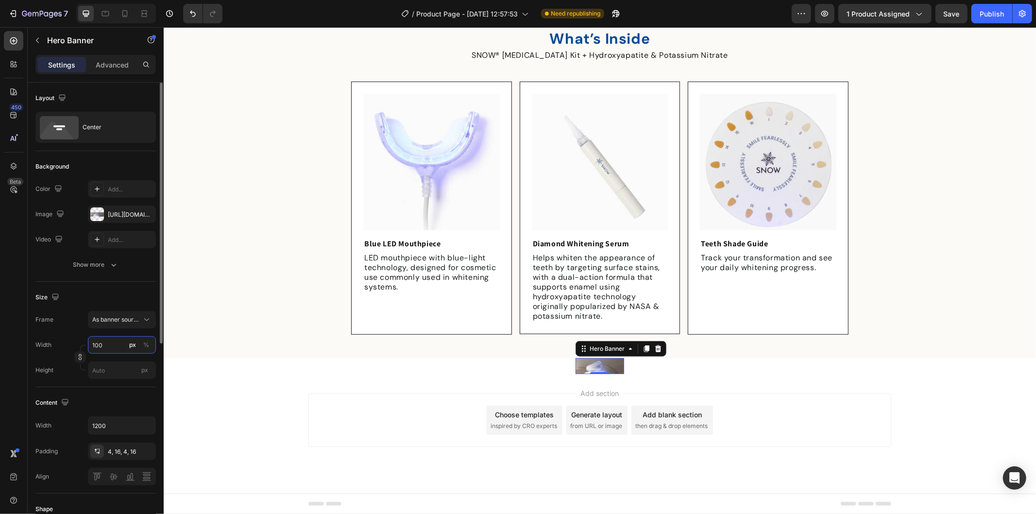
scroll to position [570, 0]
click at [114, 343] on input "100" at bounding box center [122, 344] width 68 height 17
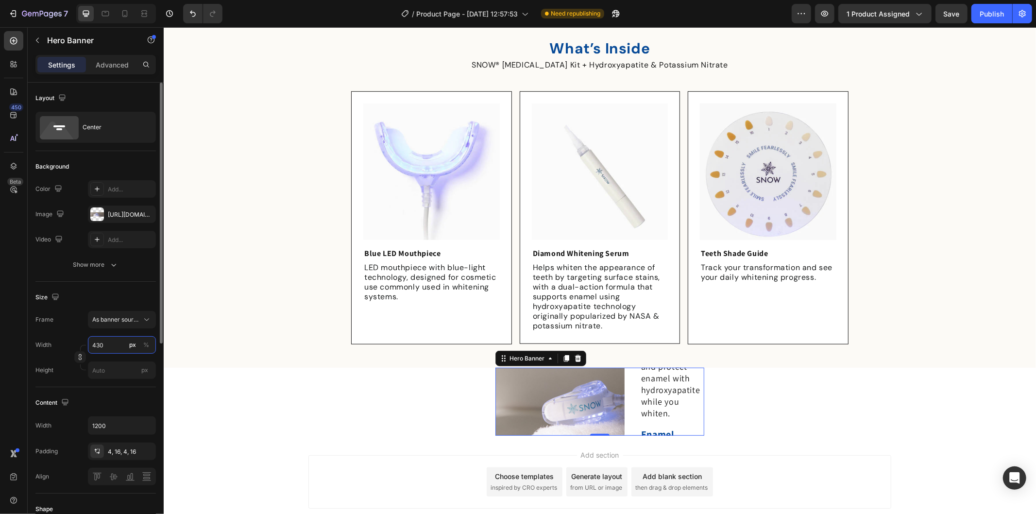
scroll to position [623, 0]
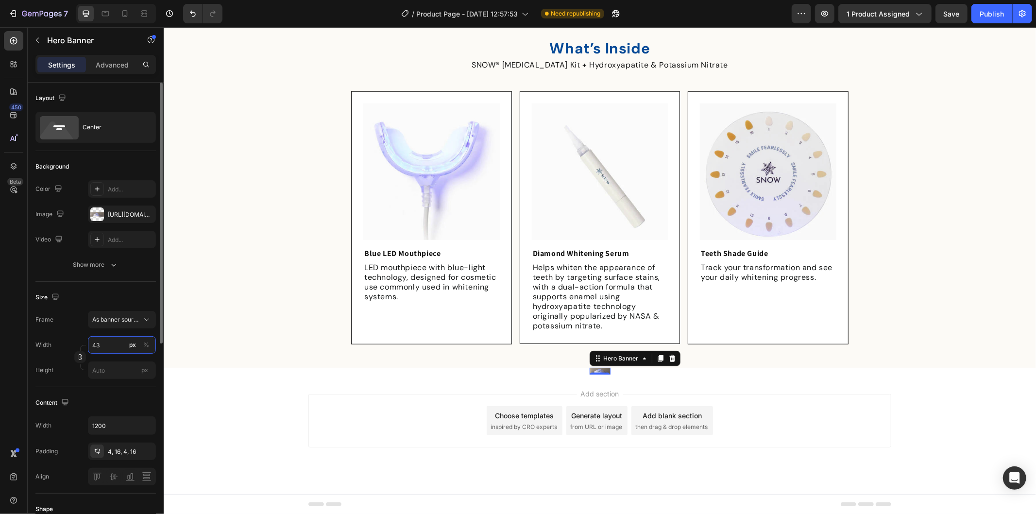
type input "4"
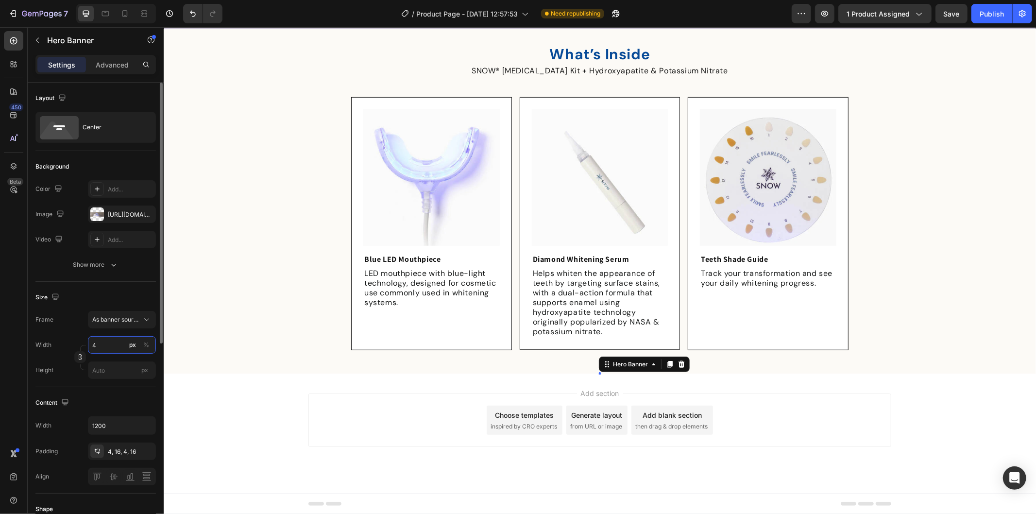
scroll to position [555, 0]
click at [147, 346] on div "%" at bounding box center [146, 344] width 6 height 9
click at [107, 347] on input "4" at bounding box center [122, 344] width 68 height 17
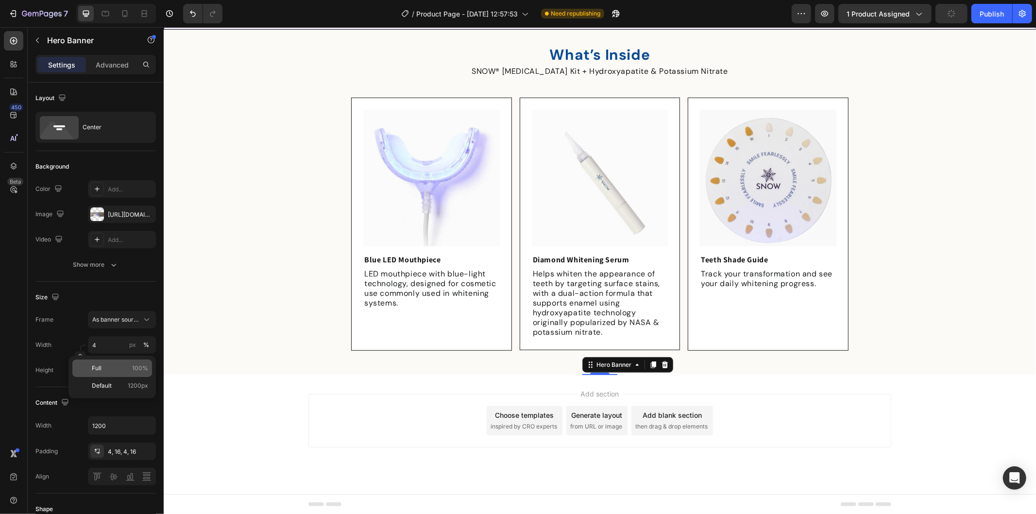
click at [119, 368] on p "Full 100%" at bounding box center [120, 368] width 56 height 9
type input "100"
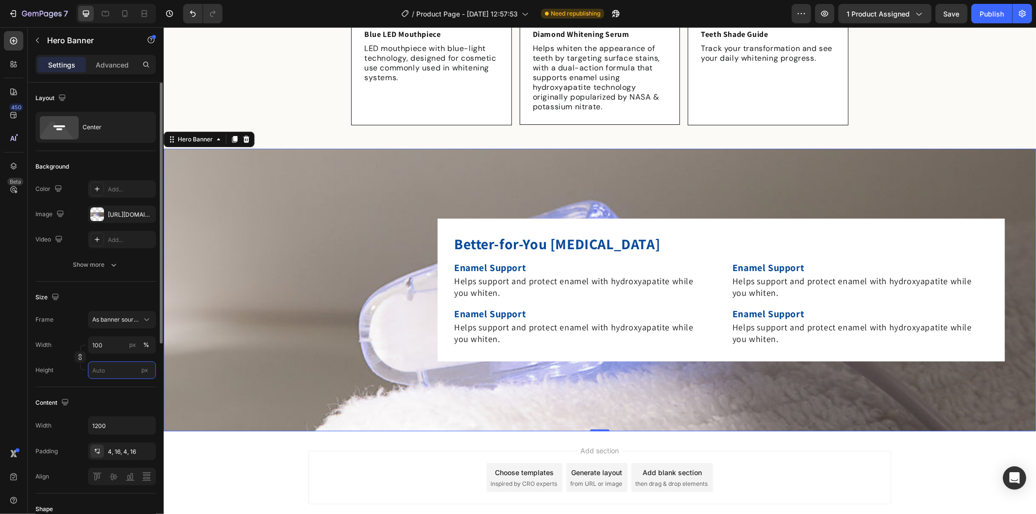
click at [116, 367] on input "px" at bounding box center [122, 369] width 68 height 17
click at [139, 367] on div "px" at bounding box center [144, 370] width 15 height 13
click at [139, 367] on input "px" at bounding box center [122, 369] width 68 height 17
click at [118, 368] on input "px" at bounding box center [122, 369] width 68 height 17
click at [142, 372] on span "px" at bounding box center [144, 369] width 7 height 7
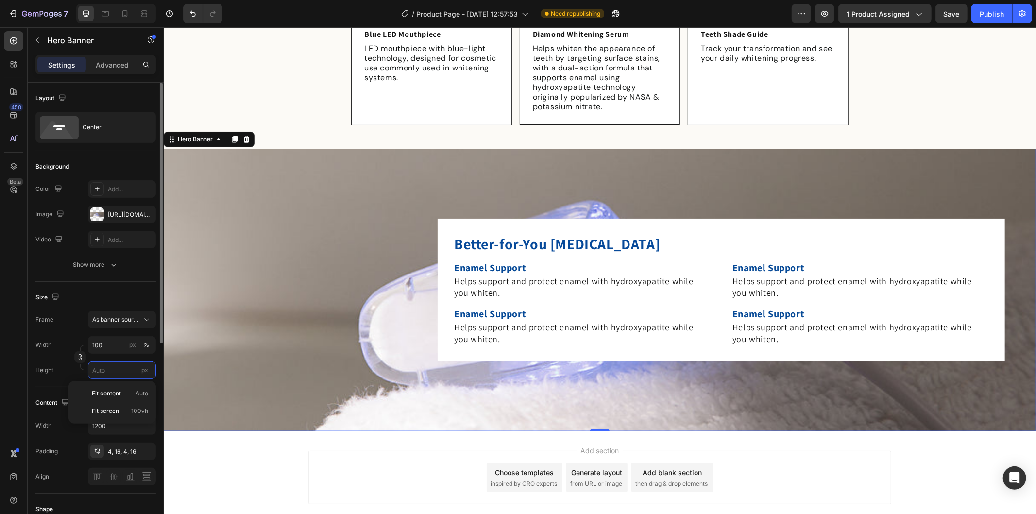
click at [142, 372] on input "px" at bounding box center [122, 369] width 68 height 17
click at [145, 367] on span "px" at bounding box center [144, 369] width 7 height 7
click at [145, 367] on input "px" at bounding box center [122, 369] width 68 height 17
click at [102, 366] on input "px" at bounding box center [122, 369] width 68 height 17
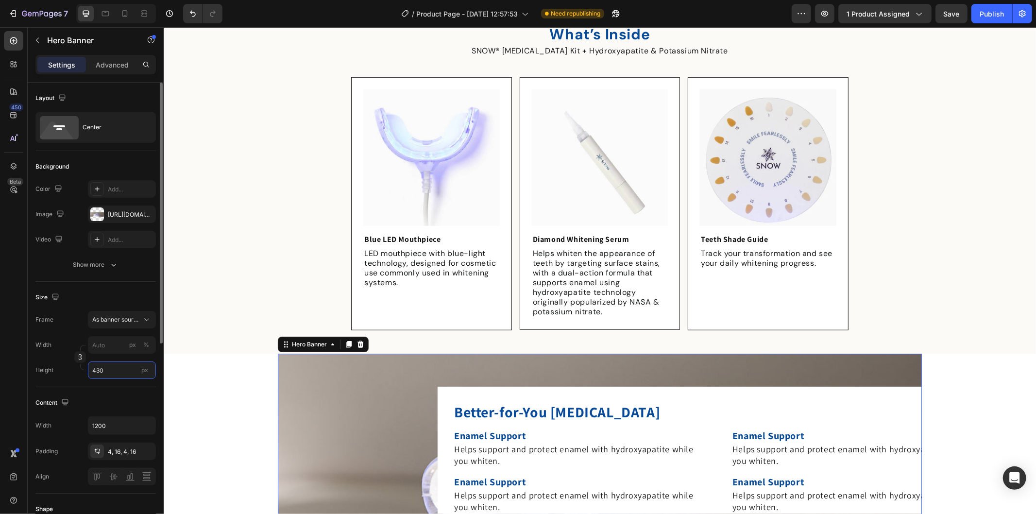
scroll to position [763, 0]
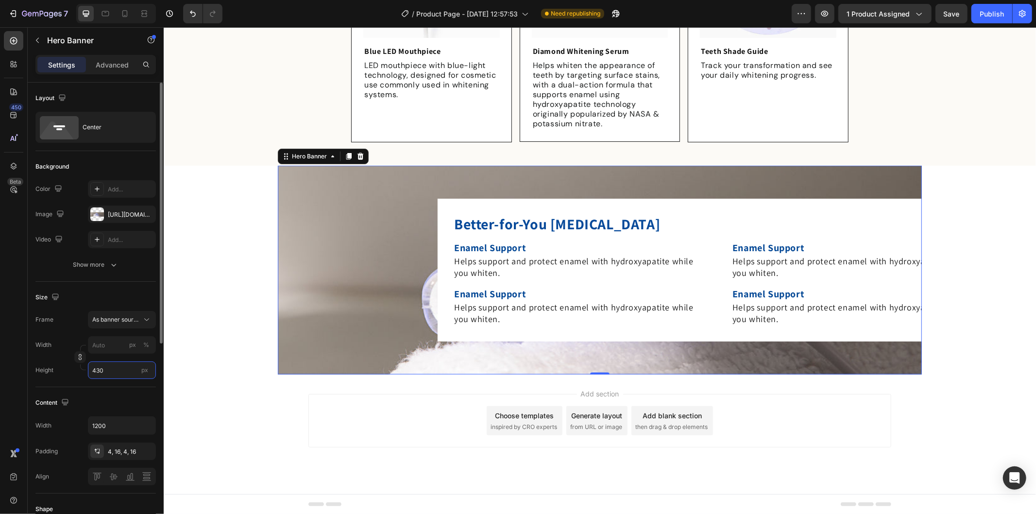
type input "430"
click at [144, 372] on span "px" at bounding box center [144, 369] width 7 height 7
click at [144, 372] on input "430" at bounding box center [122, 369] width 68 height 17
click at [144, 372] on span "px" at bounding box center [144, 369] width 7 height 7
click at [144, 372] on input "430" at bounding box center [122, 369] width 68 height 17
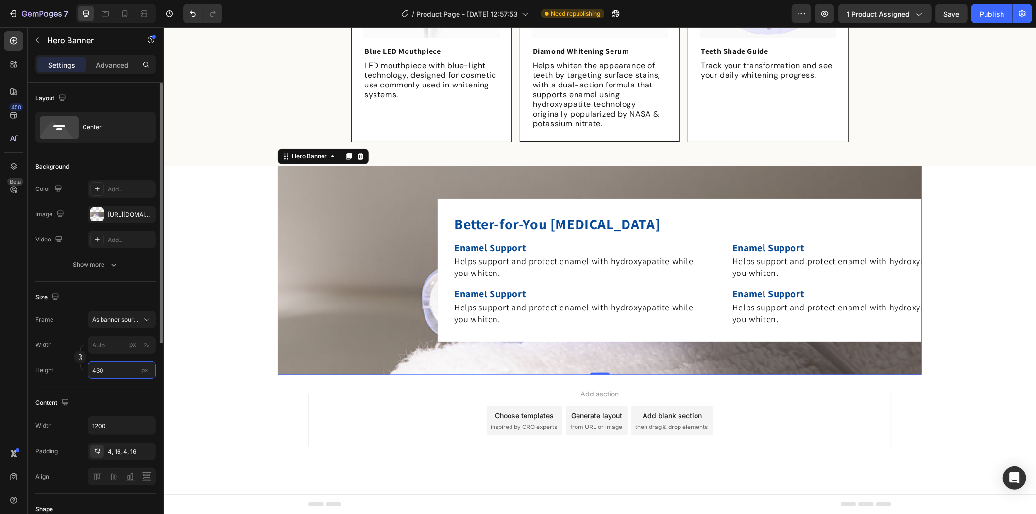
click at [117, 368] on input "430" at bounding box center [122, 369] width 68 height 17
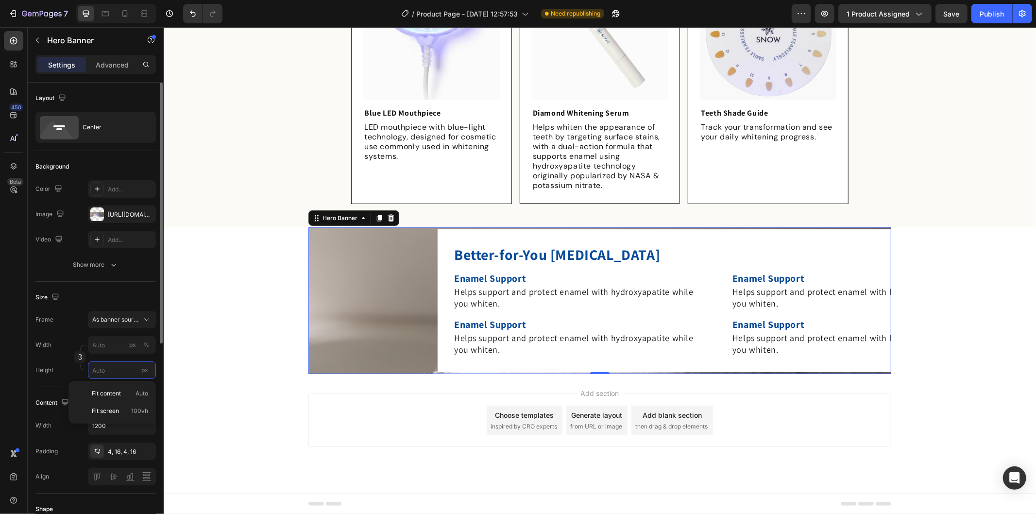
scroll to position [701, 0]
click at [154, 350] on input "px %" at bounding box center [122, 344] width 68 height 17
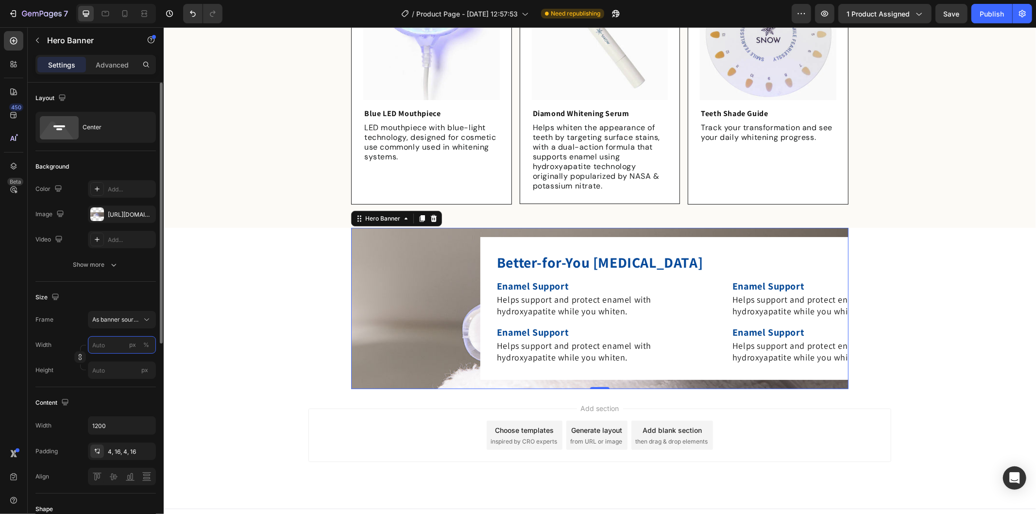
scroll to position [716, 0]
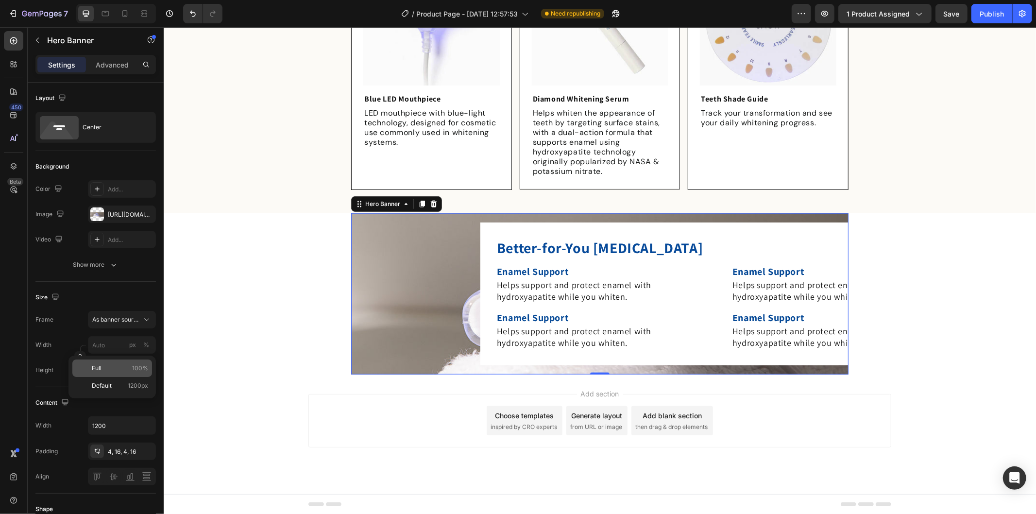
click at [115, 366] on p "Full 100%" at bounding box center [120, 368] width 56 height 9
type input "100"
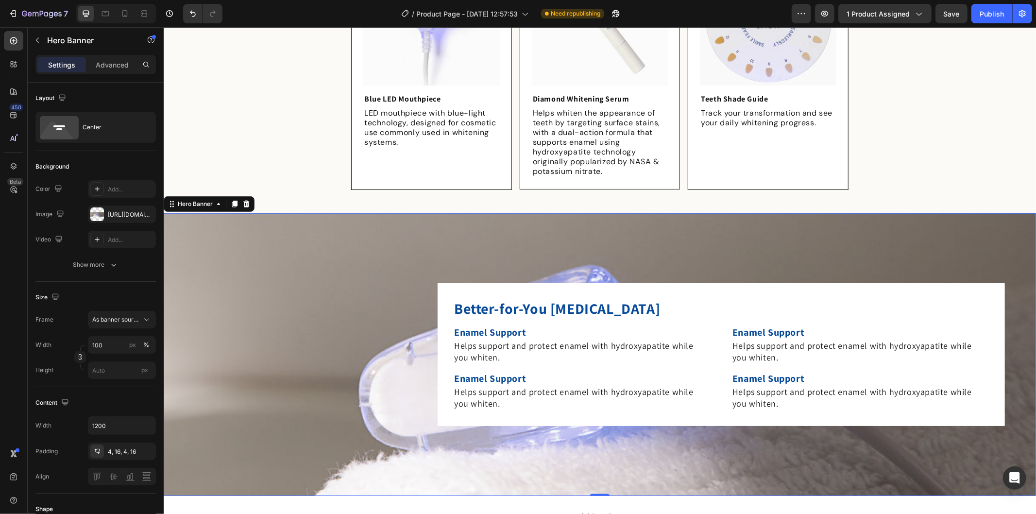
scroll to position [780, 0]
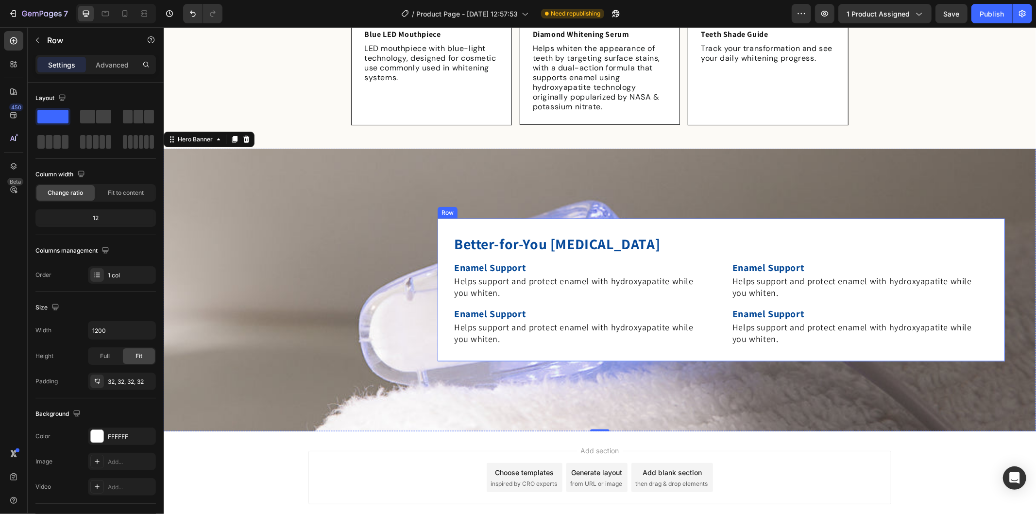
click at [527, 220] on div "Better-for-You [MEDICAL_DATA] Heading Enamel Support Text Block Helps support a…" at bounding box center [720, 289] width 567 height 143
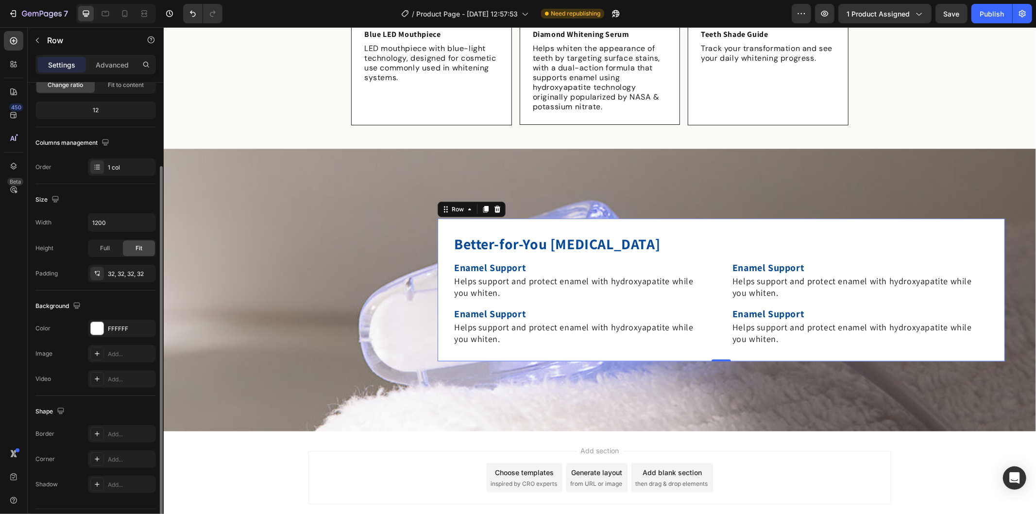
scroll to position [133, 0]
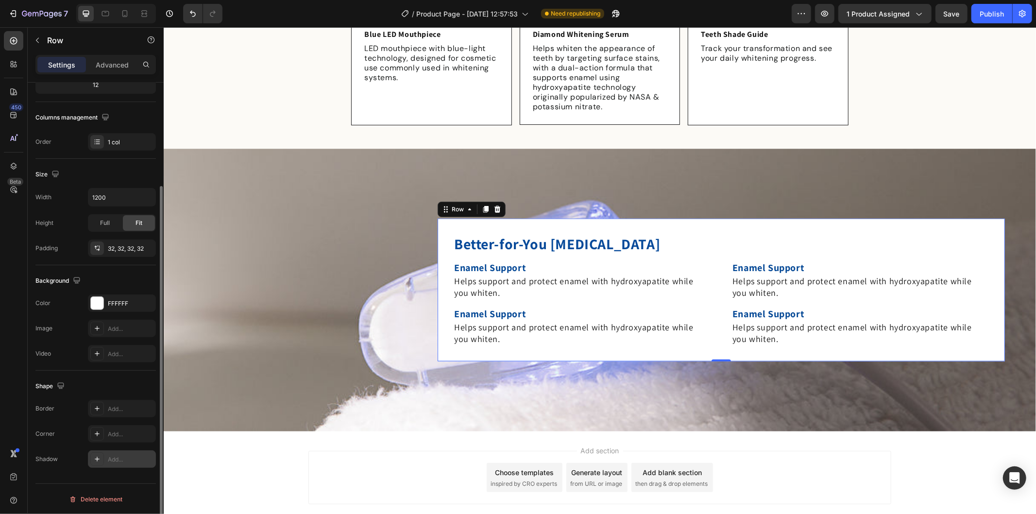
click at [113, 456] on div "Add..." at bounding box center [131, 459] width 46 height 9
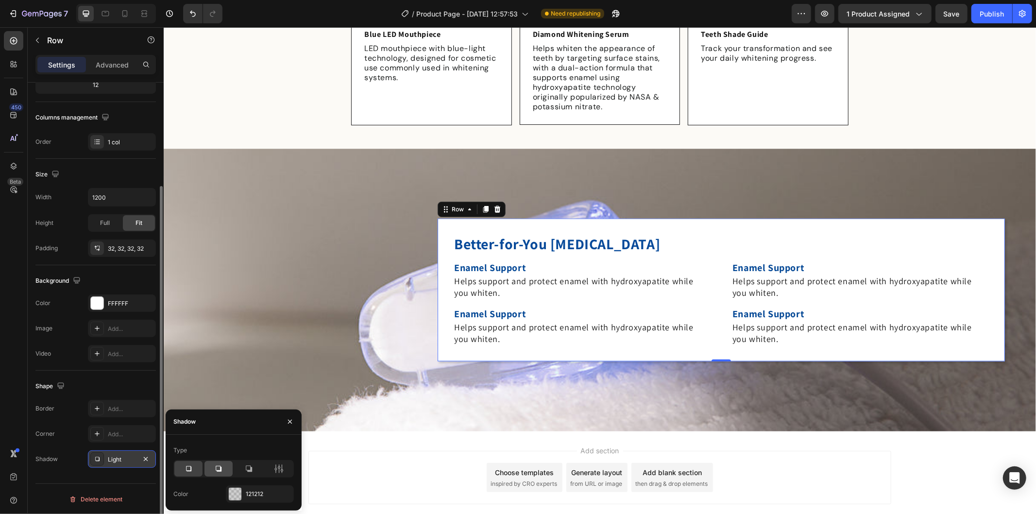
click at [225, 473] on div at bounding box center [218, 469] width 28 height 16
click at [256, 492] on div "121212" at bounding box center [260, 494] width 28 height 9
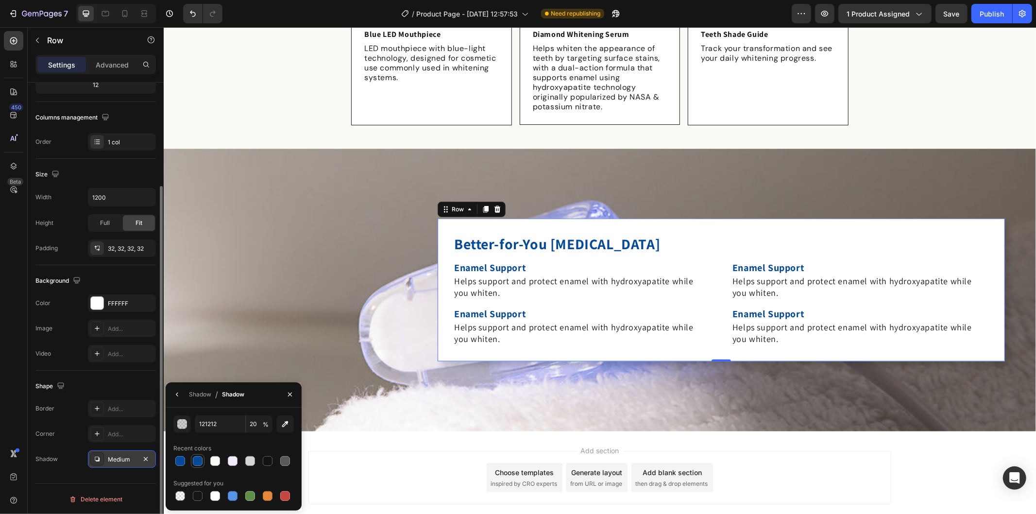
click at [195, 461] on div at bounding box center [198, 461] width 10 height 10
type input "074A97"
type input "100"
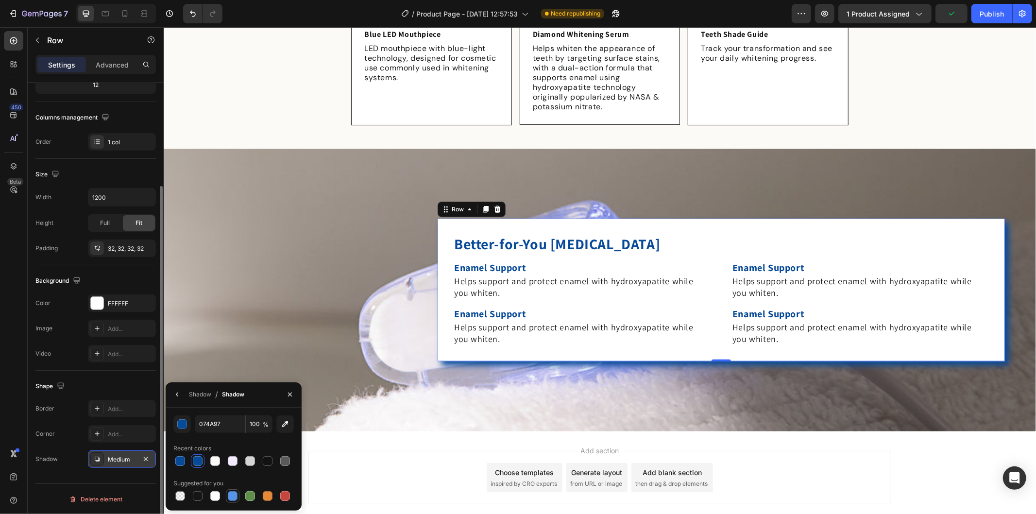
click at [230, 493] on div at bounding box center [233, 496] width 10 height 10
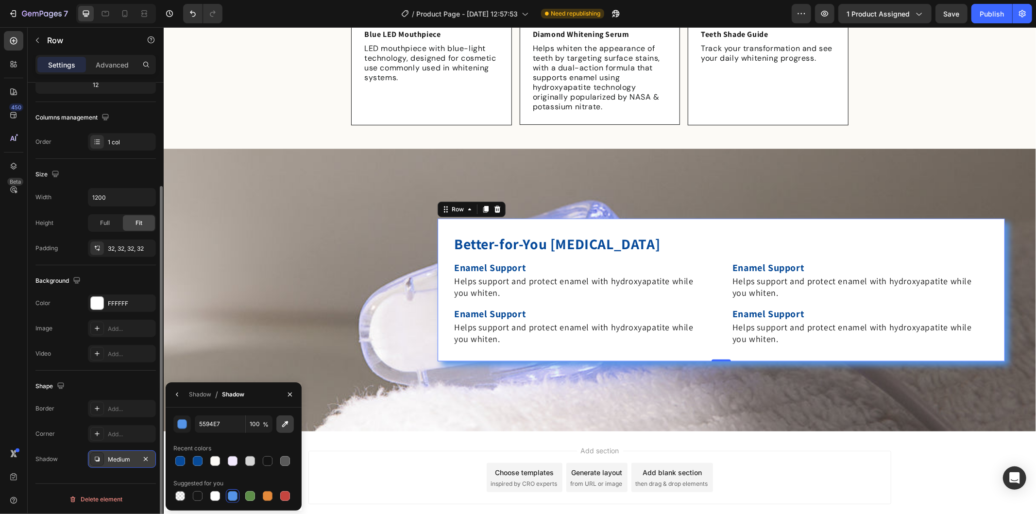
click at [283, 423] on icon "button" at bounding box center [285, 424] width 10 height 10
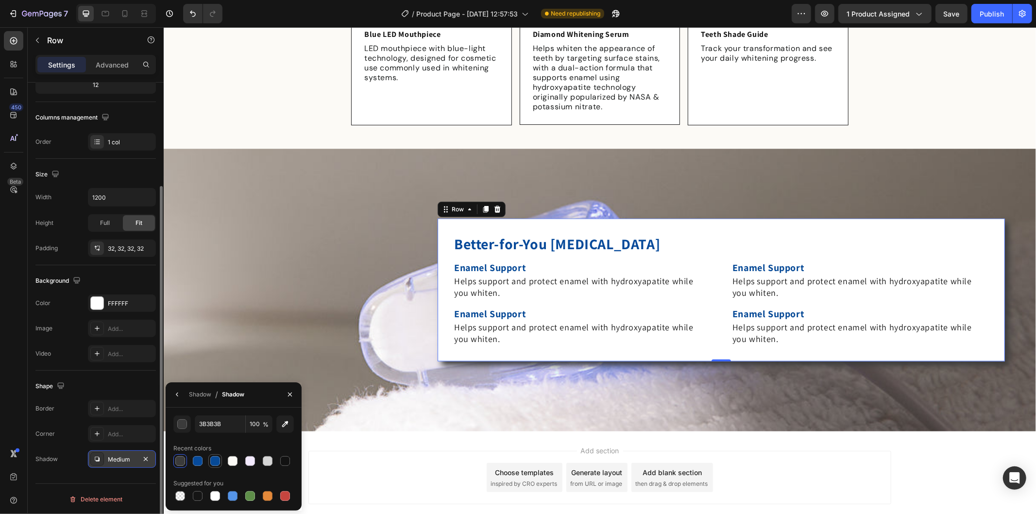
click at [215, 458] on div at bounding box center [215, 461] width 10 height 10
type input "074A97"
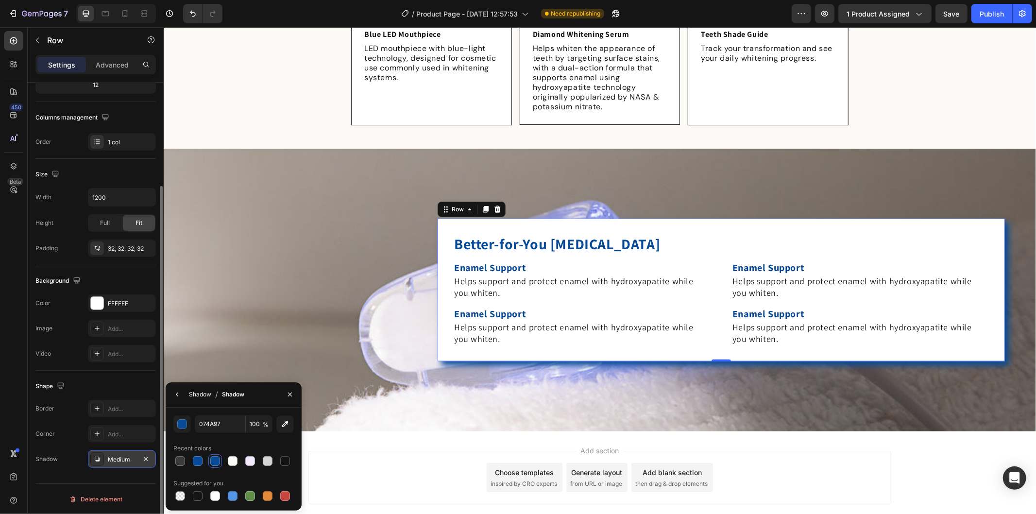
click at [201, 396] on div "Shadow" at bounding box center [200, 394] width 22 height 9
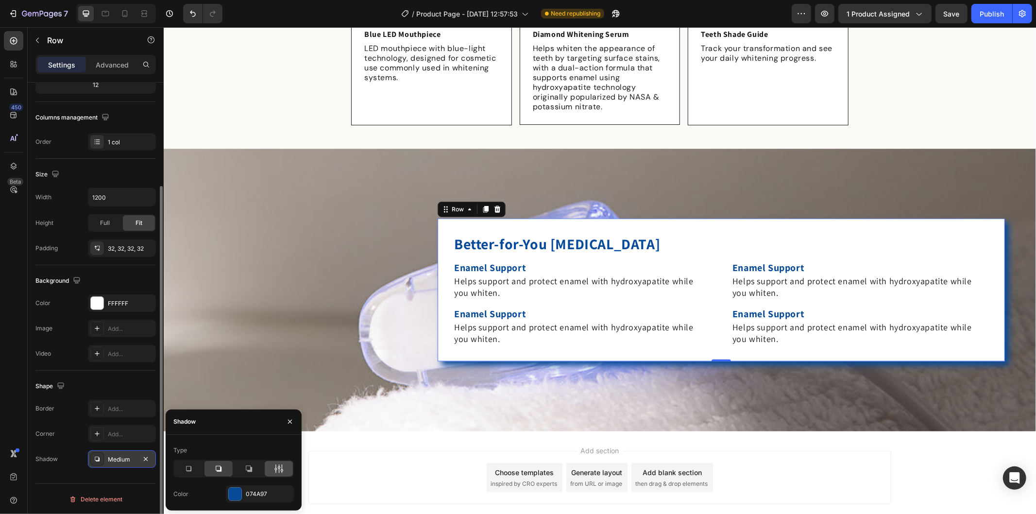
click at [278, 469] on icon at bounding box center [279, 469] width 10 height 10
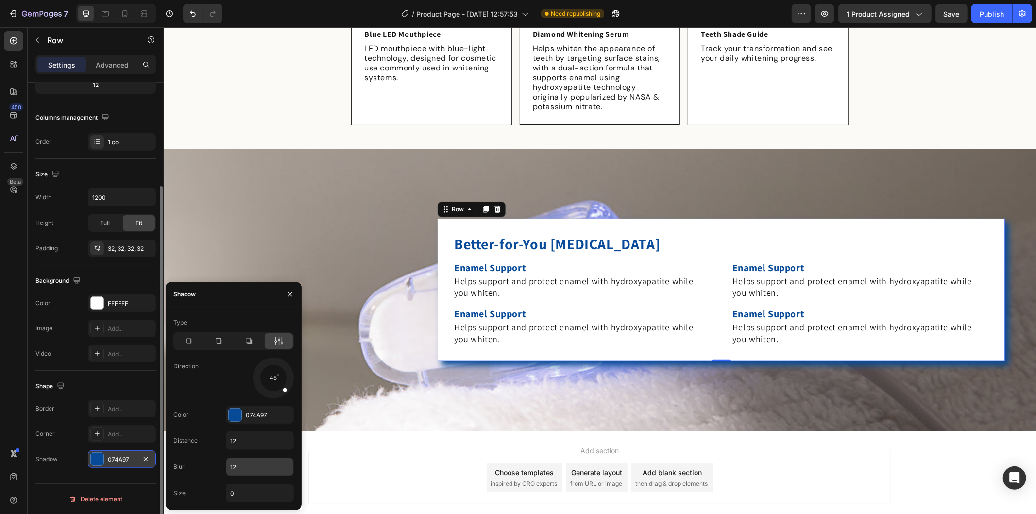
scroll to position [834, 0]
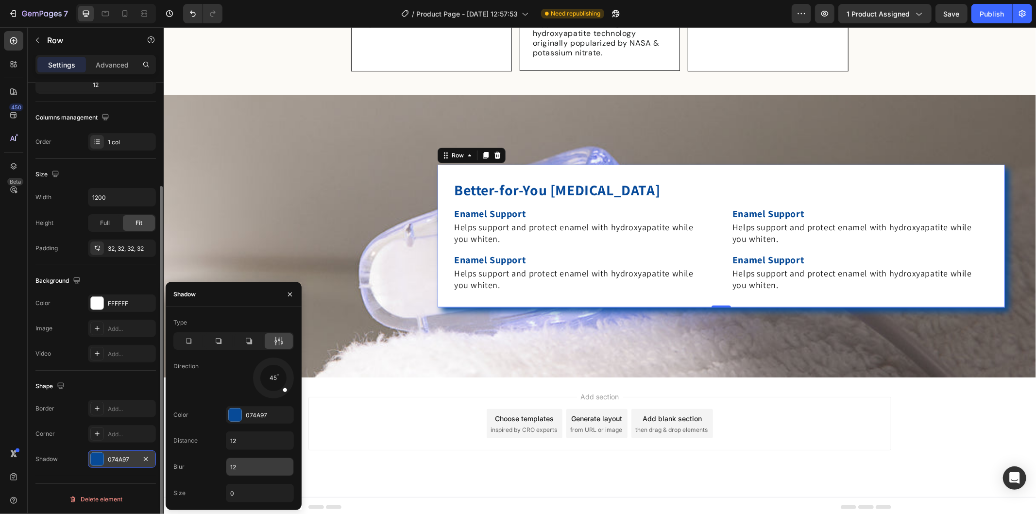
click at [249, 467] on input "12" at bounding box center [259, 466] width 67 height 17
click at [258, 415] on div "074A97" at bounding box center [260, 415] width 28 height 9
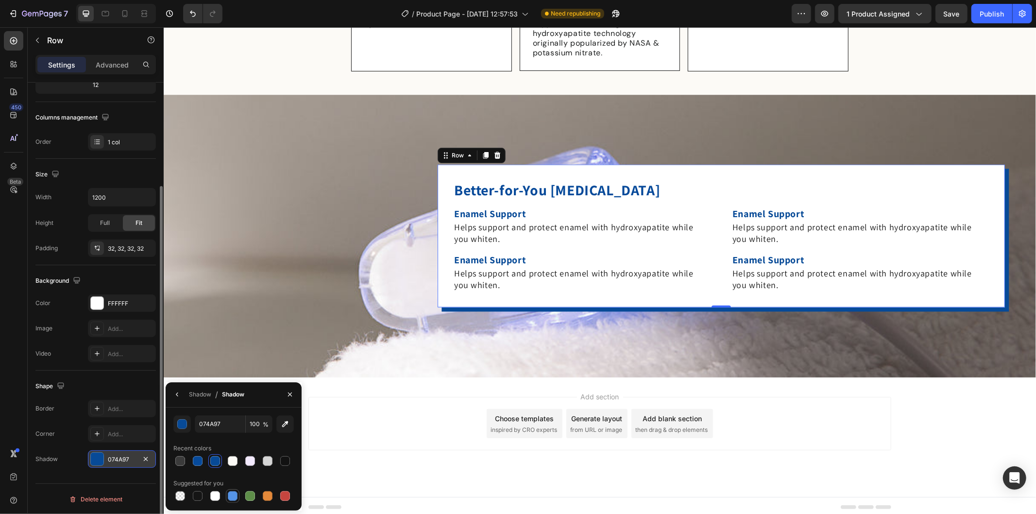
click at [234, 491] on div at bounding box center [233, 496] width 10 height 10
type input "5594E7"
